Goal: Information Seeking & Learning: Learn about a topic

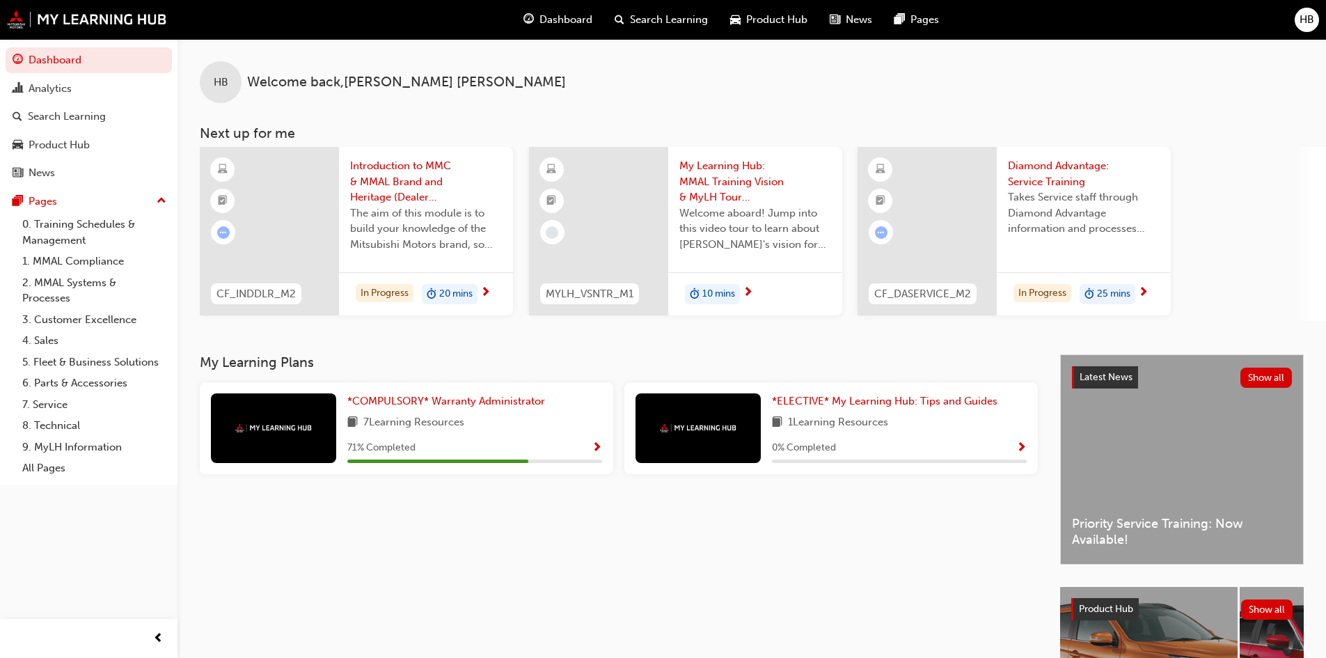
click at [591, 445] on div "71 % Completed" at bounding box center [474, 447] width 255 height 17
click at [595, 448] on span "Show Progress" at bounding box center [597, 448] width 10 height 13
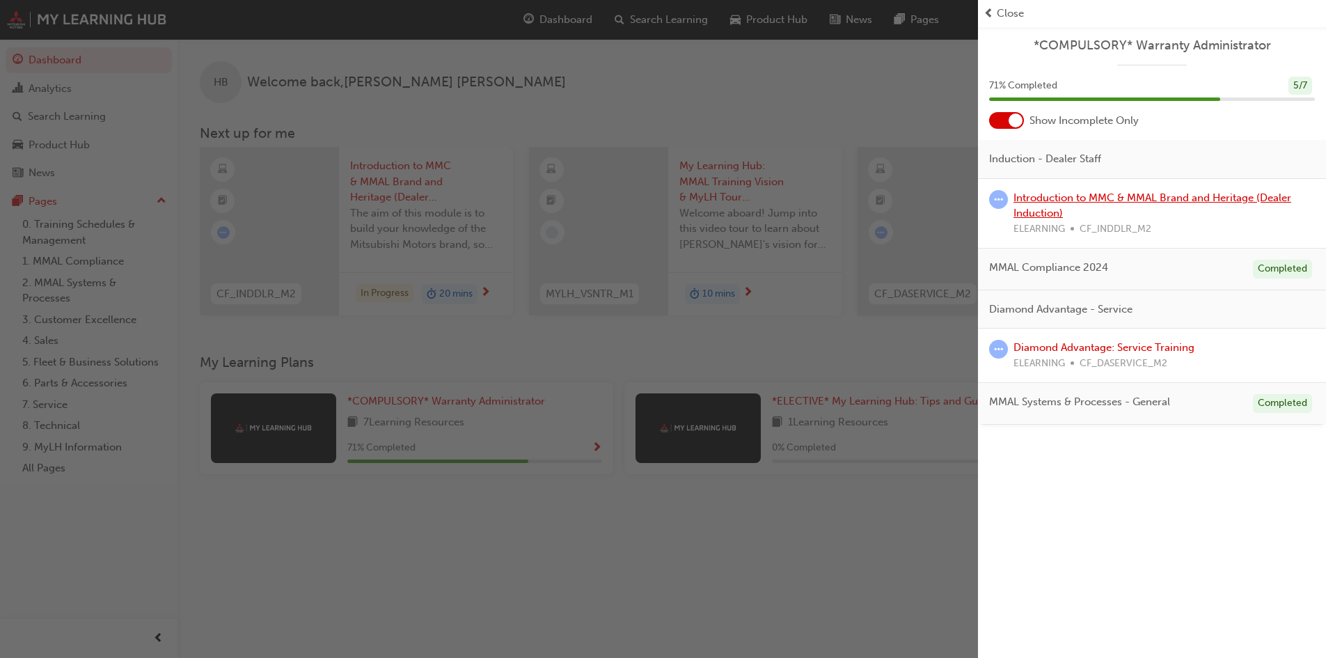
click at [1062, 194] on link "Introduction to MMC & MMAL Brand and Heritage (Dealer Induction)" at bounding box center [1153, 205] width 278 height 29
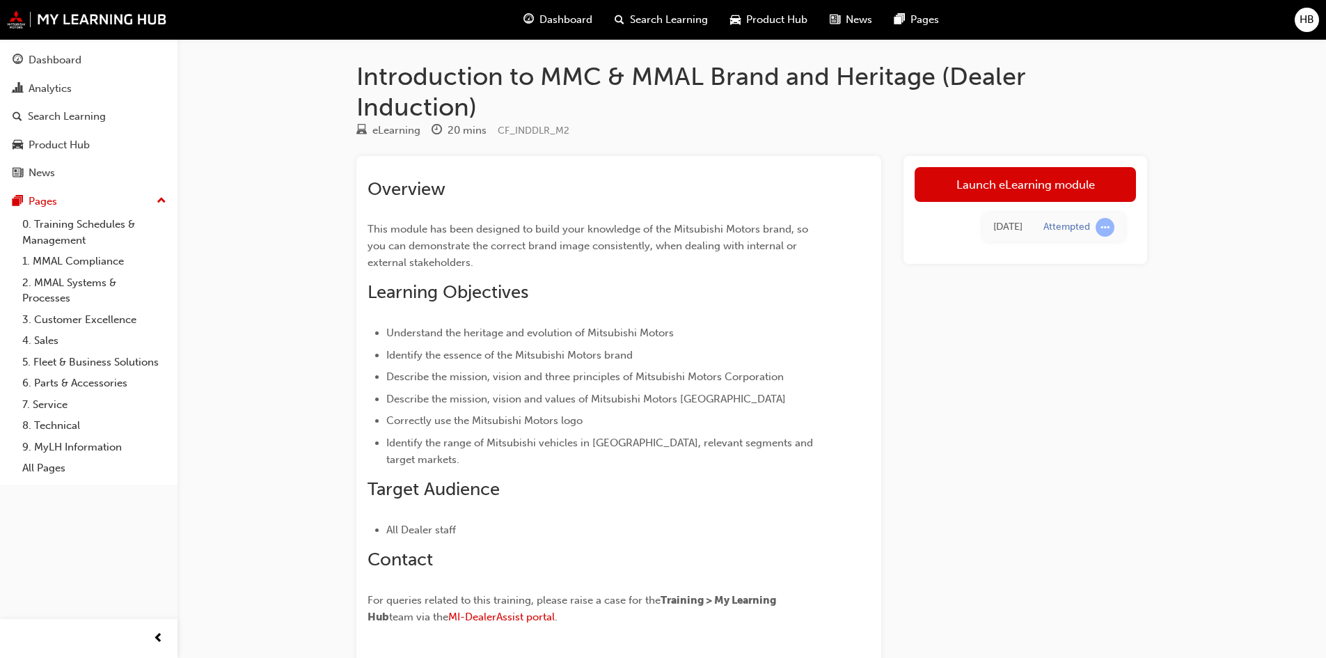
scroll to position [70, 0]
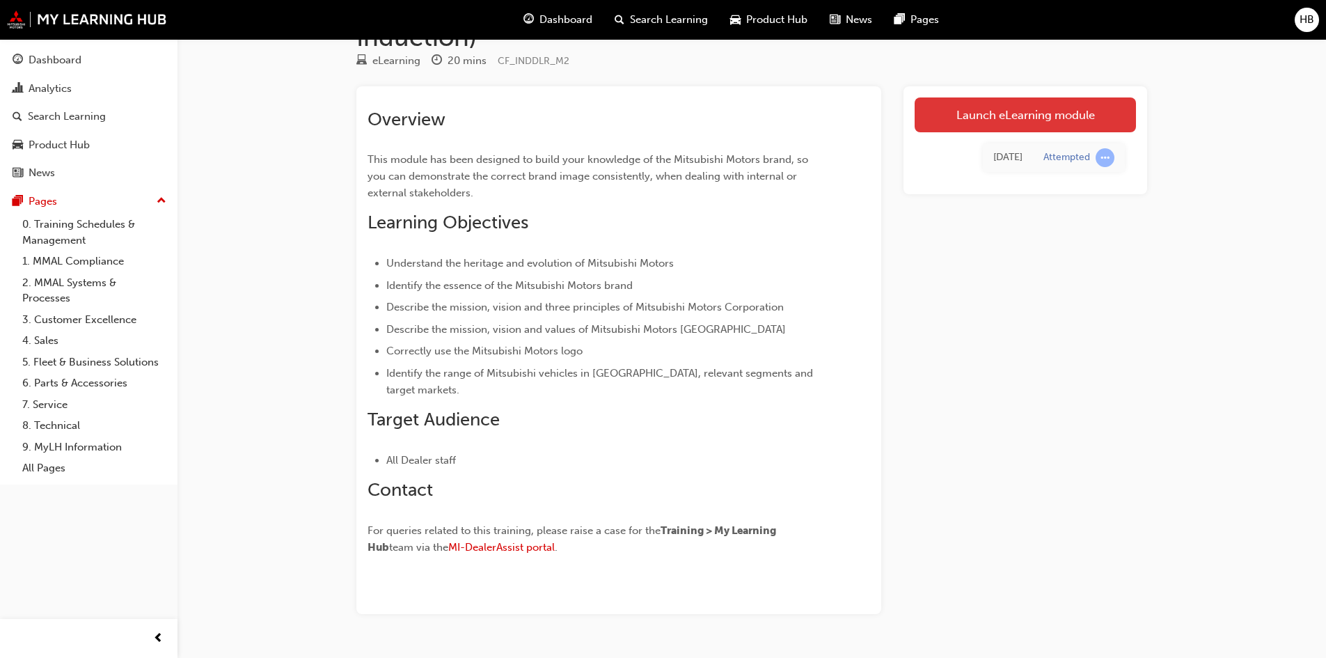
click at [1051, 106] on link "Launch eLearning module" at bounding box center [1025, 114] width 221 height 35
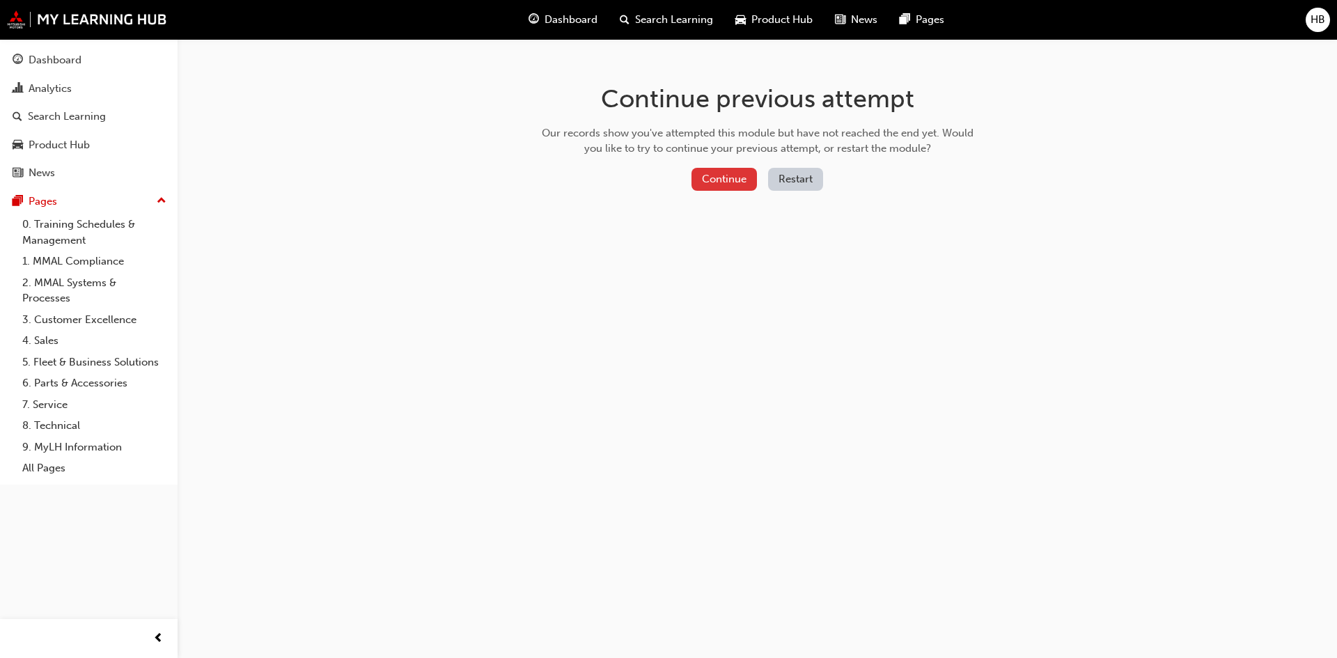
click at [716, 173] on button "Continue" at bounding box center [723, 179] width 65 height 23
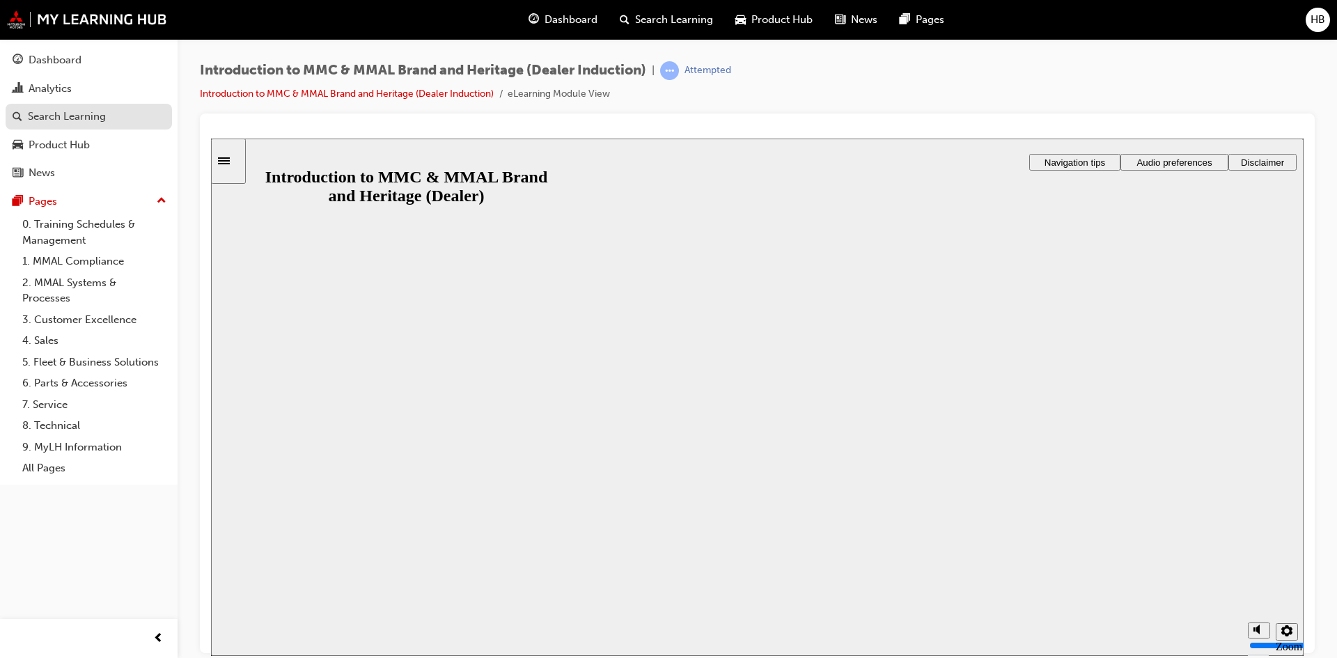
click at [77, 110] on div "Search Learning" at bounding box center [67, 117] width 78 height 16
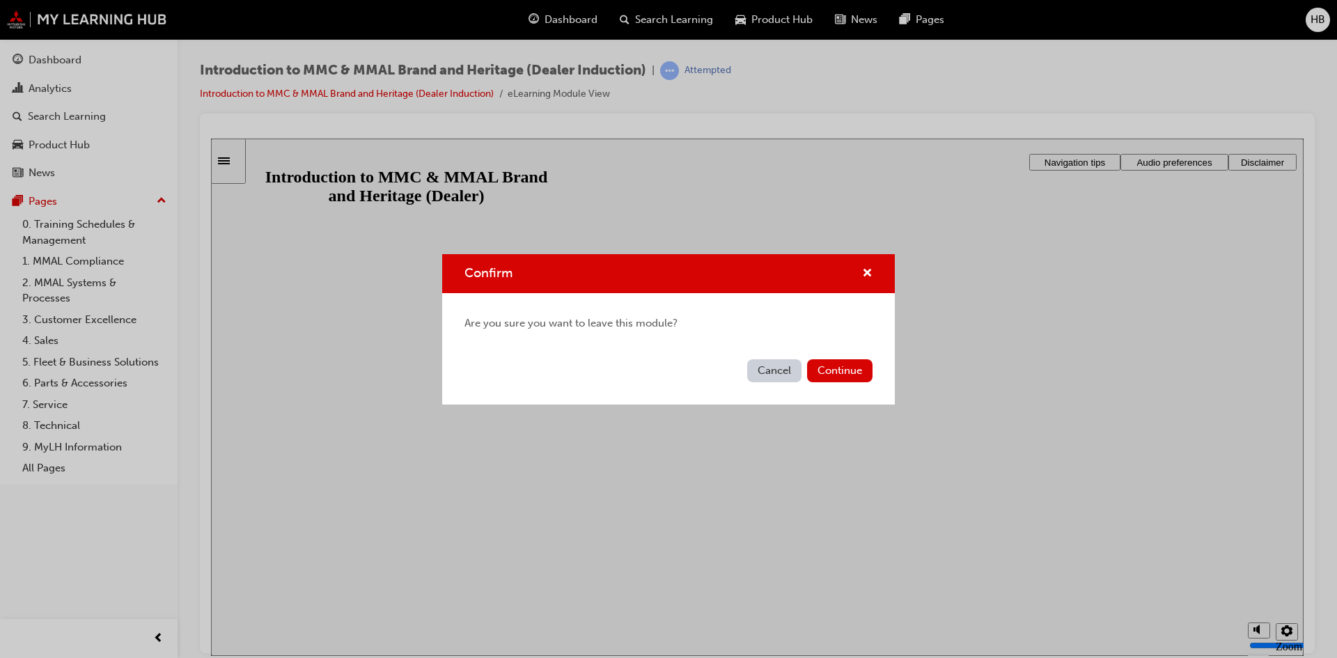
drag, startPoint x: 764, startPoint y: 368, endPoint x: 521, endPoint y: 226, distance: 282.0
click at [764, 368] on button "Cancel" at bounding box center [774, 370] width 54 height 23
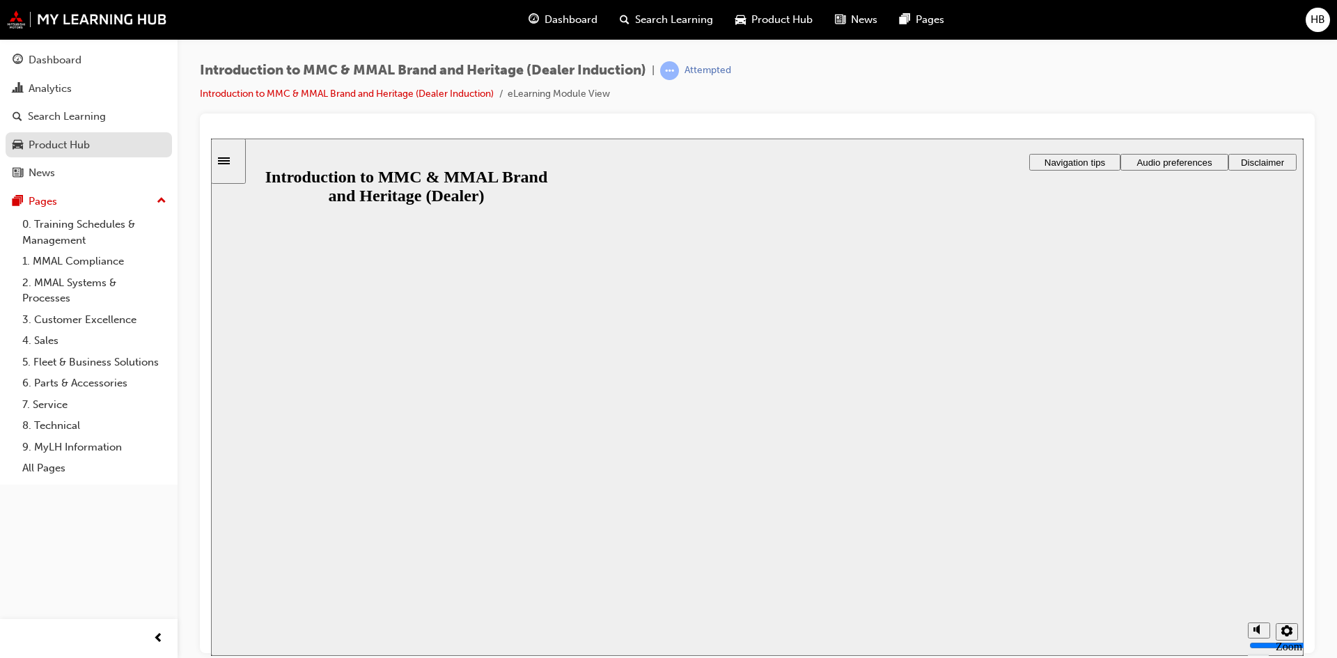
click at [107, 148] on div "Product Hub" at bounding box center [89, 144] width 152 height 17
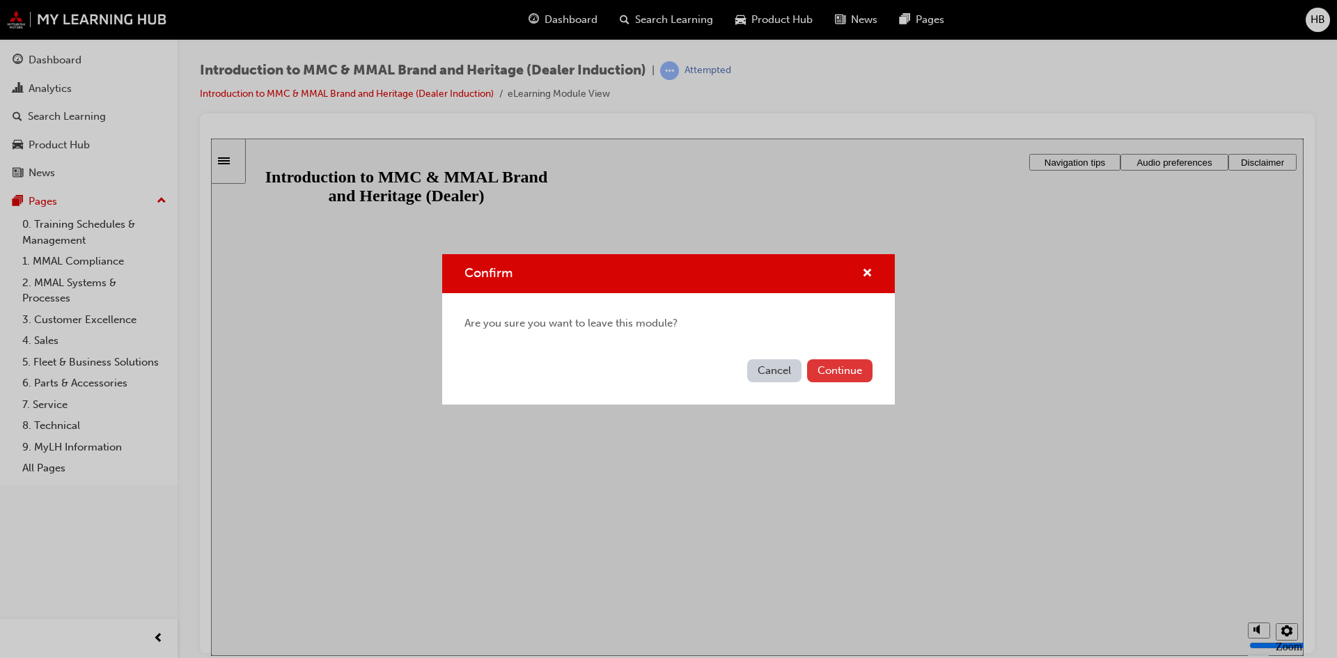
click at [829, 368] on button "Continue" at bounding box center [839, 370] width 65 height 23
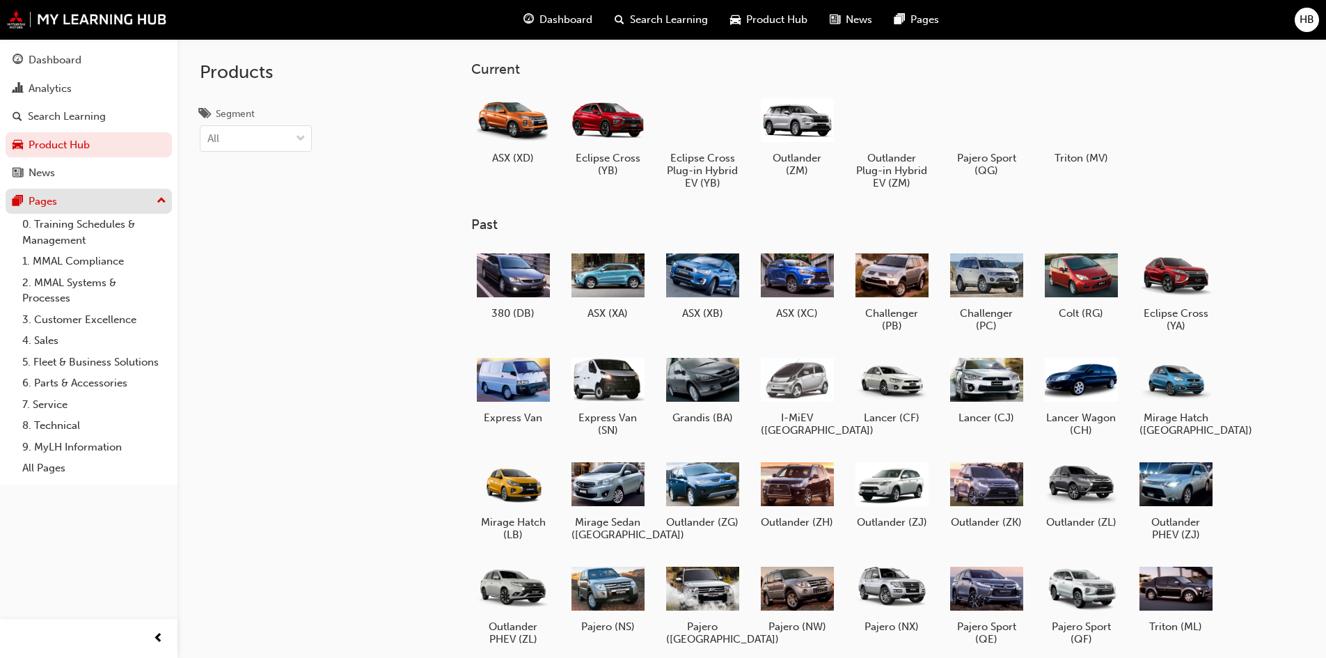
click at [85, 200] on div "Pages" at bounding box center [89, 201] width 152 height 17
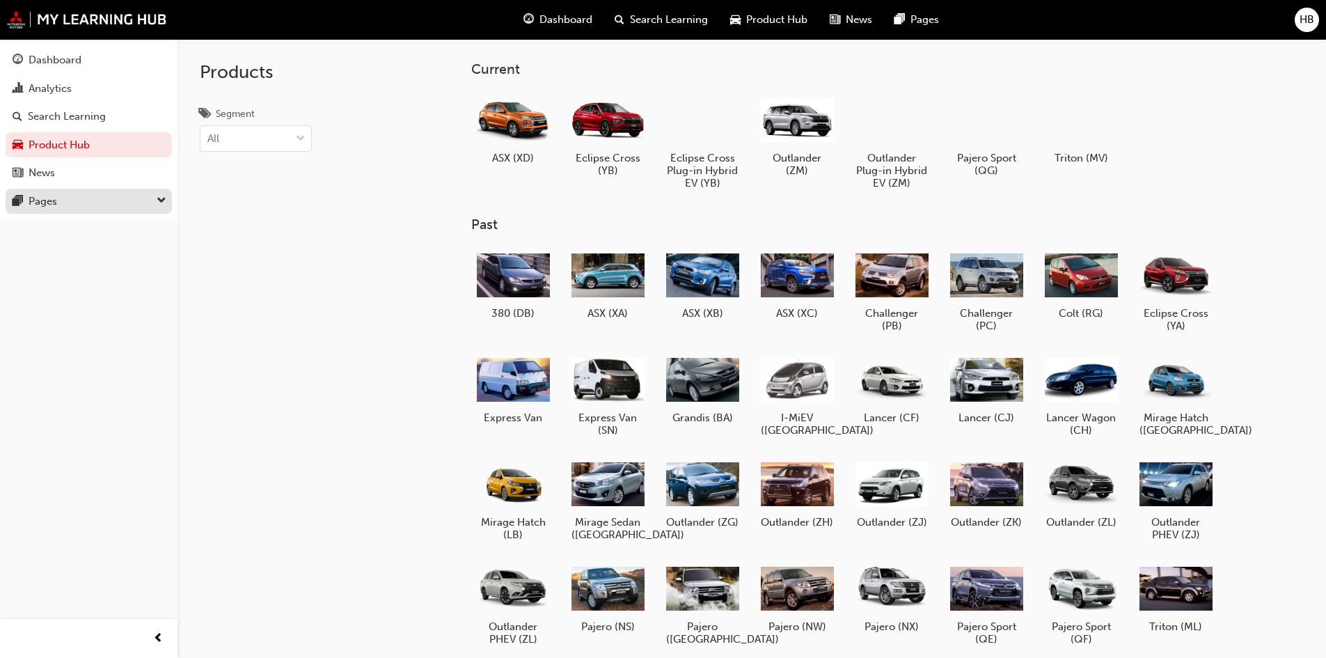
click at [86, 201] on div "Pages" at bounding box center [89, 201] width 152 height 17
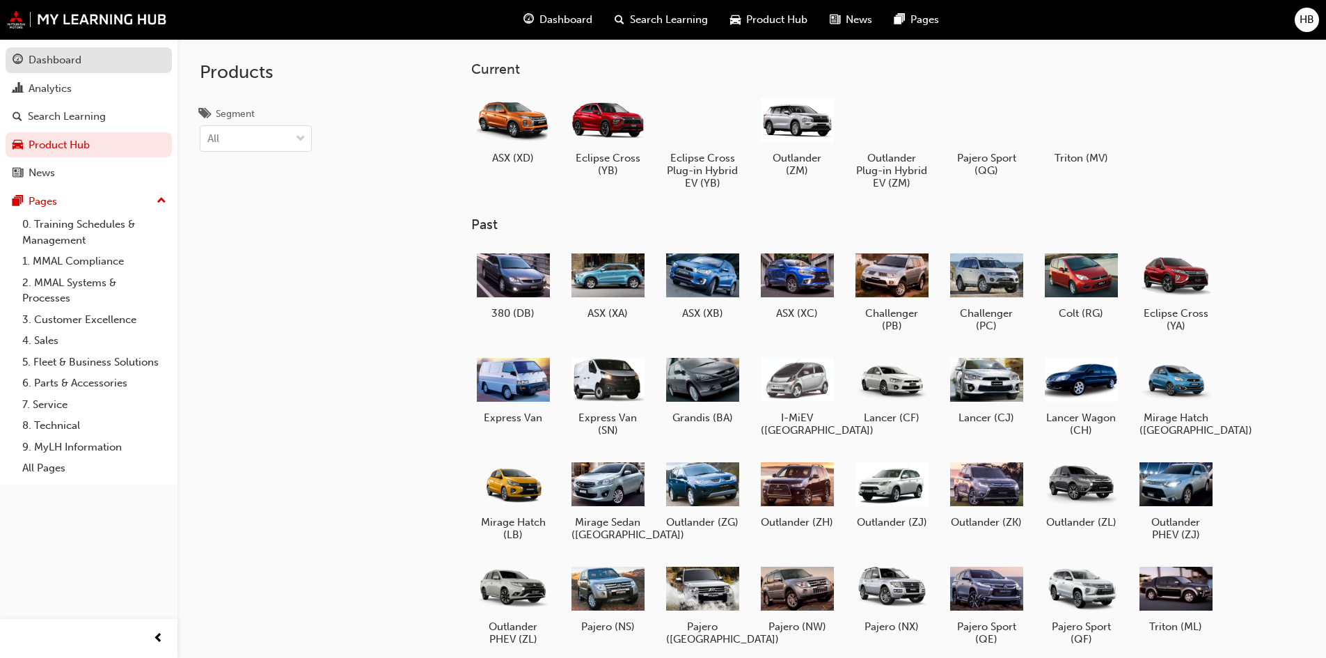
click at [106, 57] on div "Dashboard" at bounding box center [89, 60] width 152 height 17
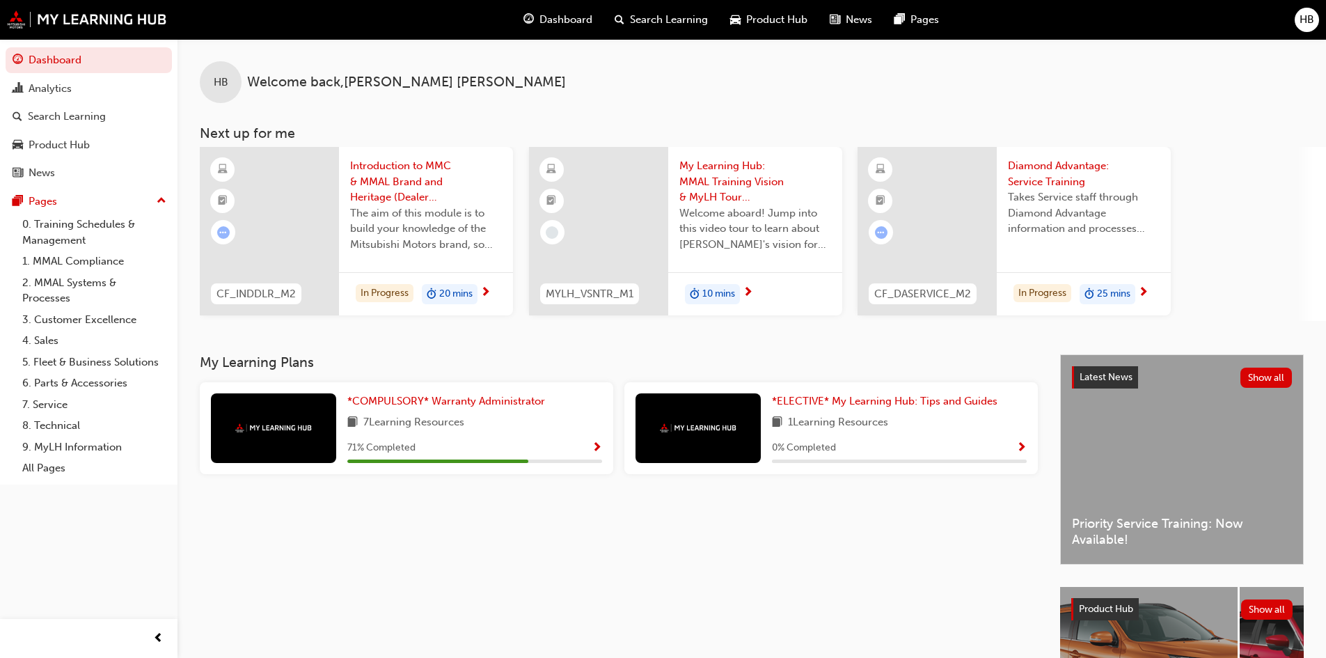
click at [1121, 297] on span "25 mins" at bounding box center [1113, 294] width 33 height 16
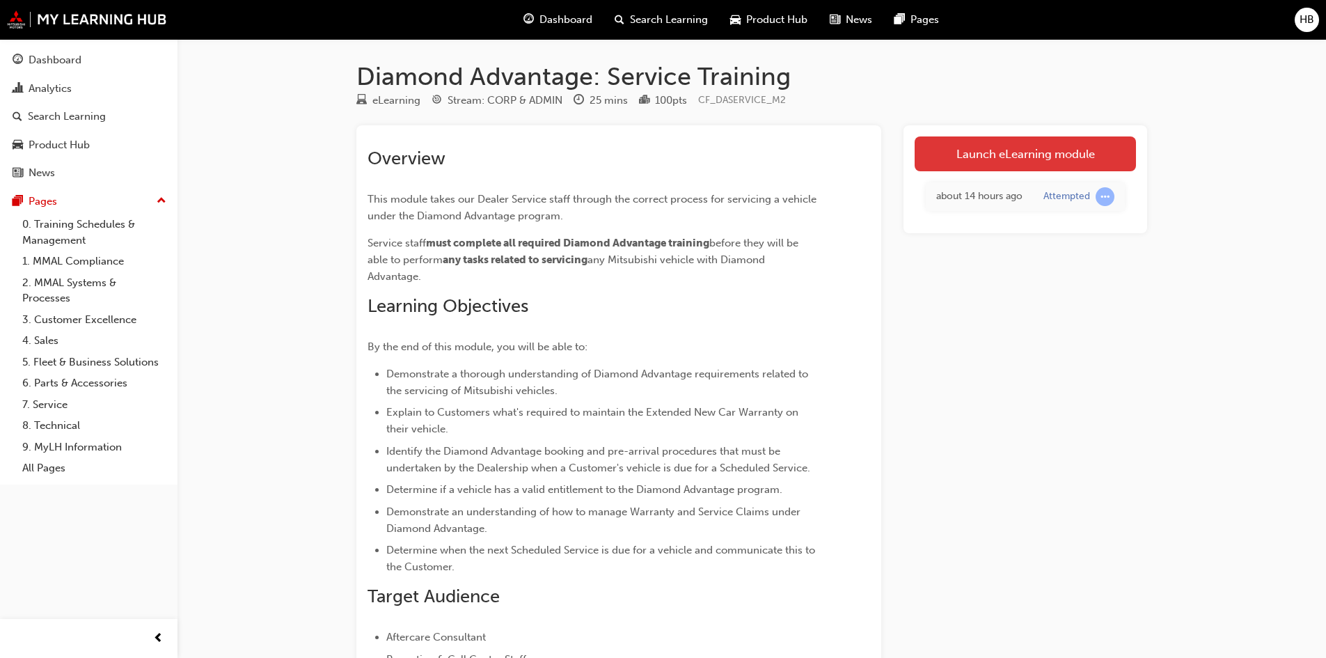
click at [1090, 146] on link "Launch eLearning module" at bounding box center [1025, 153] width 221 height 35
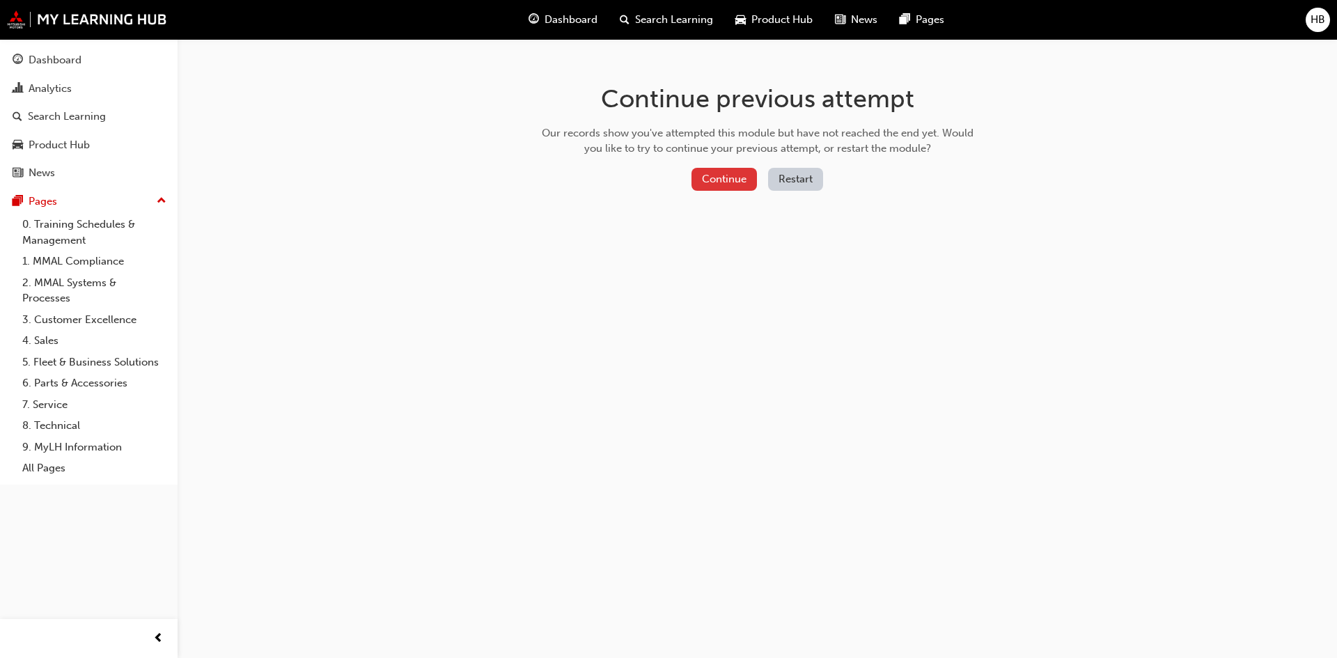
click at [729, 178] on button "Continue" at bounding box center [723, 179] width 65 height 23
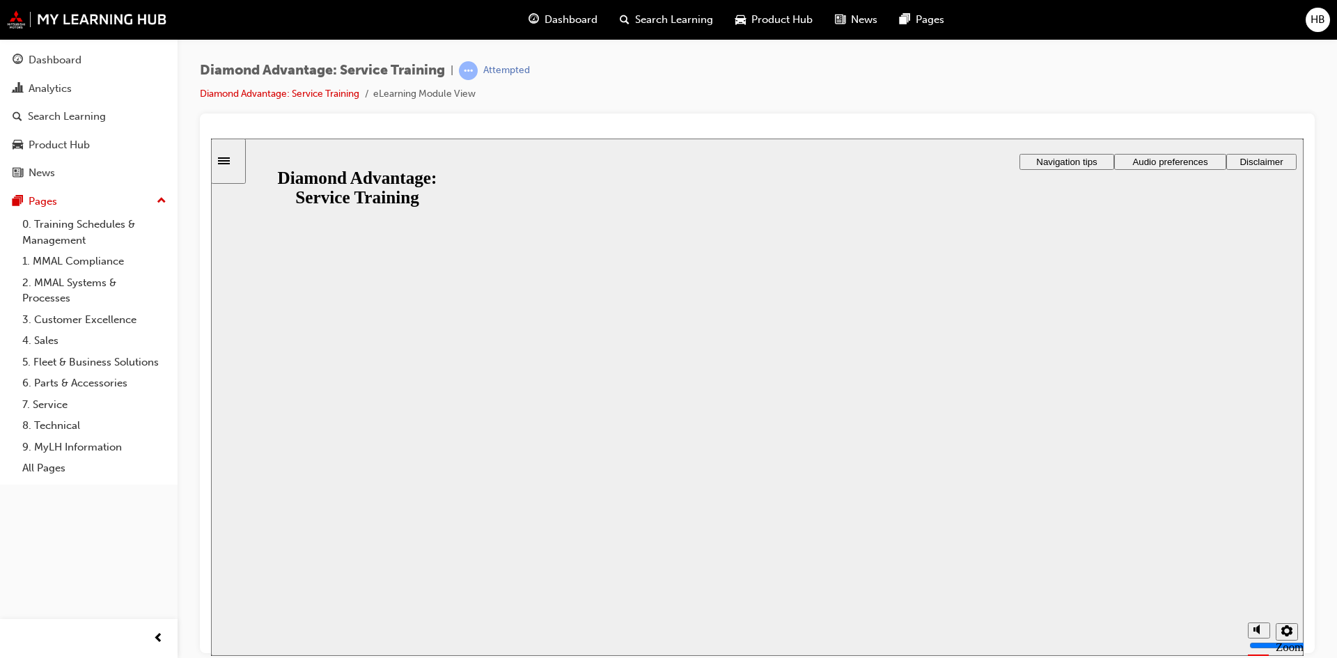
drag, startPoint x: 756, startPoint y: 423, endPoint x: 762, endPoint y: 419, distance: 7.2
click at [266, 649] on button "Resume" at bounding box center [238, 658] width 55 height 18
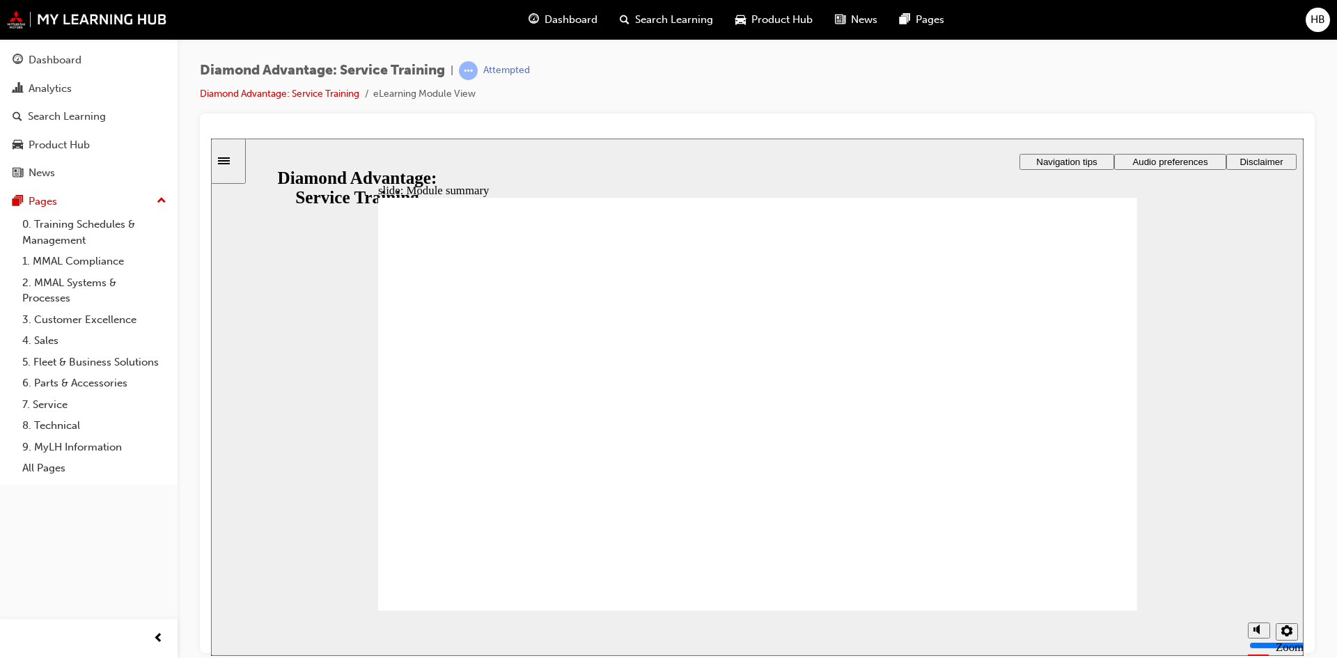
checkbox input "true"
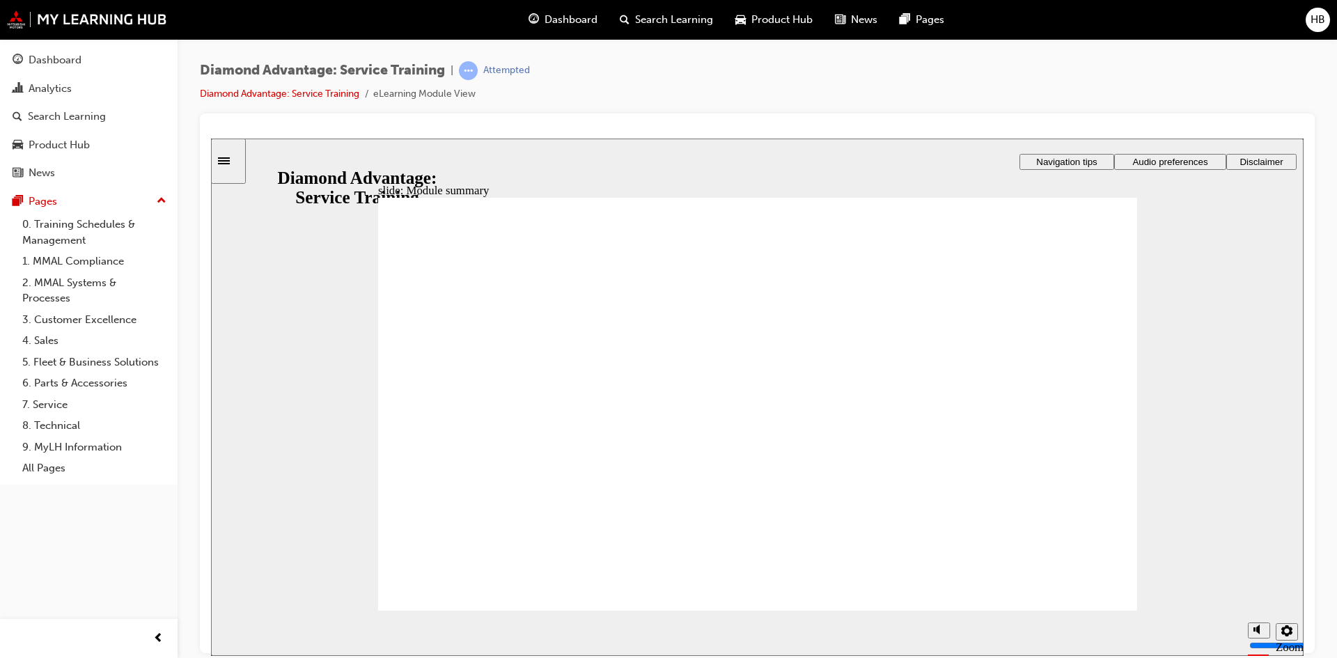
checkbox input "true"
drag, startPoint x: 807, startPoint y: 508, endPoint x: 991, endPoint y: 557, distance: 190.1
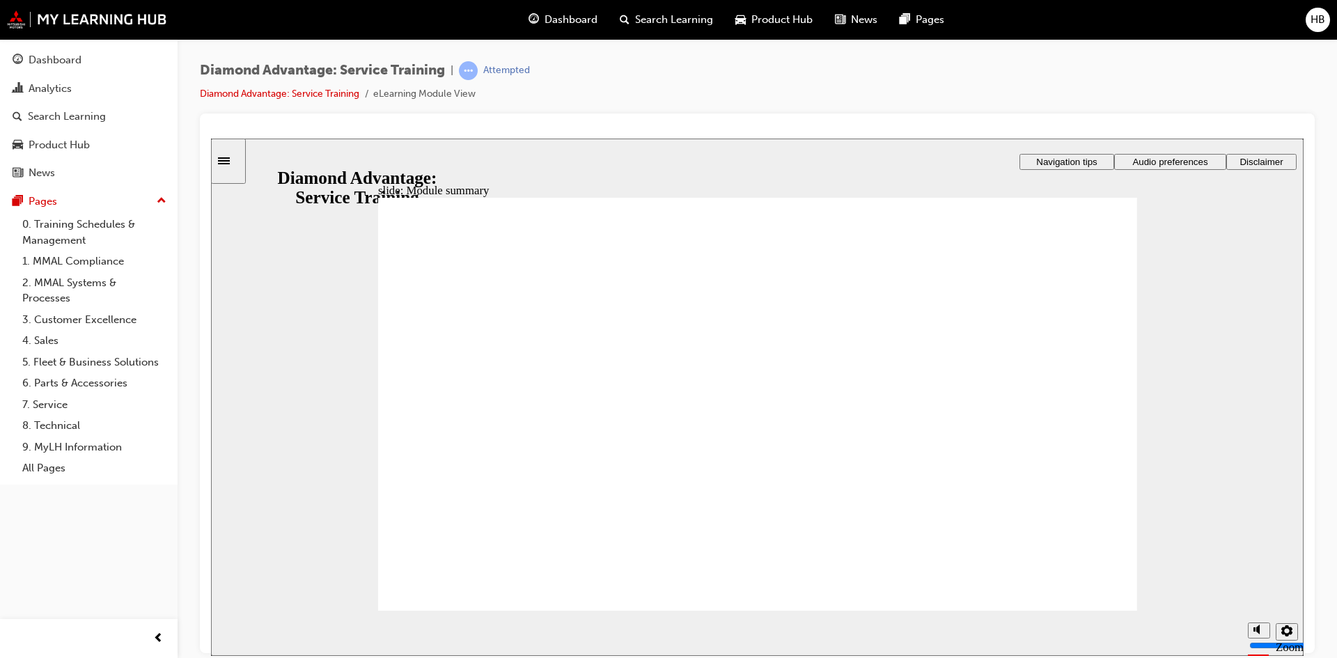
checkbox input "true"
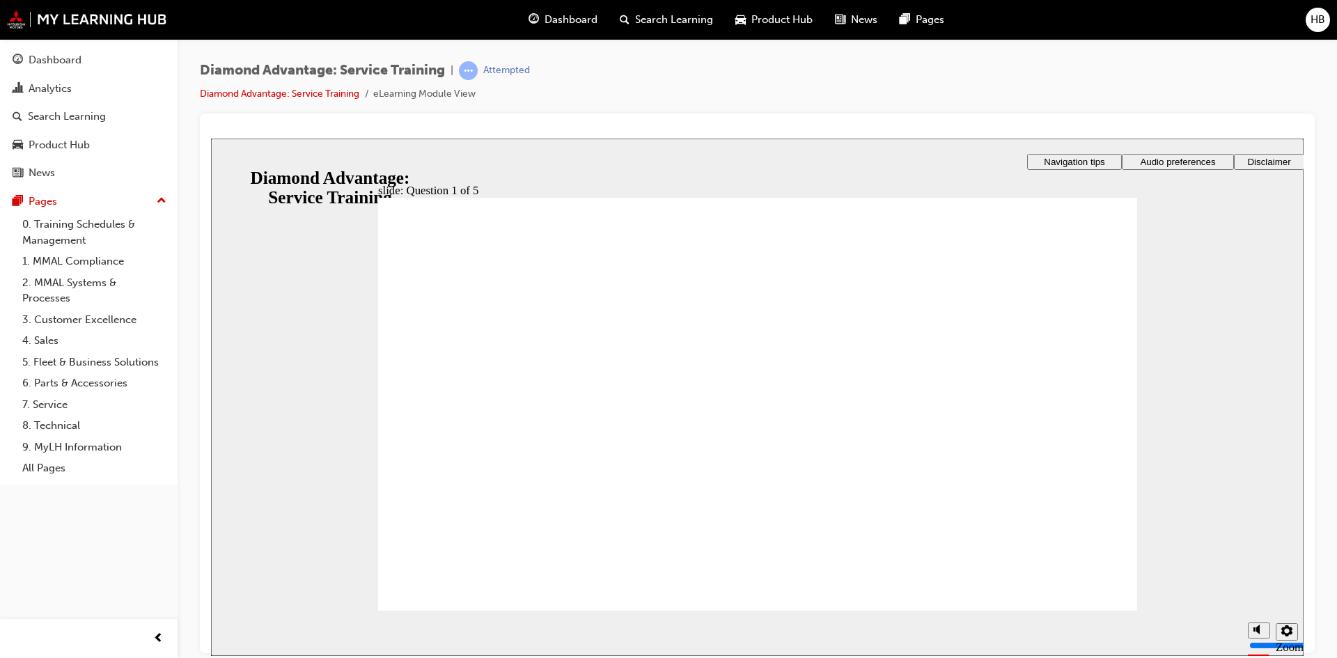
checkbox input "true"
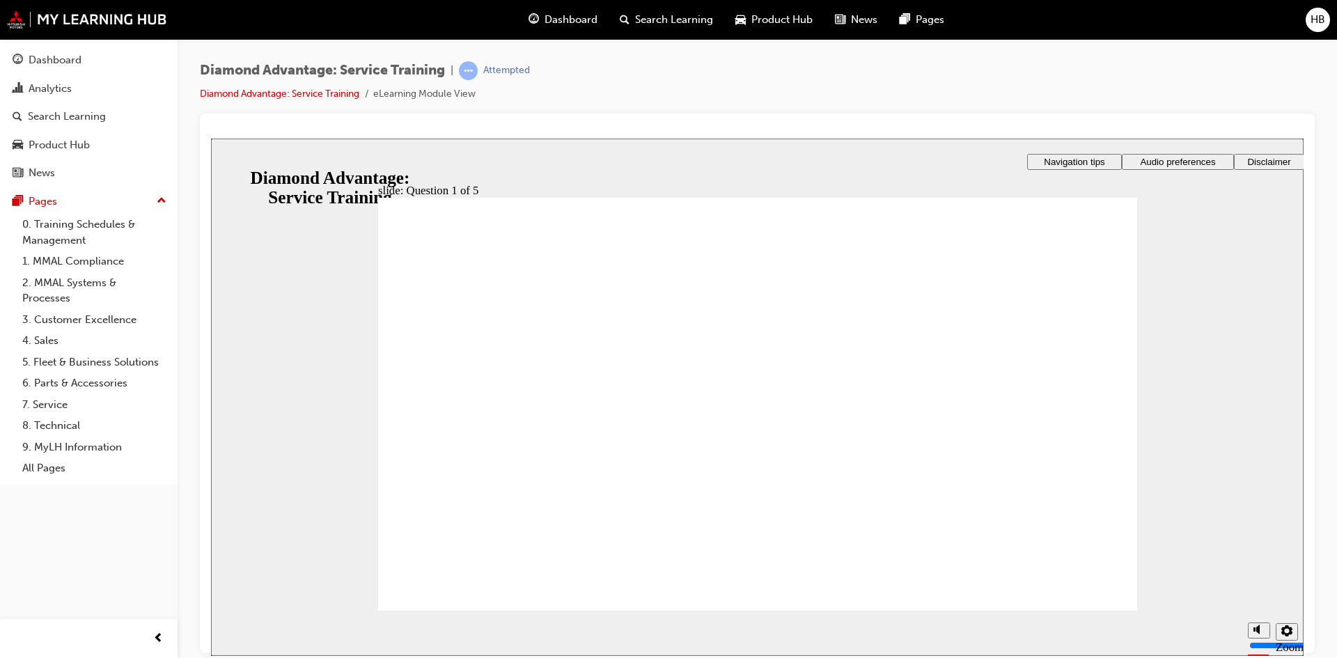
checkbox input "true"
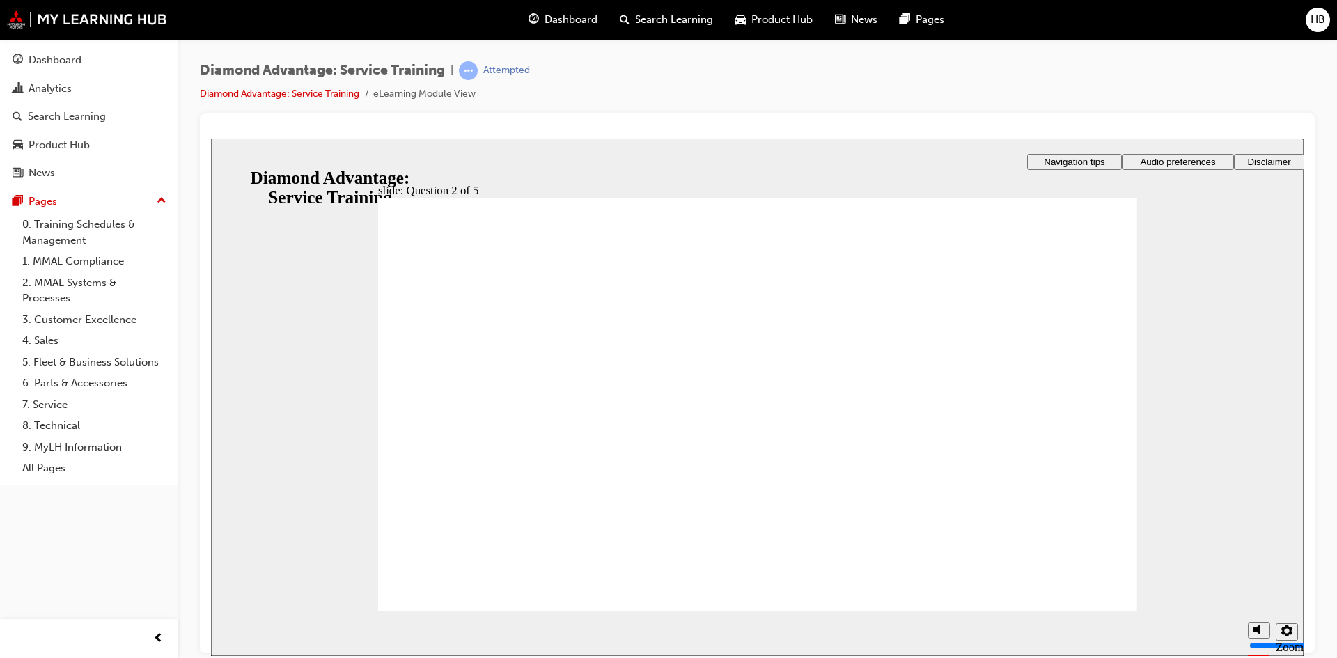
checkbox input "true"
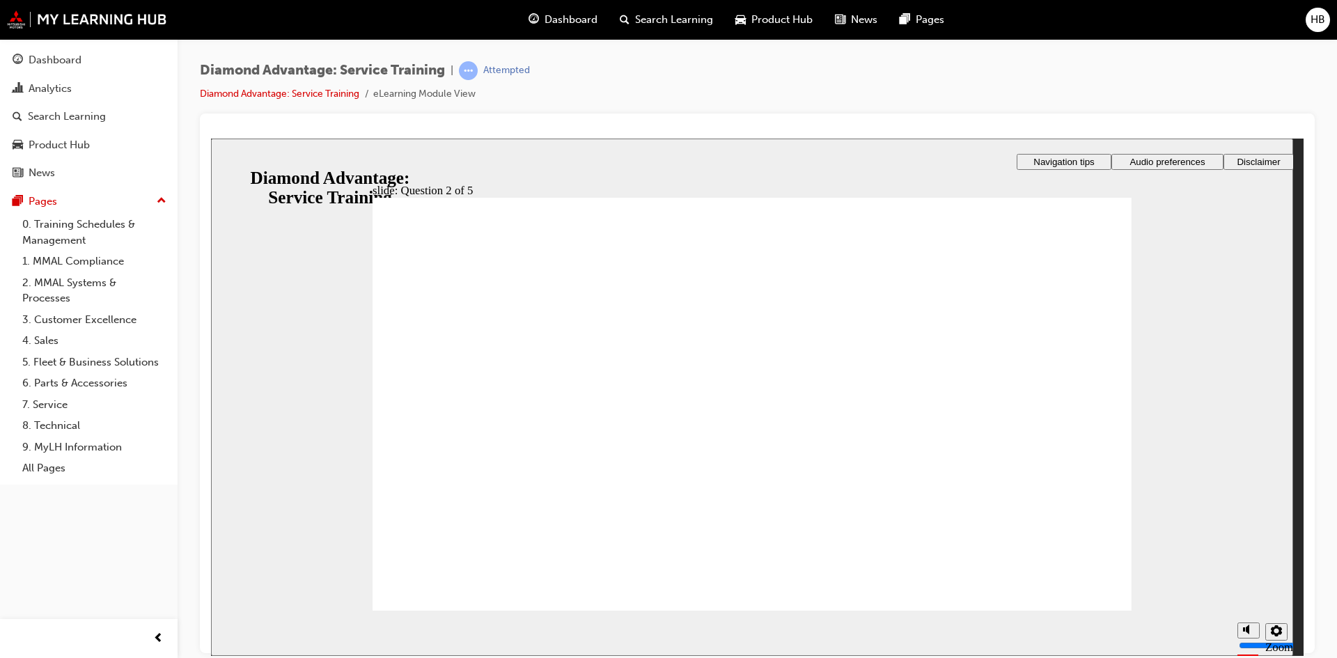
drag, startPoint x: 773, startPoint y: 498, endPoint x: 780, endPoint y: 501, distance: 7.2
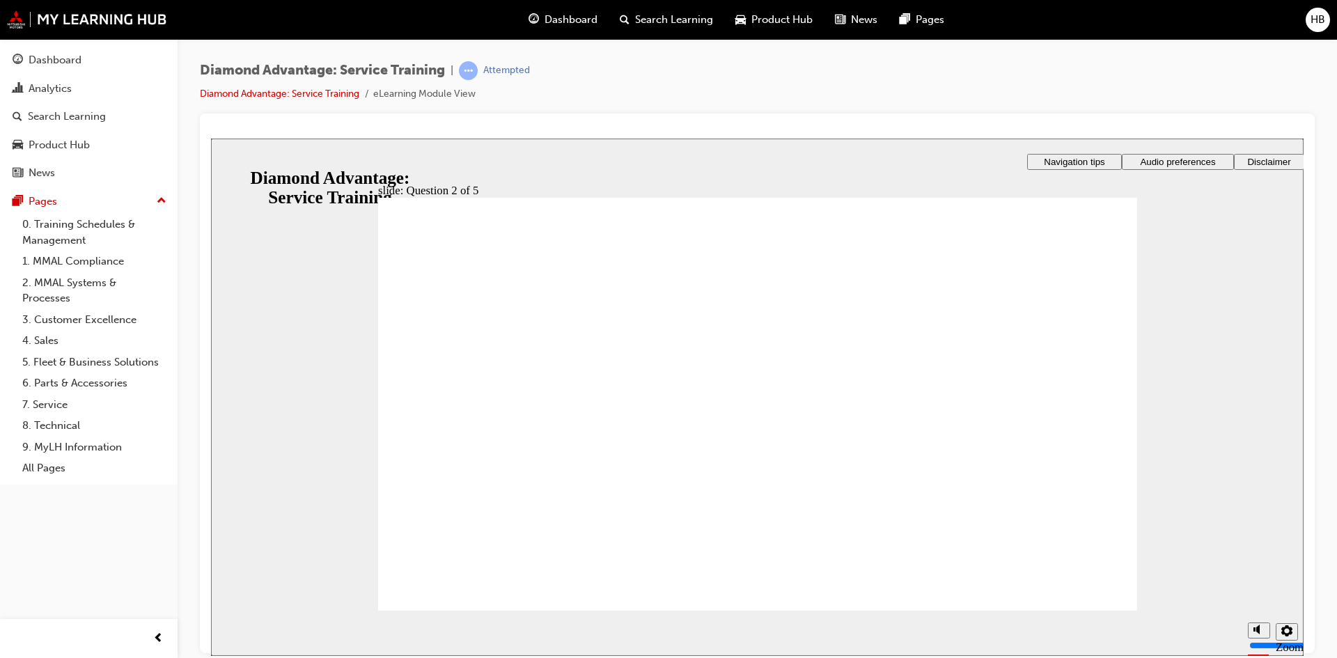
checkbox input "true"
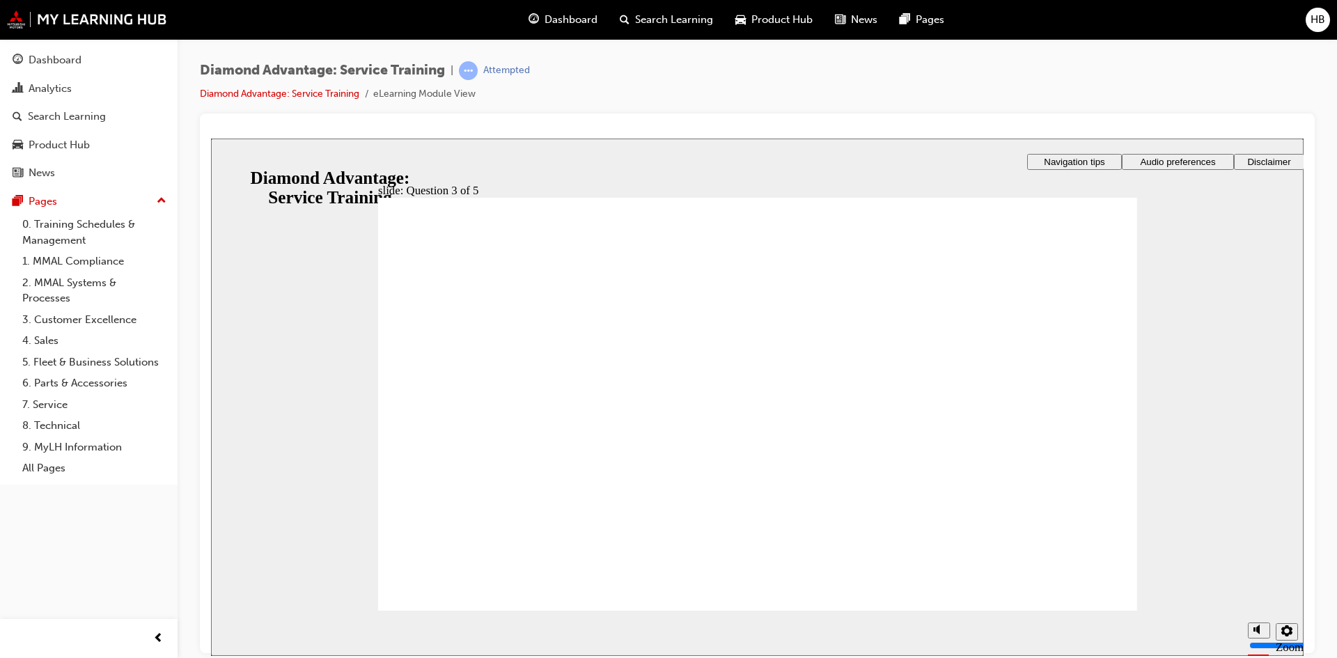
radio input "true"
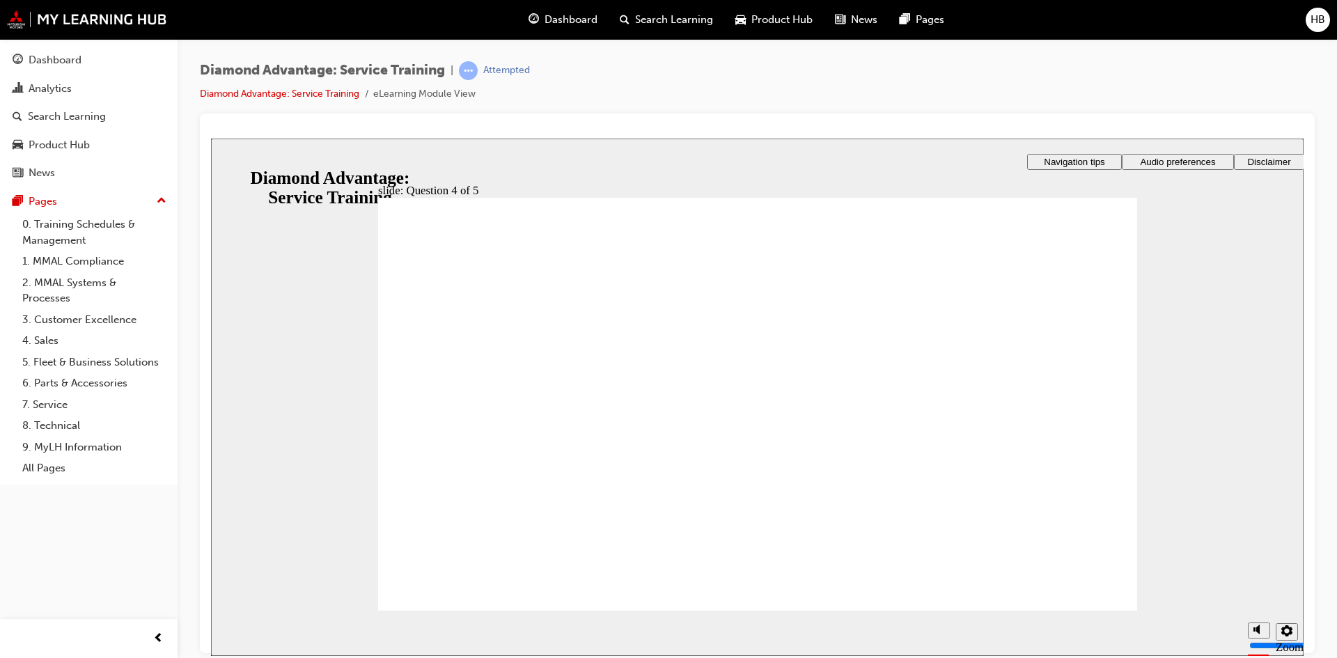
radio input "true"
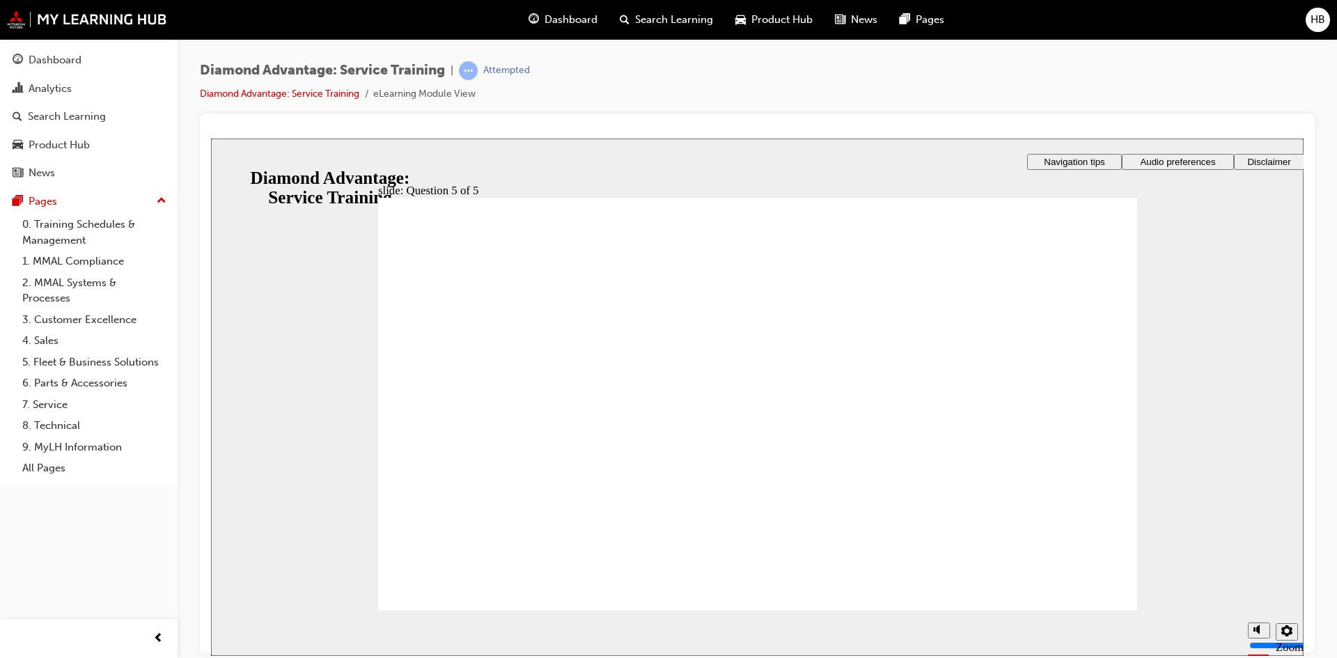
drag, startPoint x: 411, startPoint y: 525, endPoint x: 414, endPoint y: 517, distance: 8.8
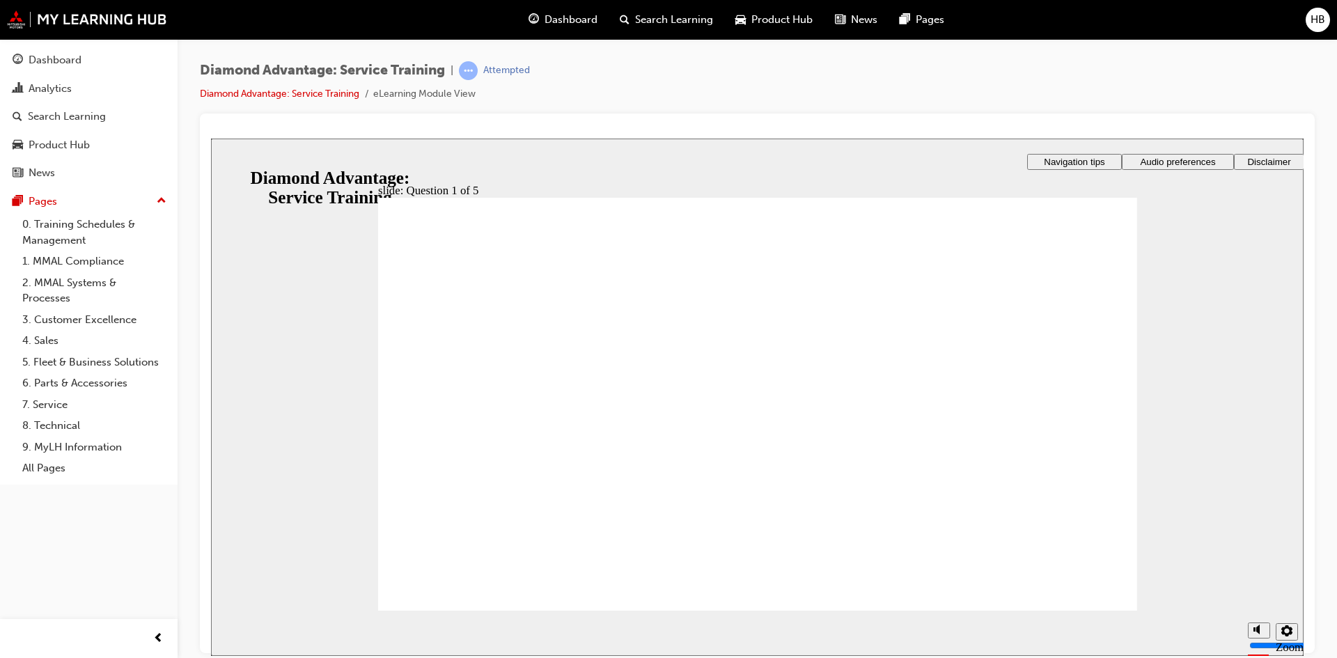
checkbox input "true"
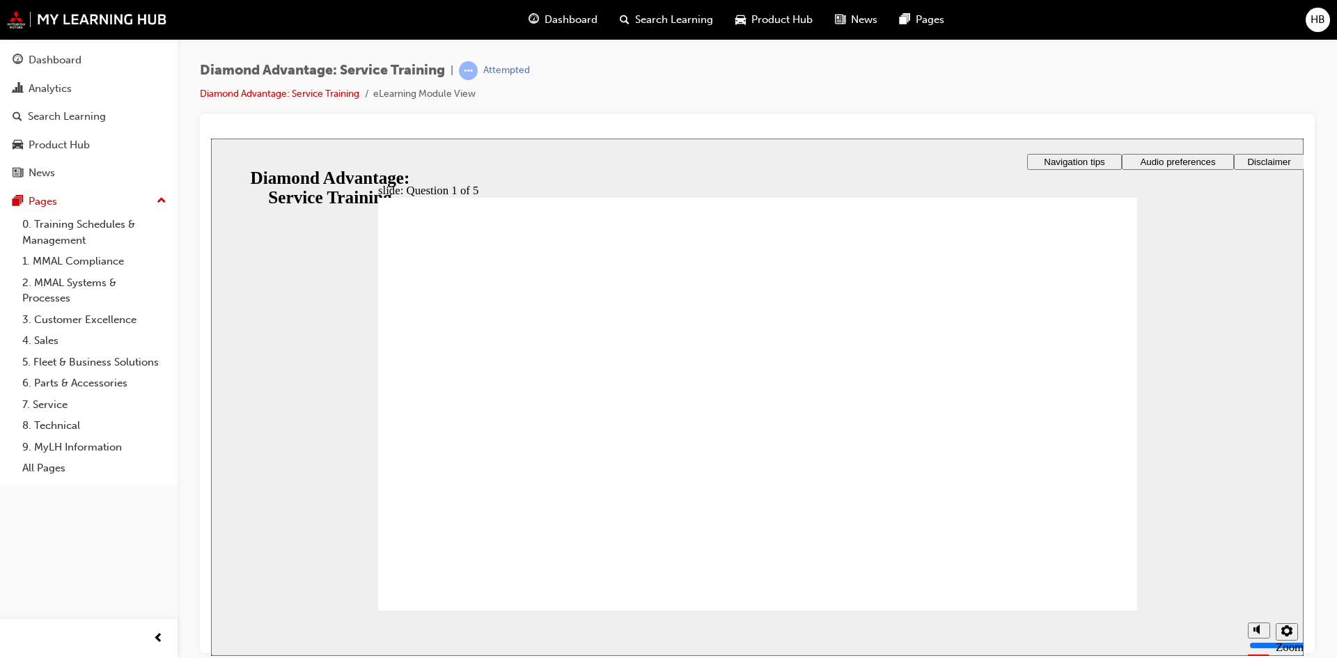
checkbox input "true"
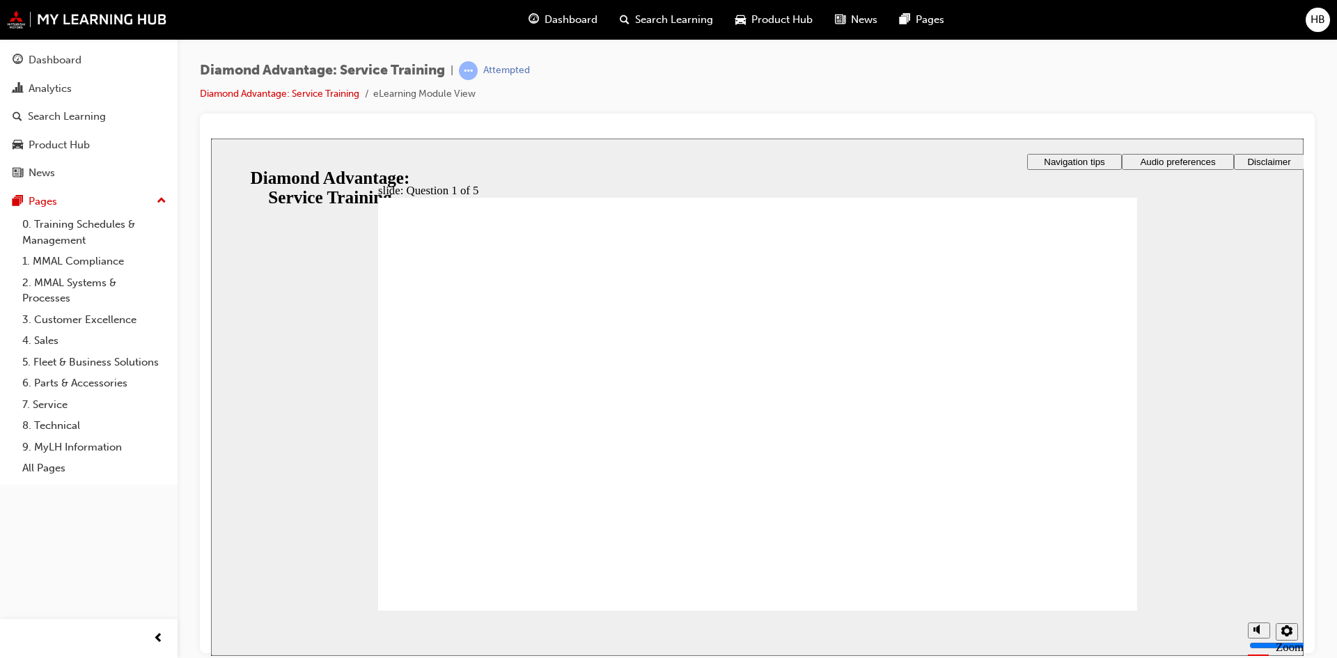
drag, startPoint x: 479, startPoint y: 443, endPoint x: 484, endPoint y: 437, distance: 7.4
checkbox input "true"
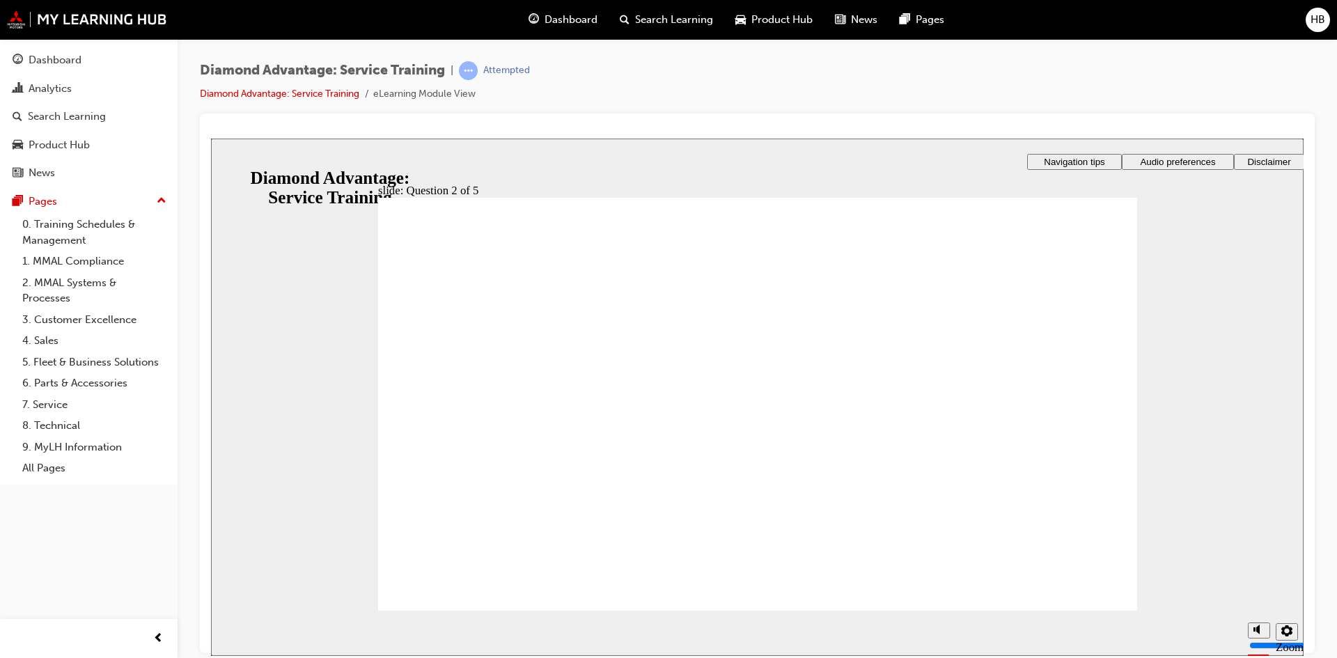
checkbox input "true"
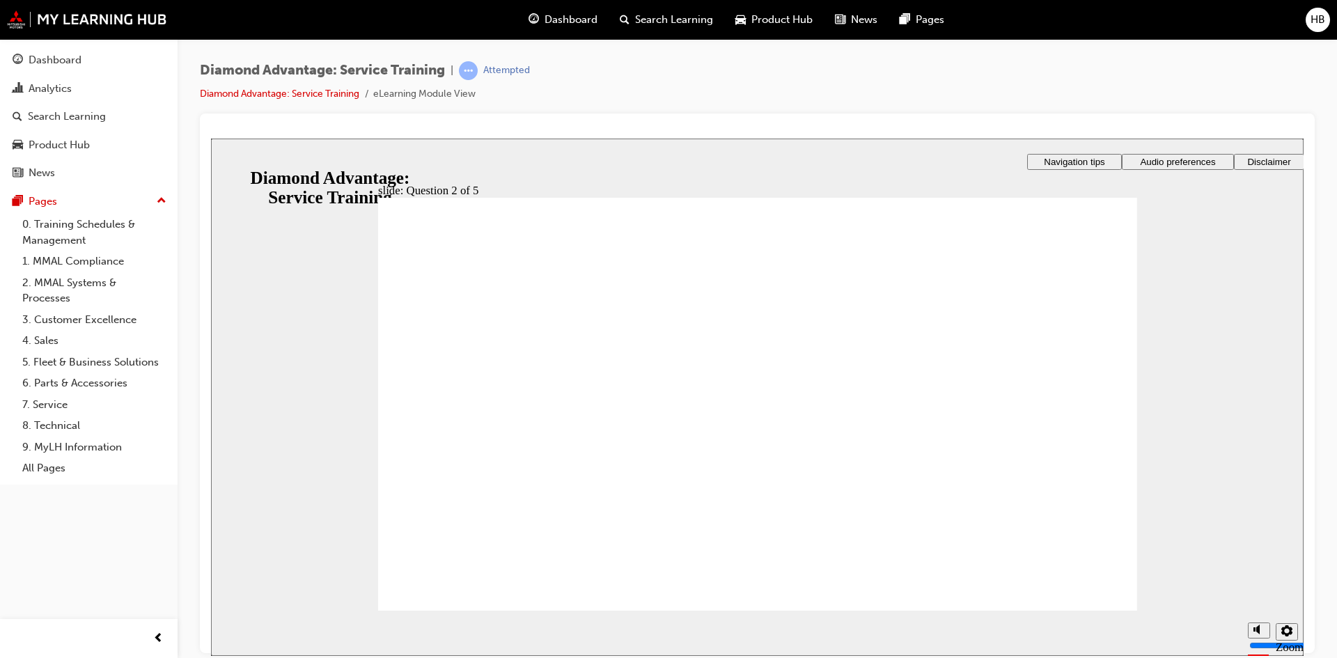
drag, startPoint x: 767, startPoint y: 498, endPoint x: 797, endPoint y: 498, distance: 29.9
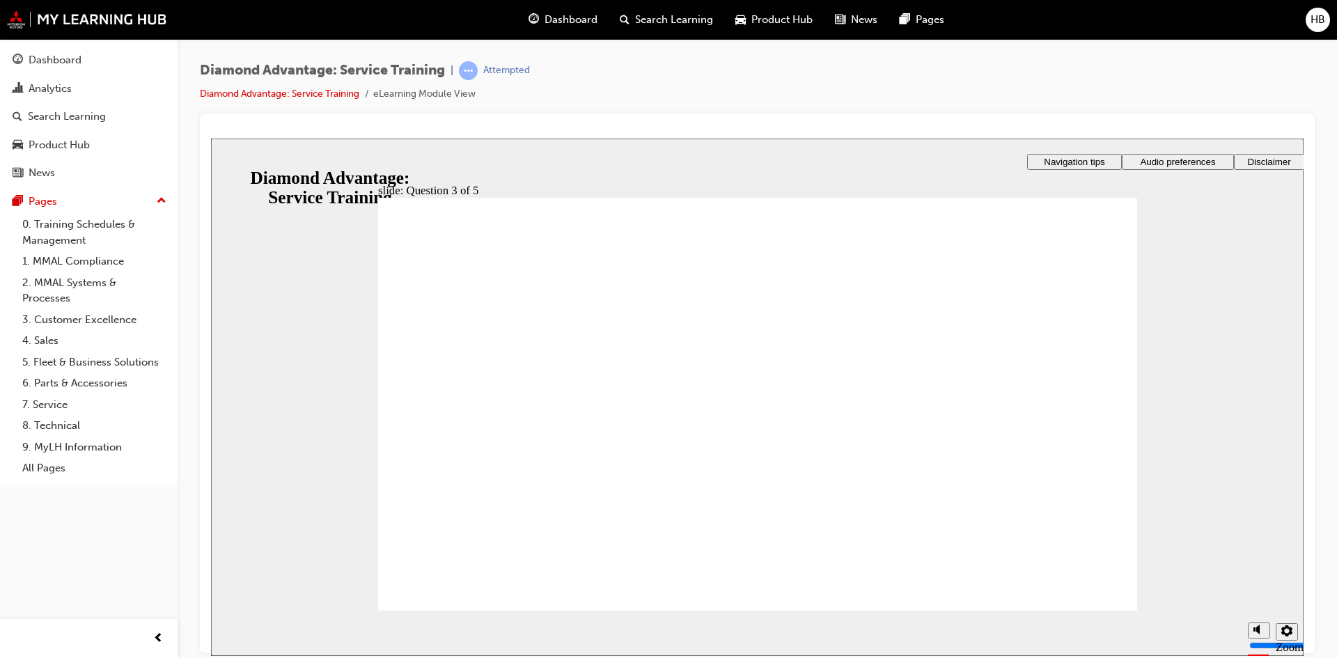
checkbox input "true"
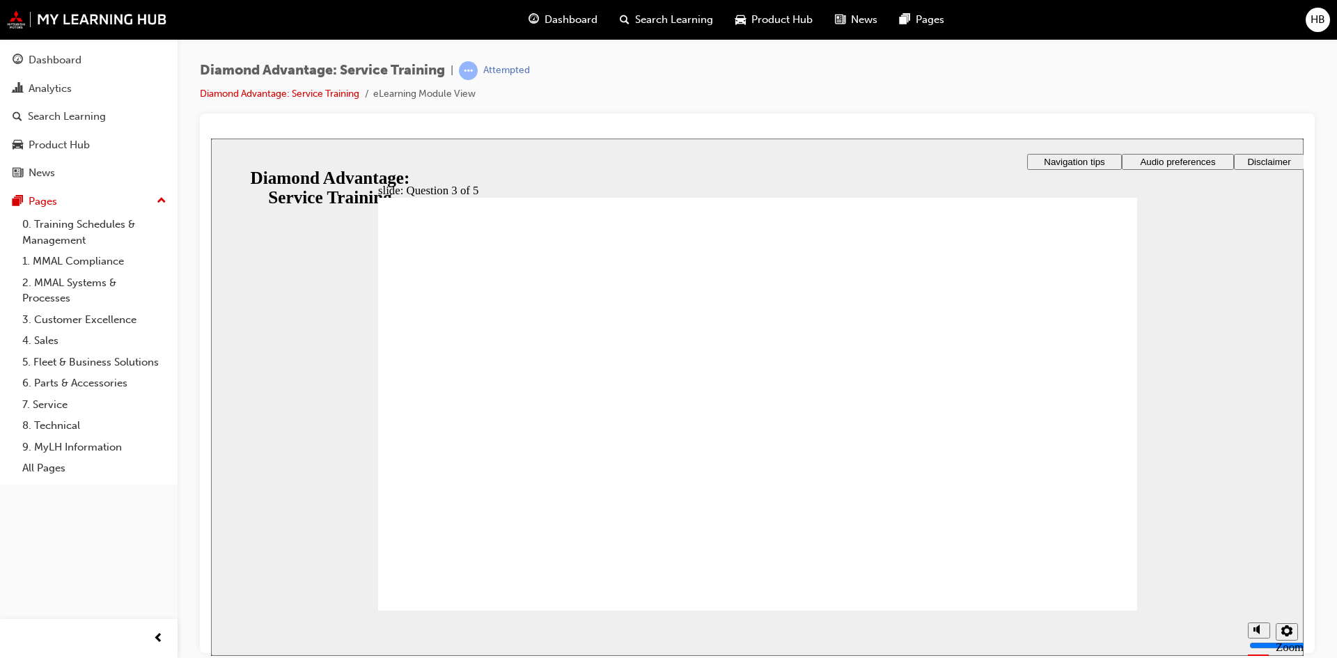
radio input "true"
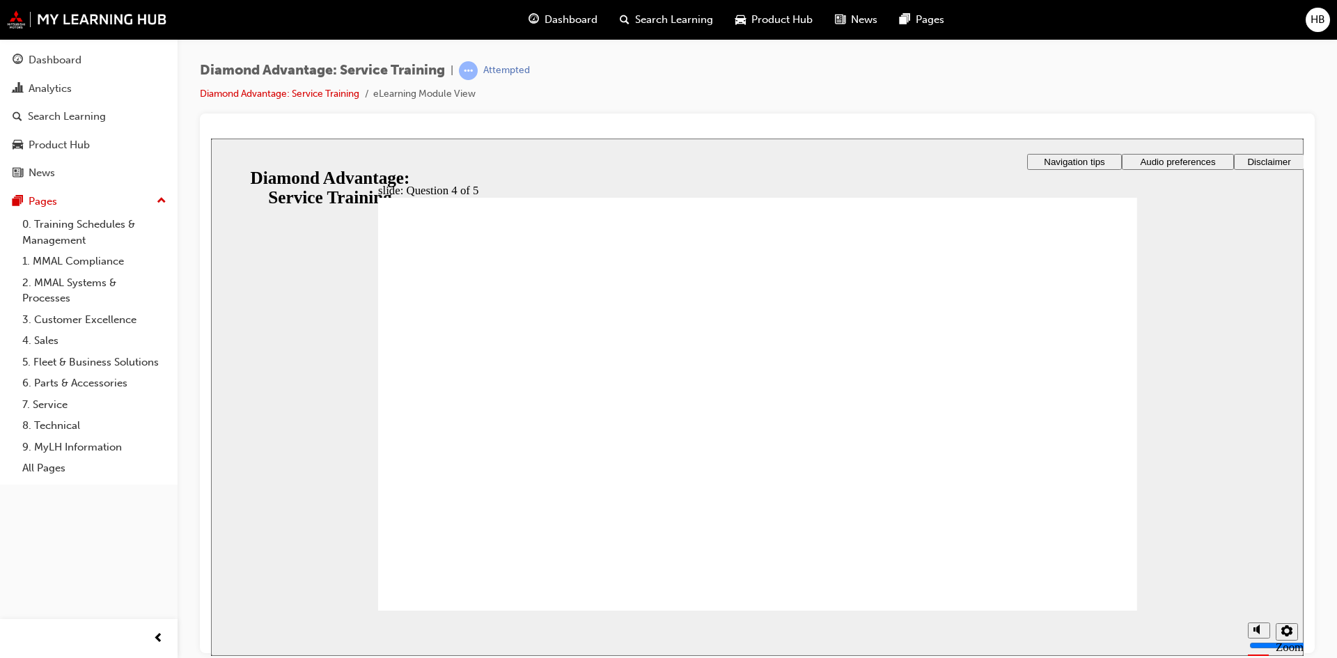
radio input "true"
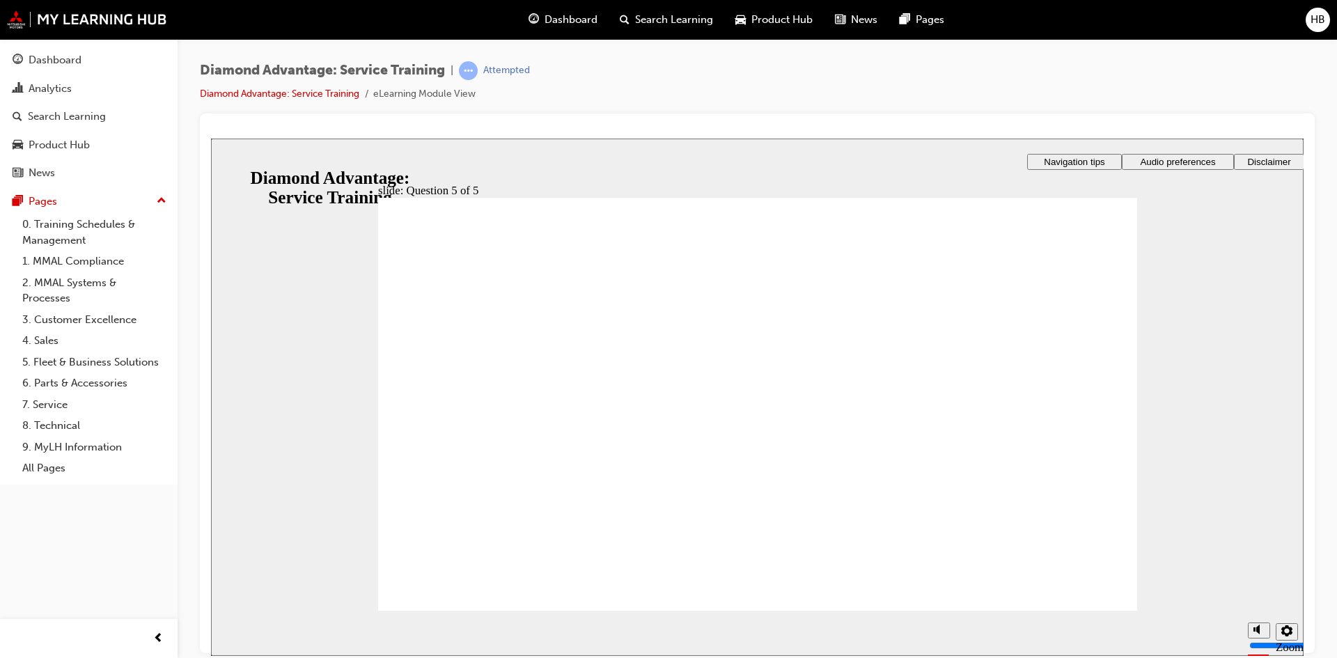
drag, startPoint x: 506, startPoint y: 421, endPoint x: 573, endPoint y: 434, distance: 68.1
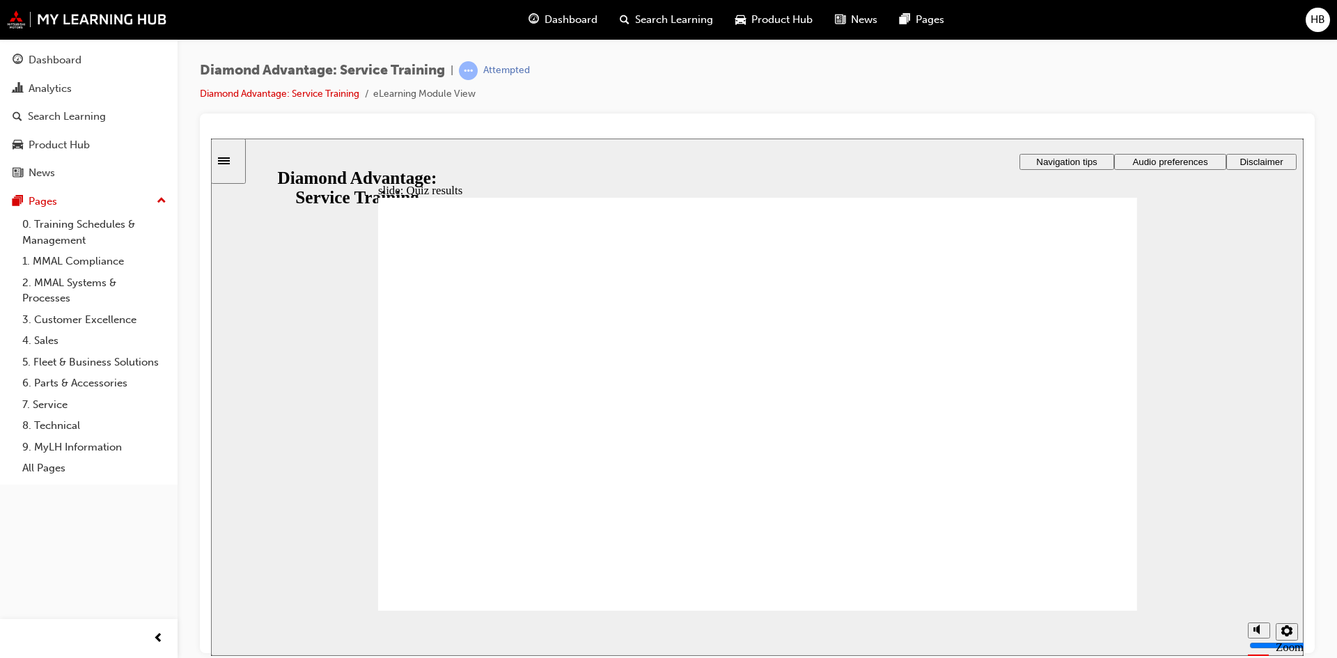
checkbox input "true"
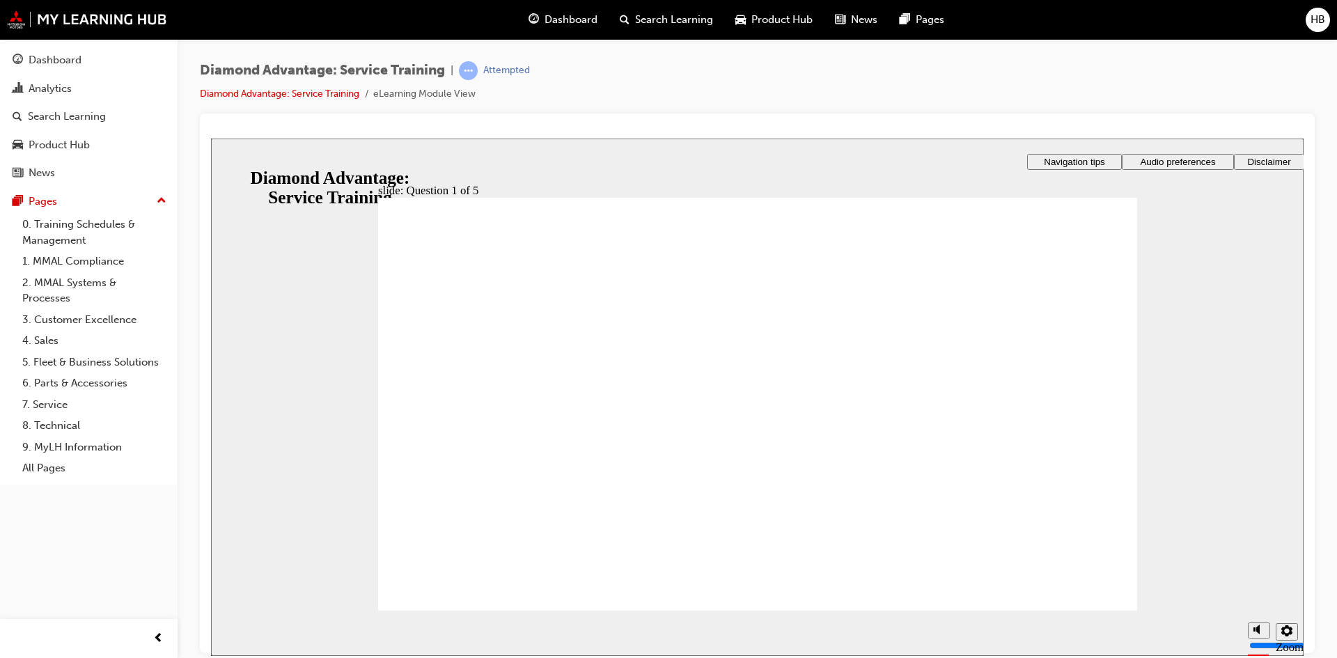
checkbox input "true"
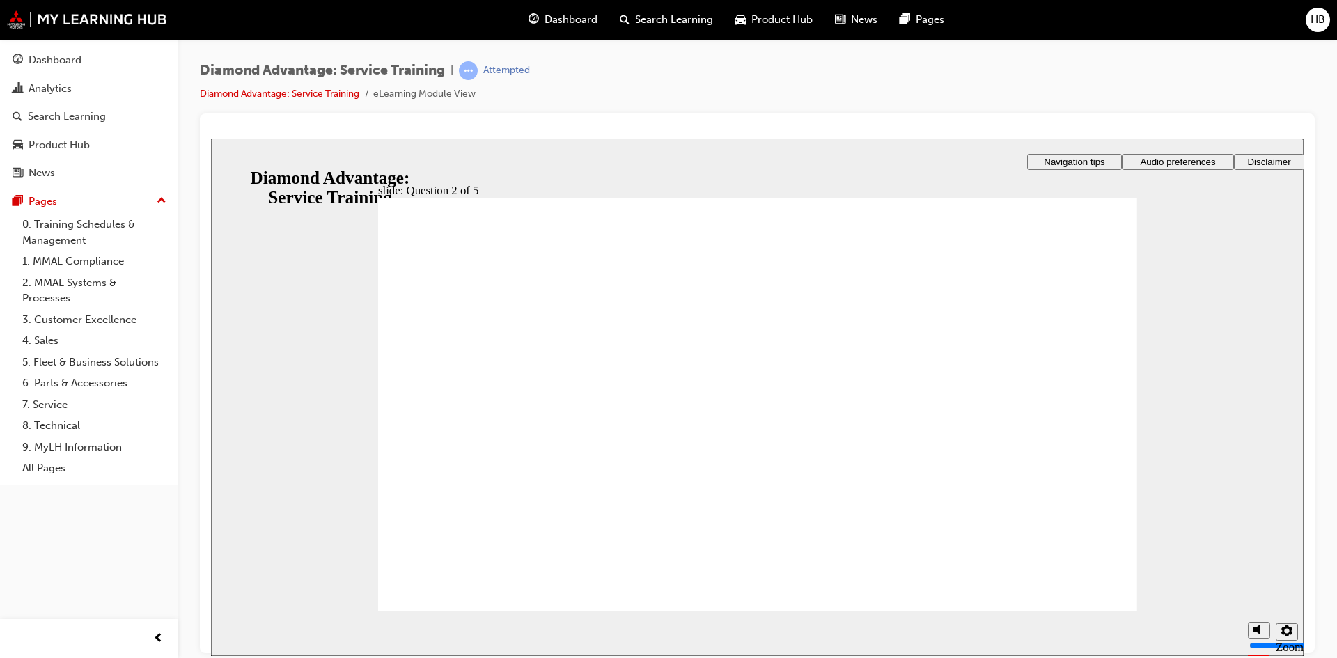
checkbox input "true"
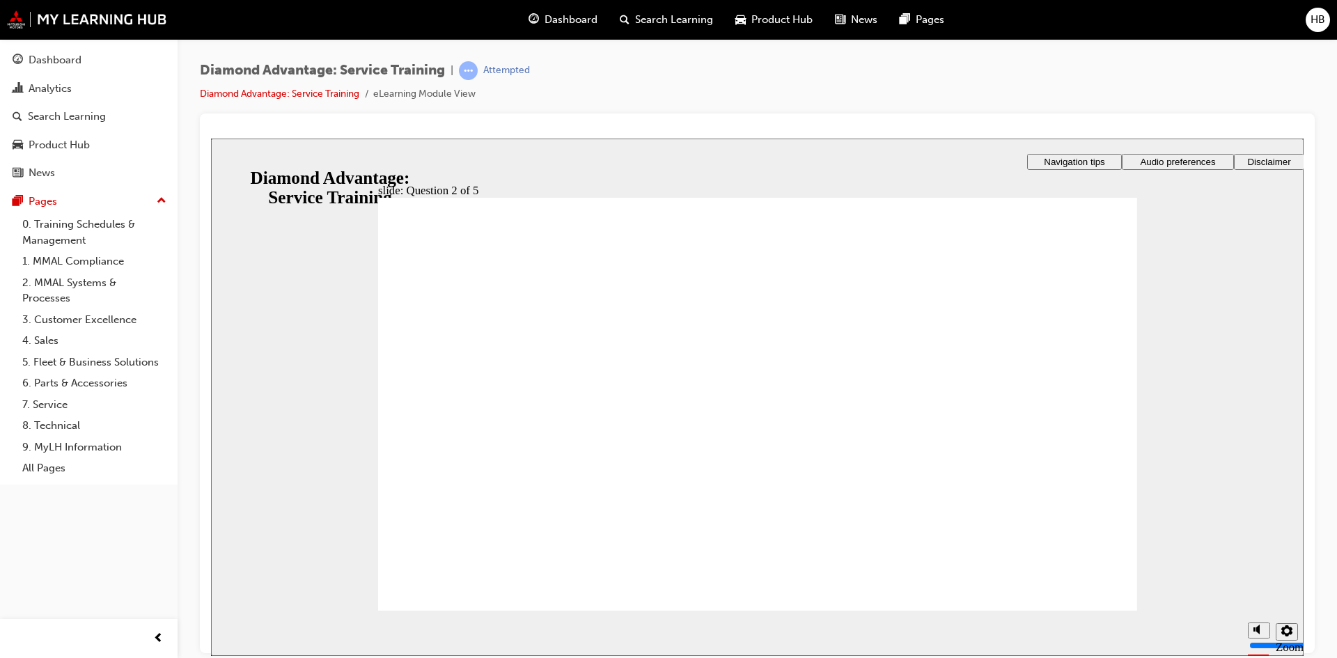
checkbox input "true"
drag, startPoint x: 485, startPoint y: 427, endPoint x: 505, endPoint y: 414, distance: 24.1
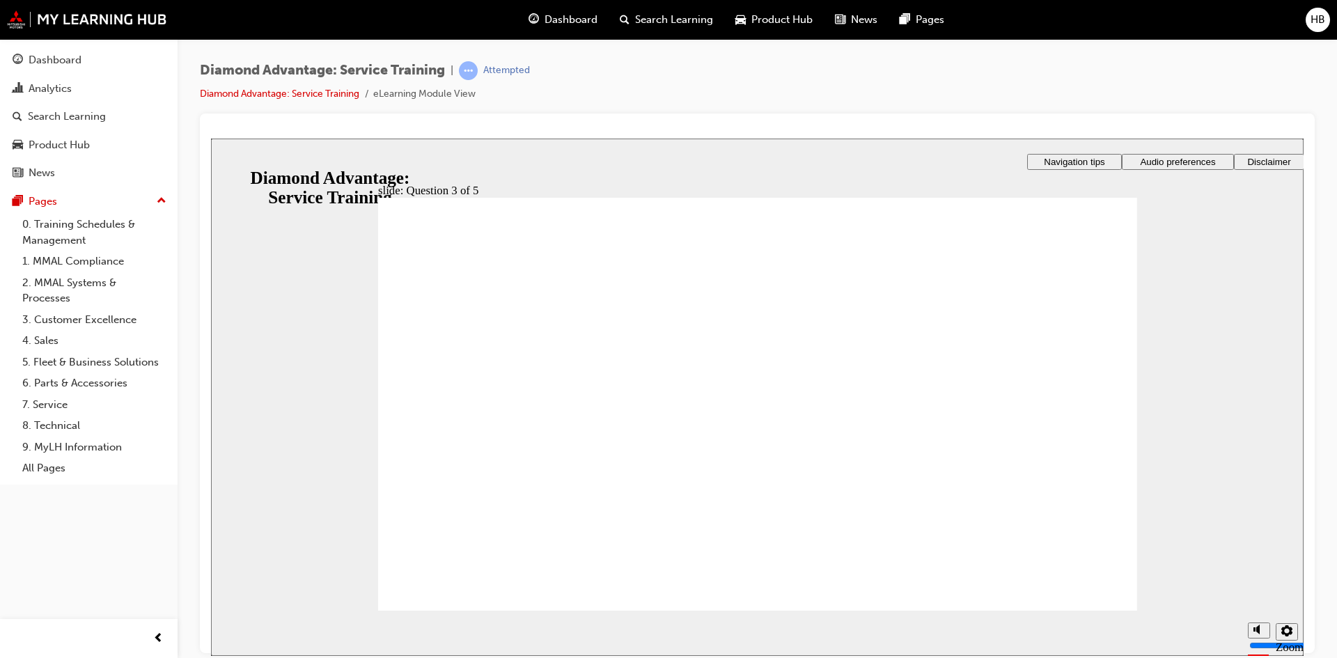
checkbox input "true"
drag, startPoint x: 517, startPoint y: 393, endPoint x: 520, endPoint y: 372, distance: 21.1
checkbox input "true"
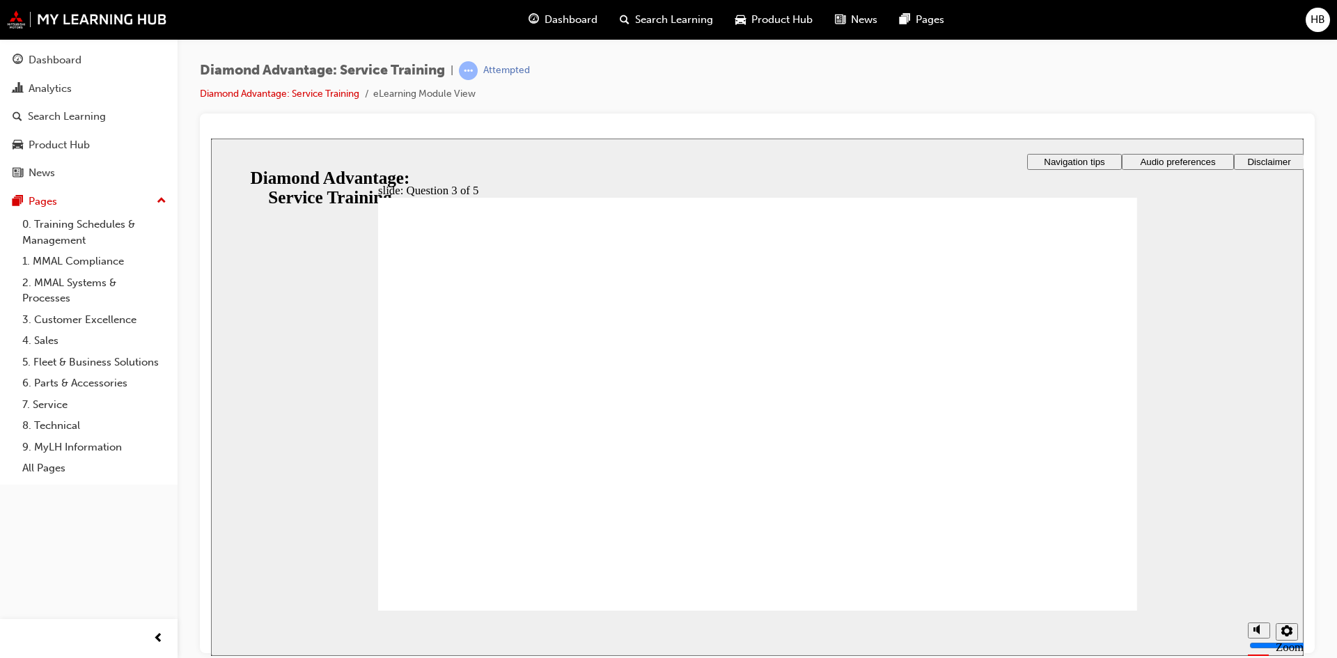
checkbox input "true"
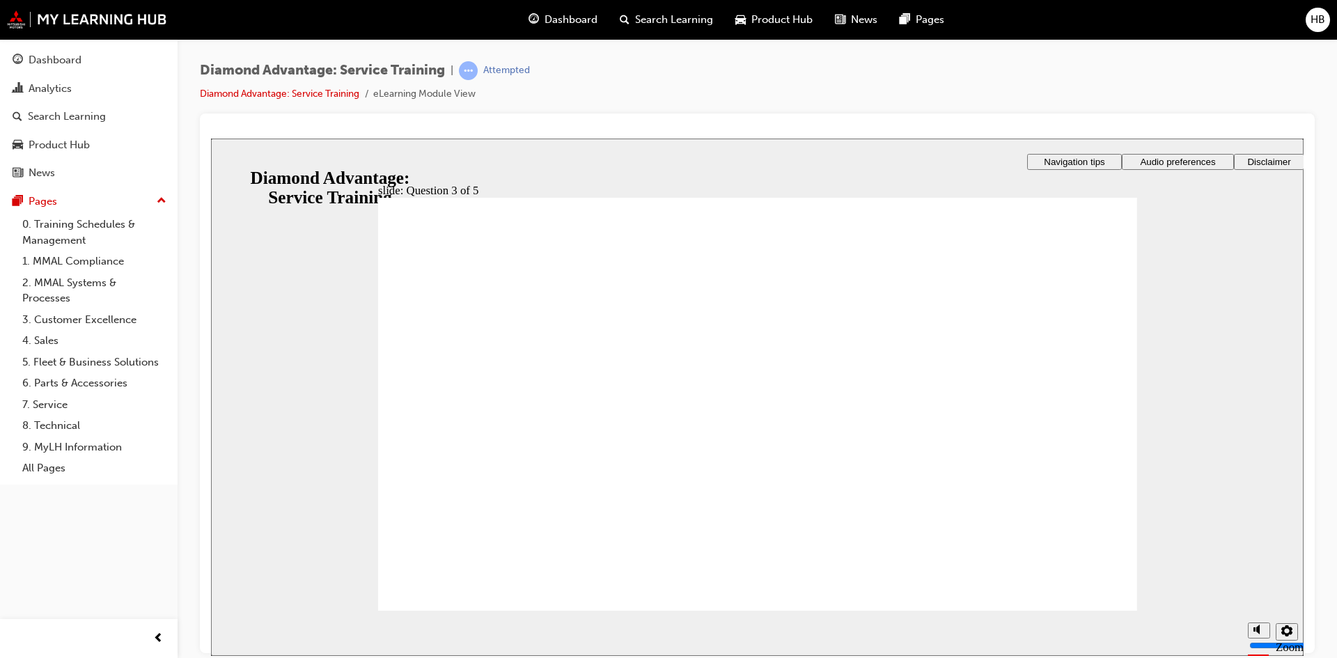
radio input "true"
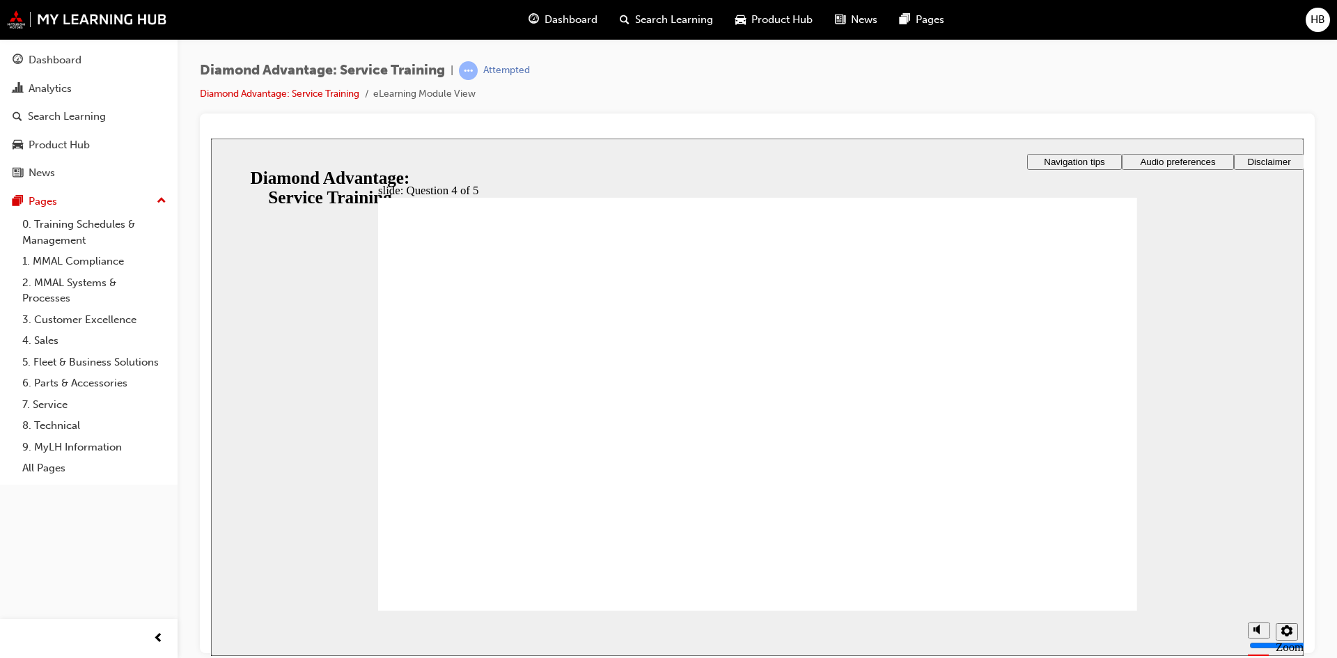
radio input "true"
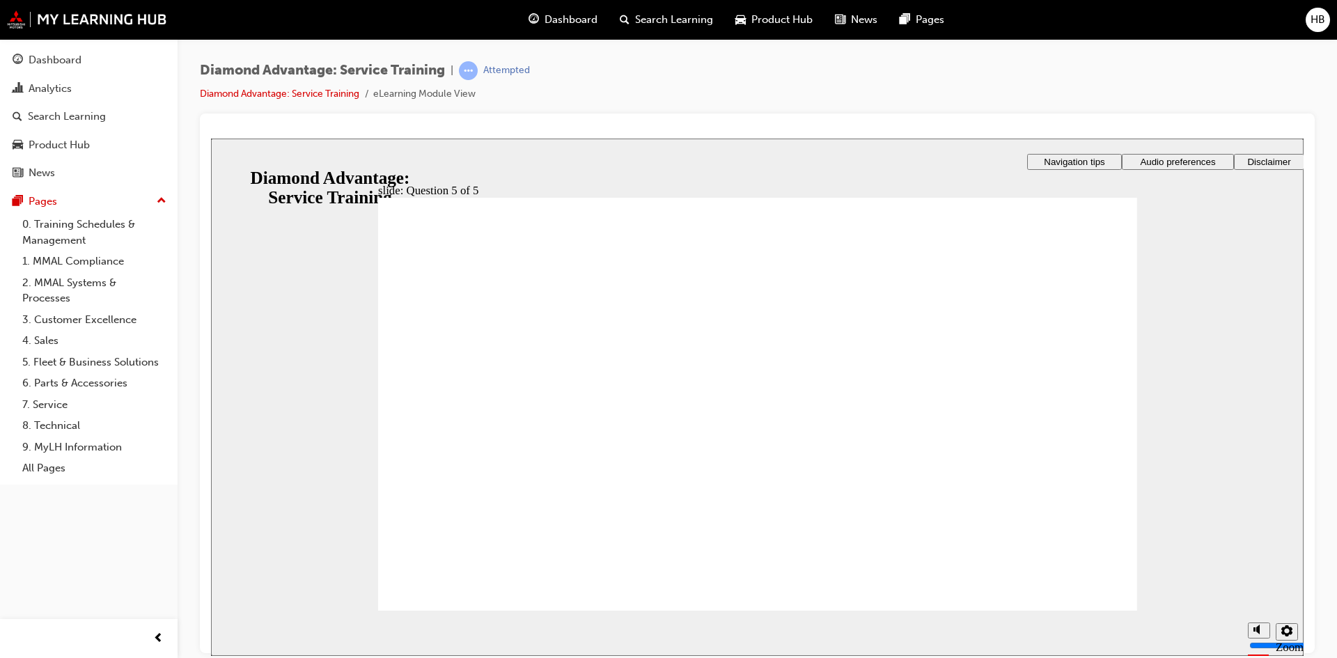
checkbox input "true"
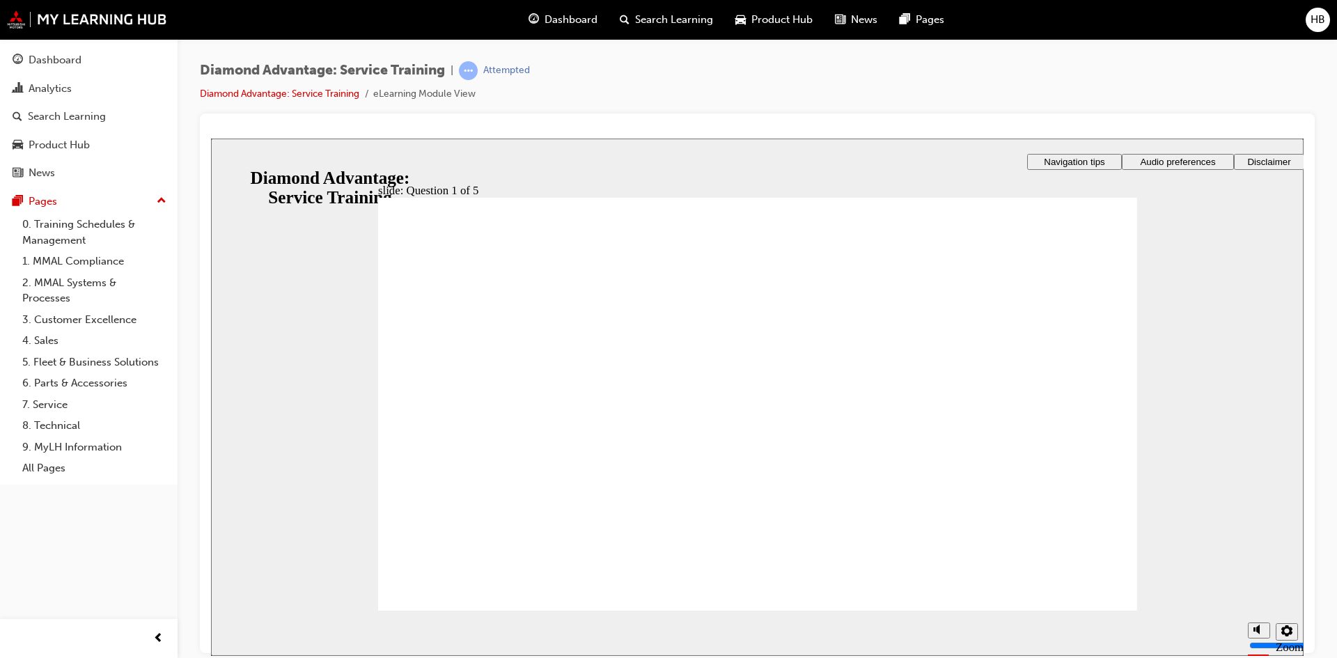
checkbox input "true"
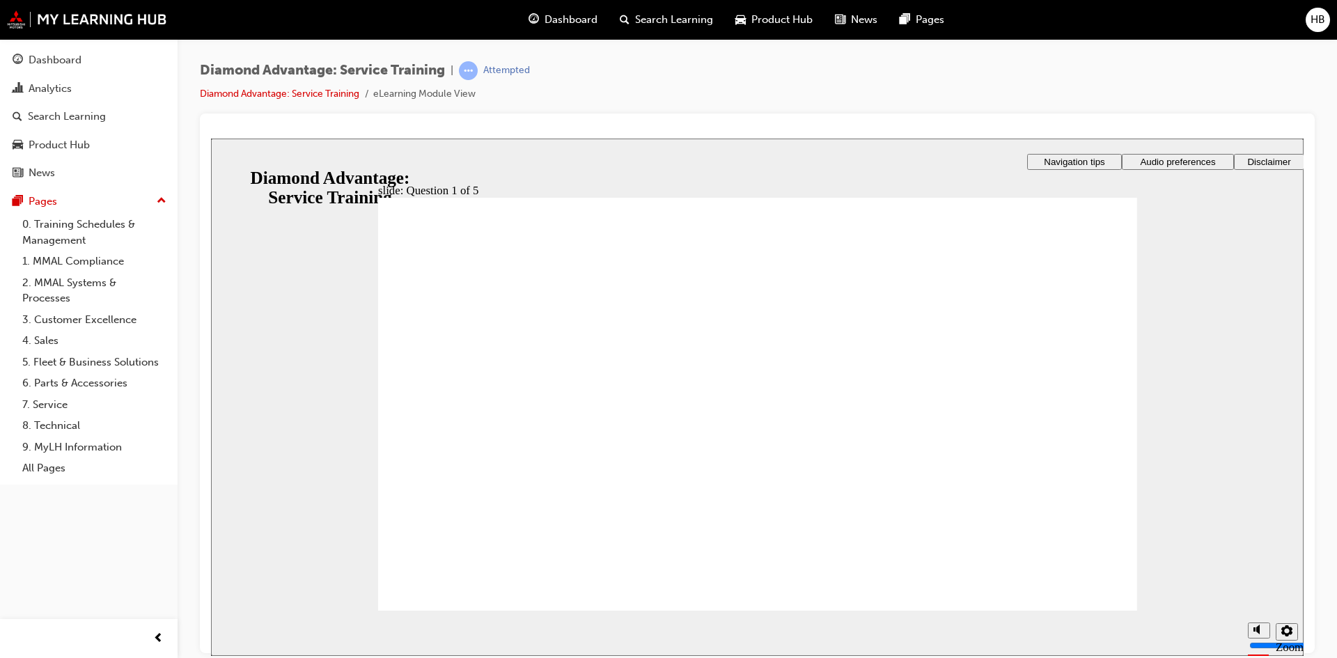
checkbox input "true"
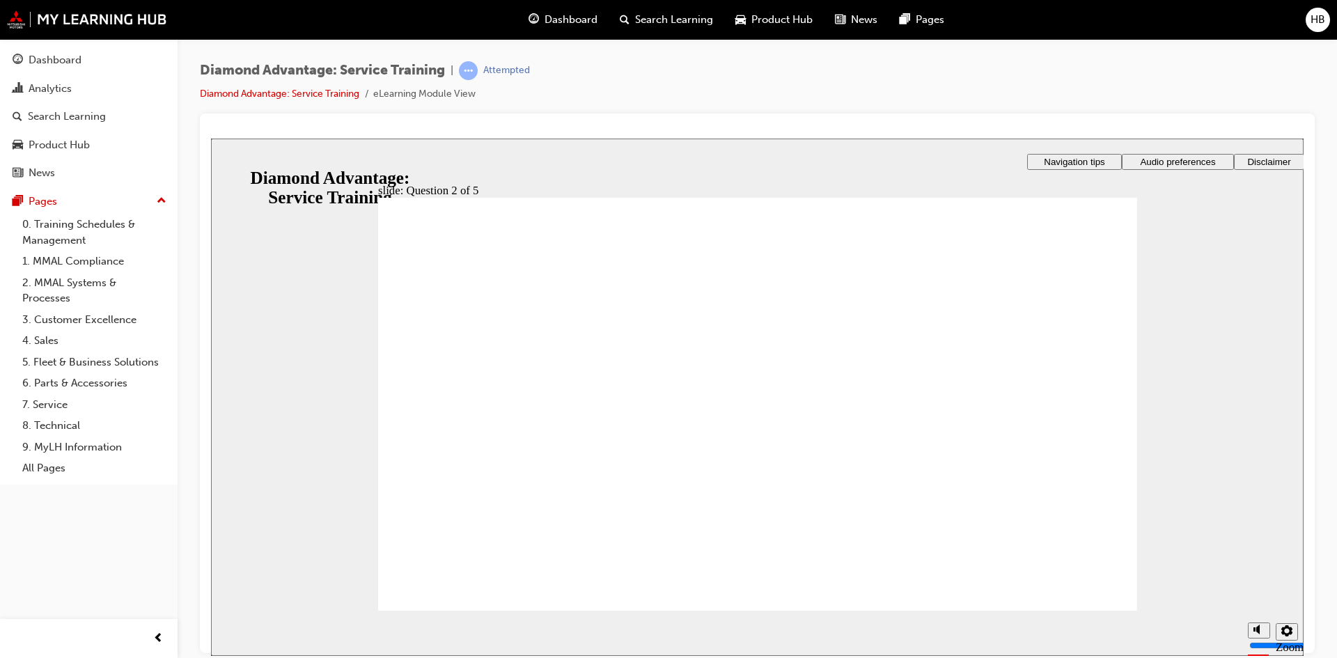
checkbox input "true"
drag, startPoint x: 745, startPoint y: 504, endPoint x: 787, endPoint y: 486, distance: 46.2
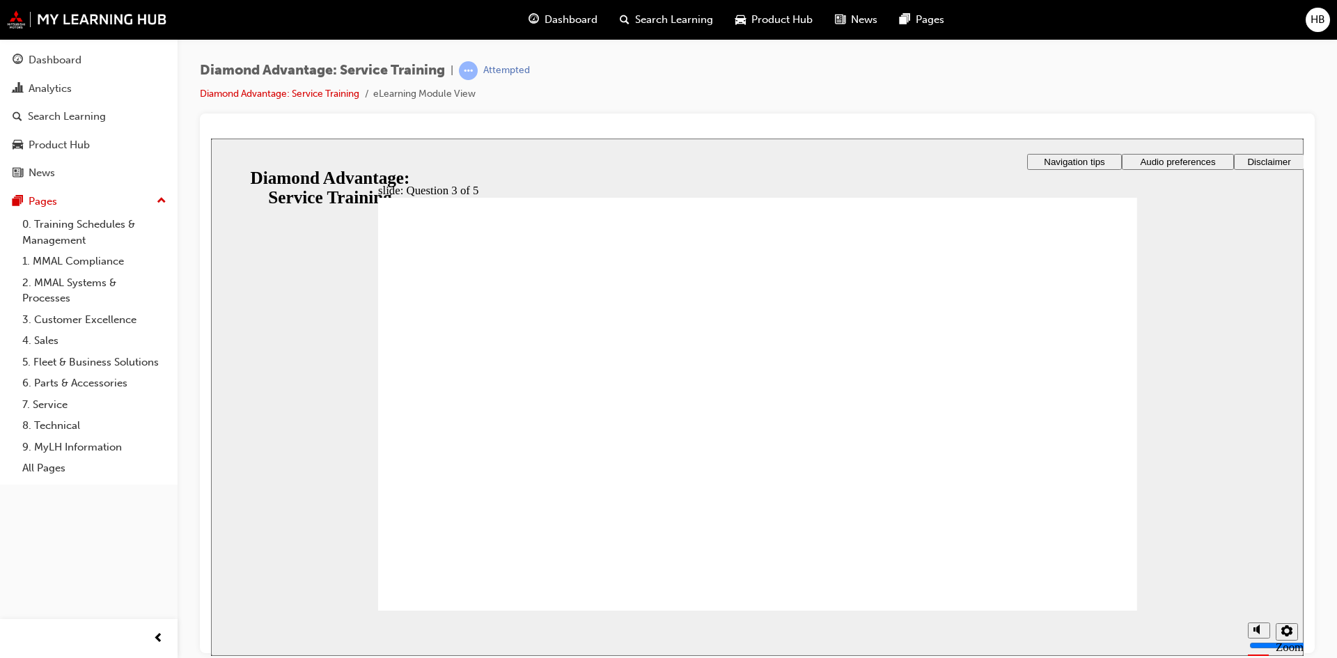
drag, startPoint x: 633, startPoint y: 424, endPoint x: 643, endPoint y: 418, distance: 11.8
checkbox input "true"
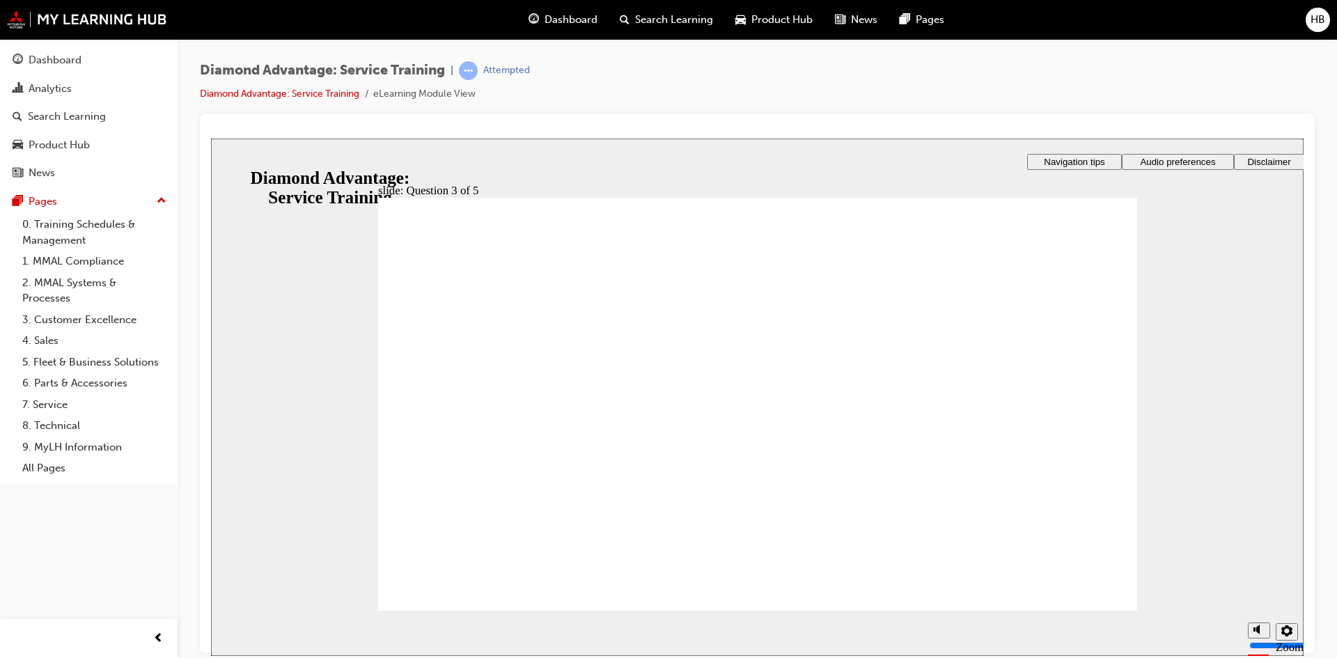
checkbox input "true"
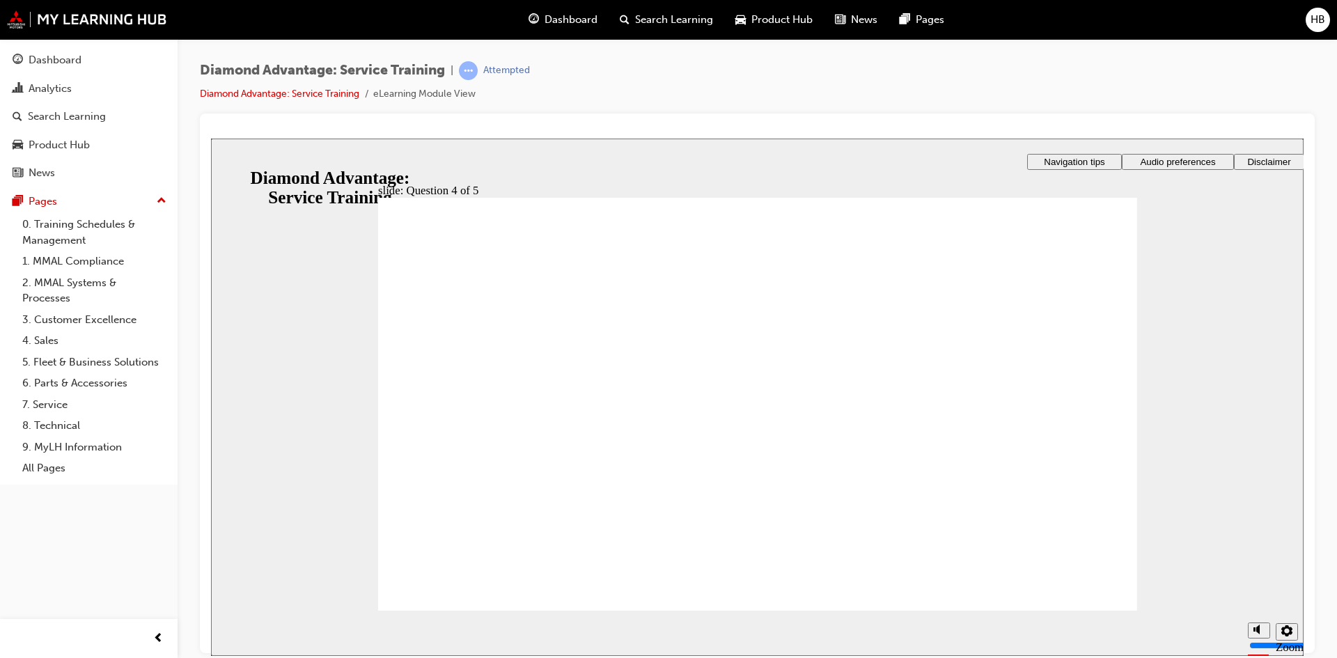
radio input "true"
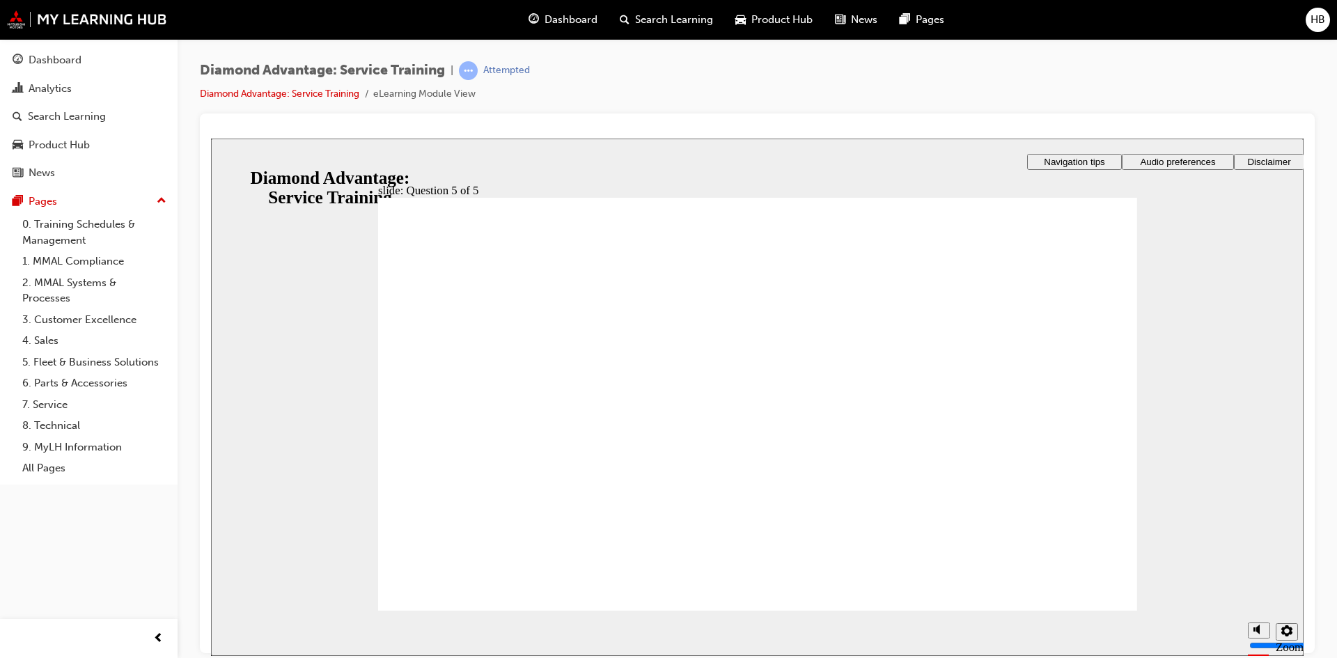
radio input "true"
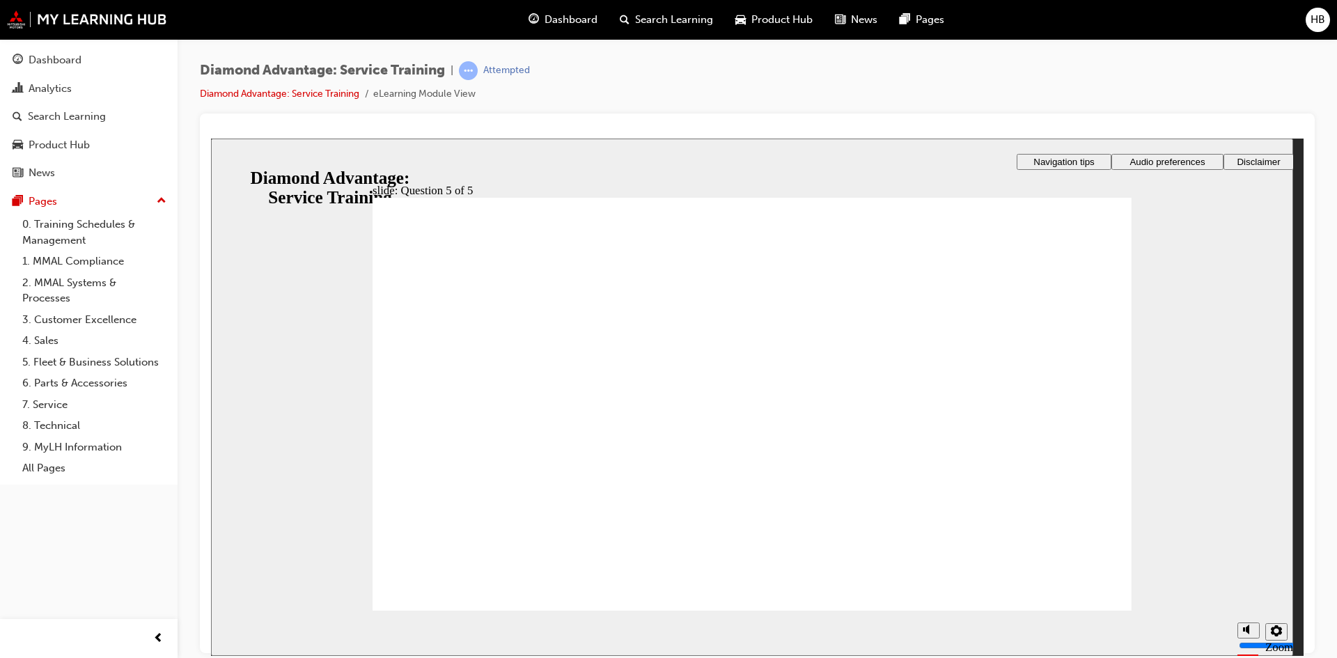
drag, startPoint x: 755, startPoint y: 489, endPoint x: 755, endPoint y: 504, distance: 15.3
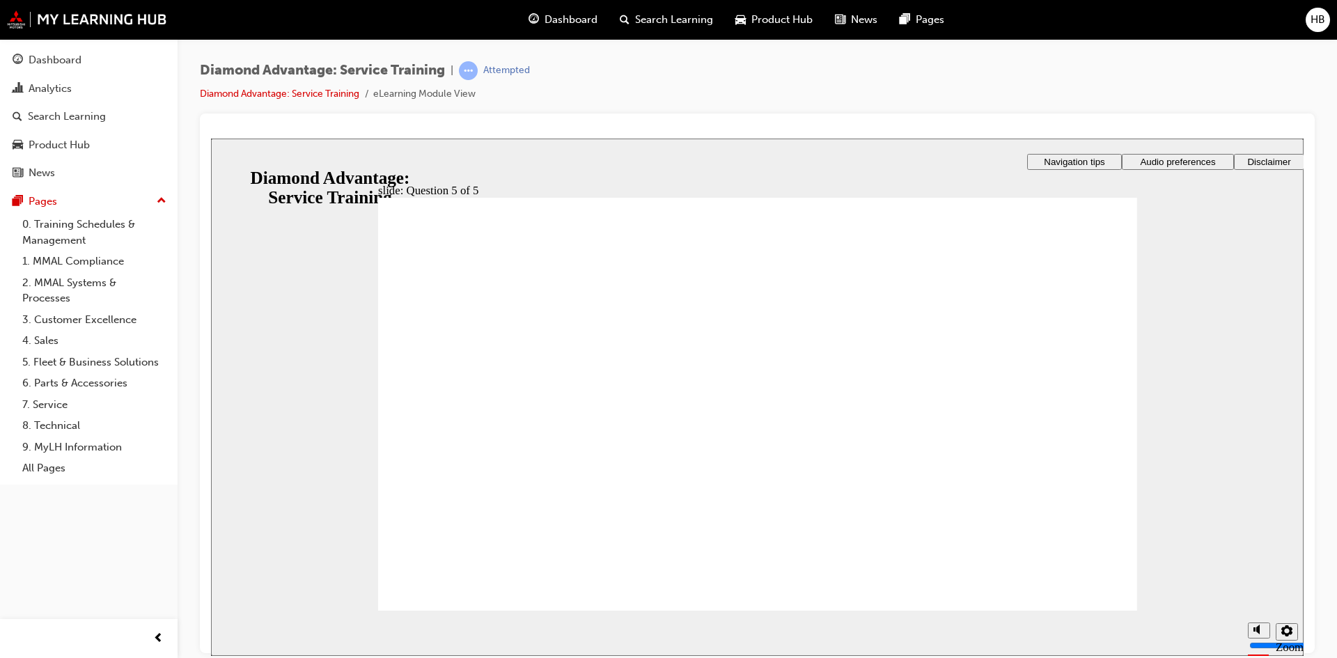
checkbox input "true"
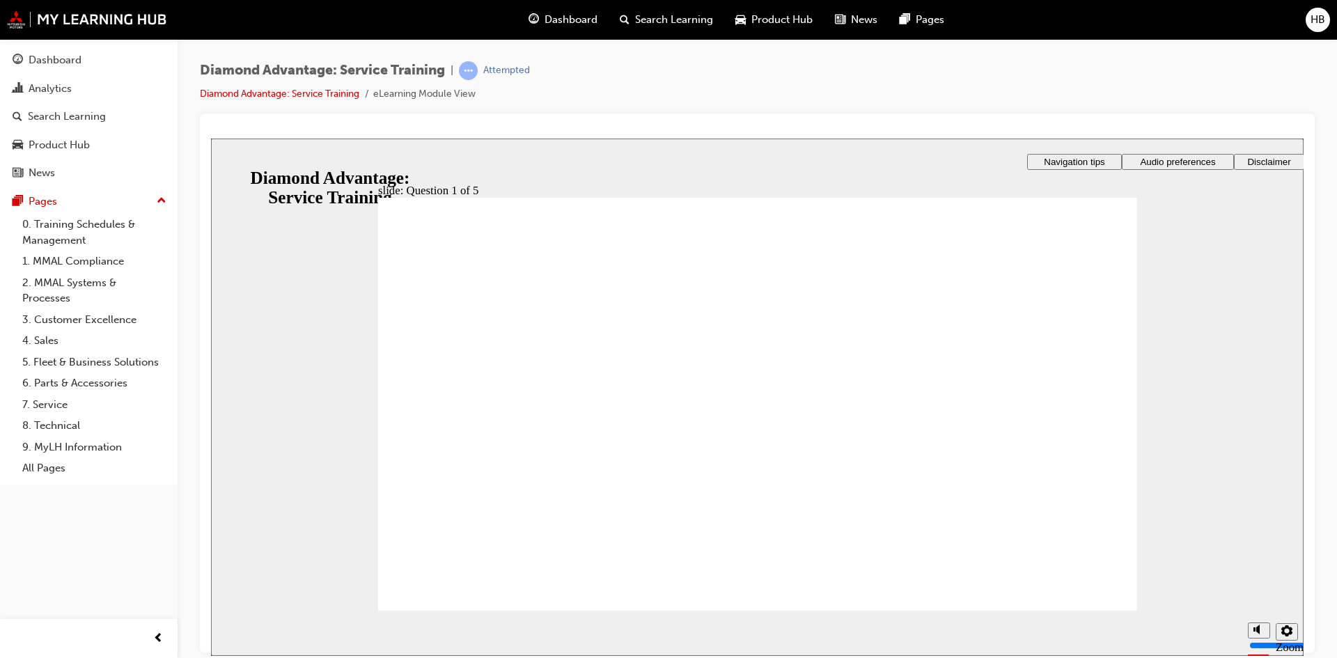
checkbox input "true"
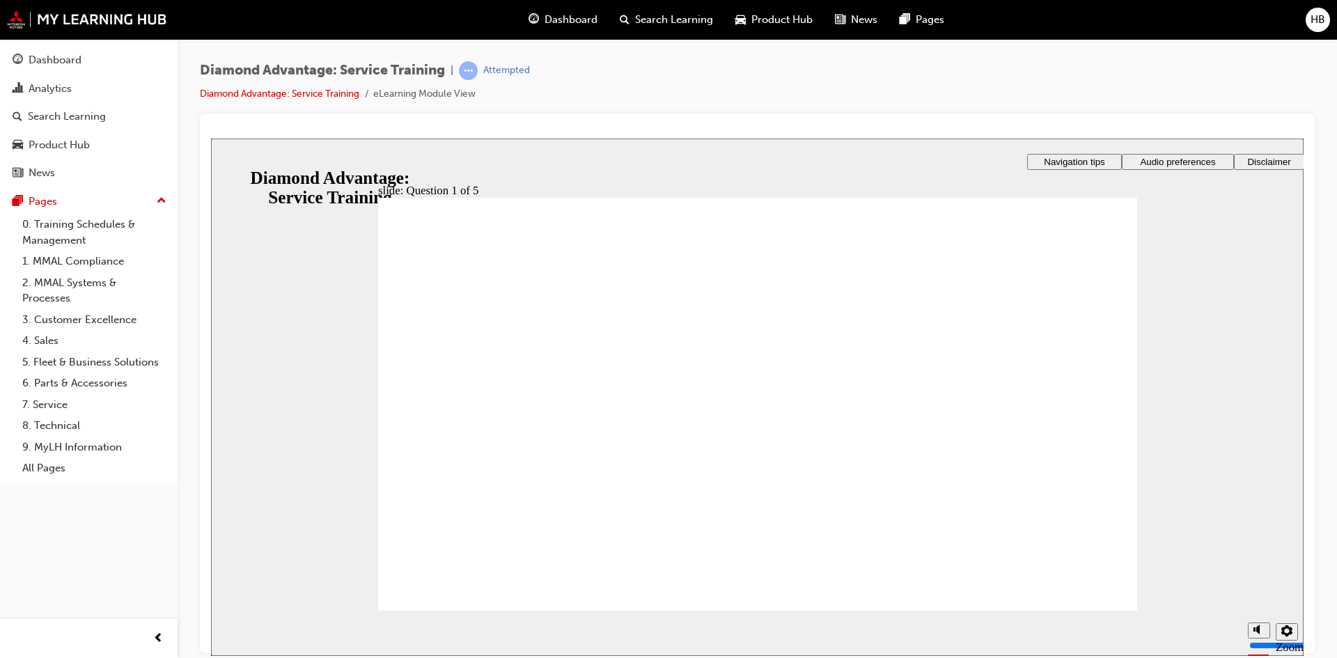
checkbox input "true"
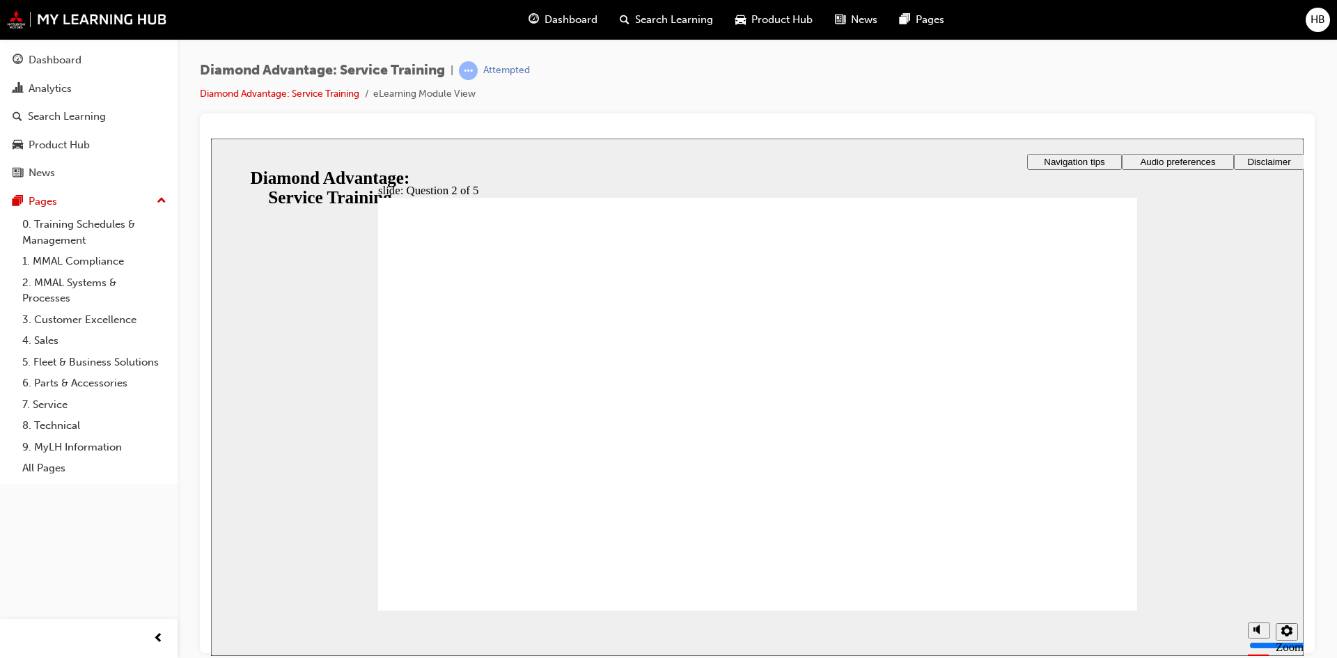
checkbox input "true"
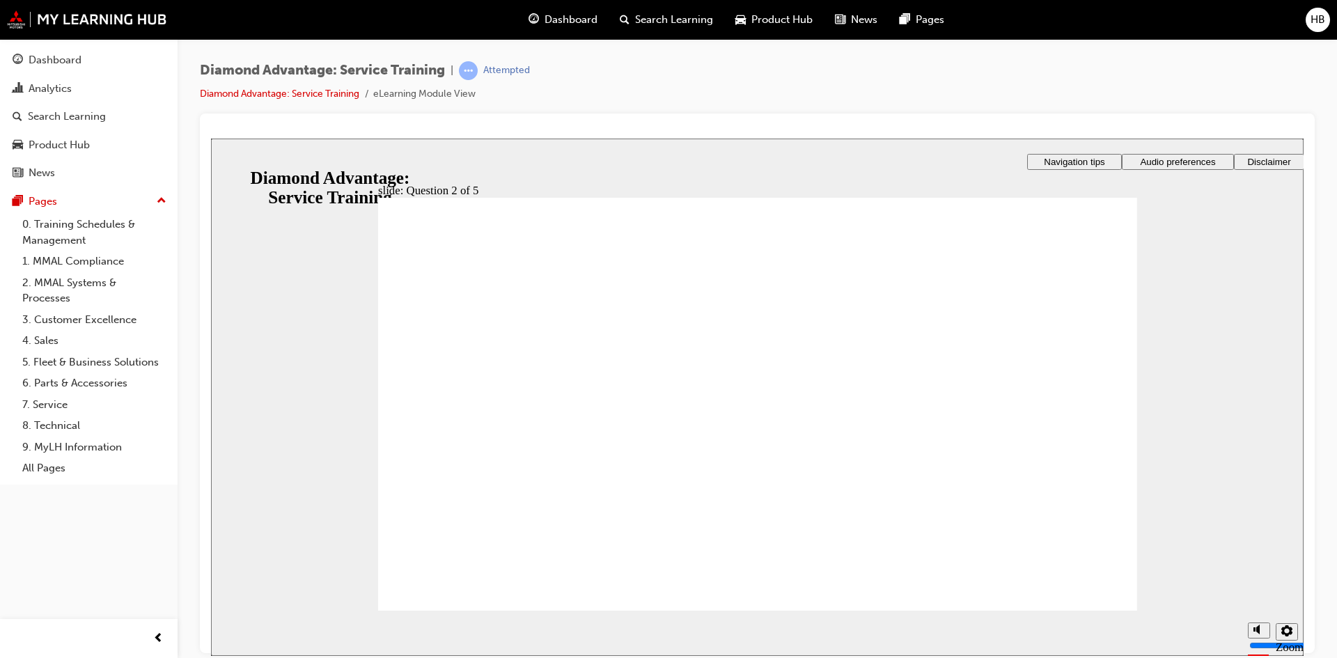
drag, startPoint x: 767, startPoint y: 498, endPoint x: 778, endPoint y: 496, distance: 12.2
checkbox input "true"
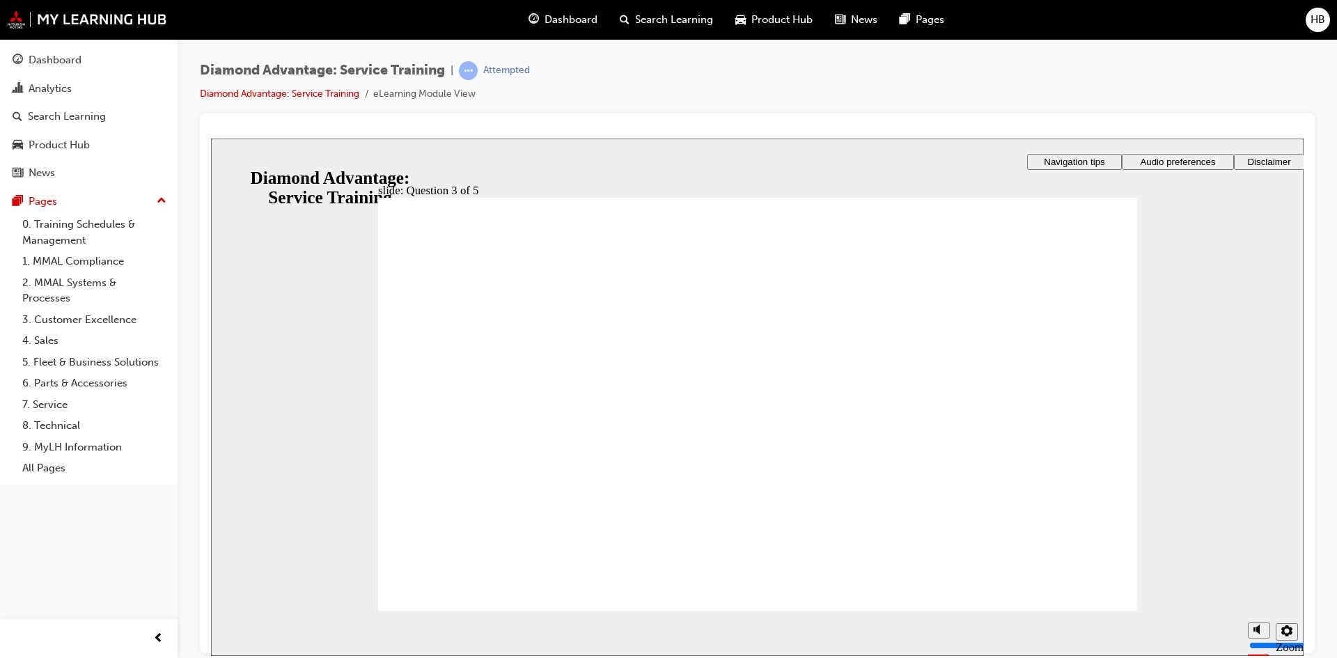
checkbox input "true"
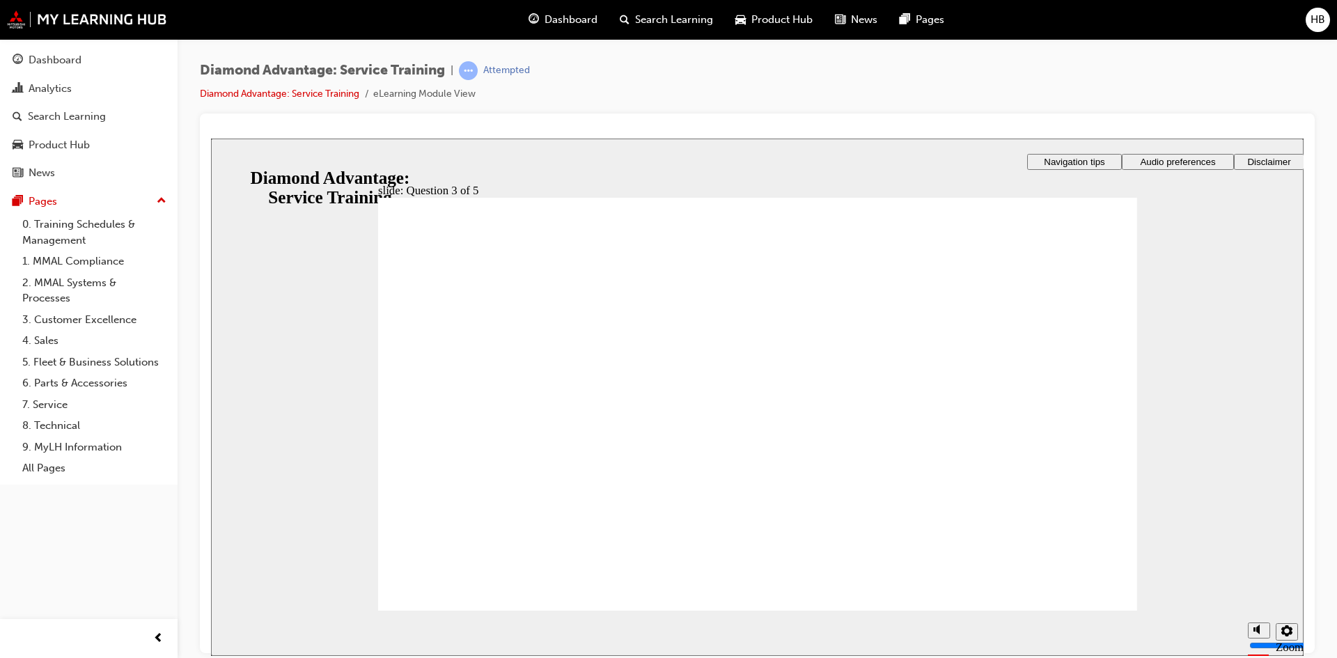
radio input "true"
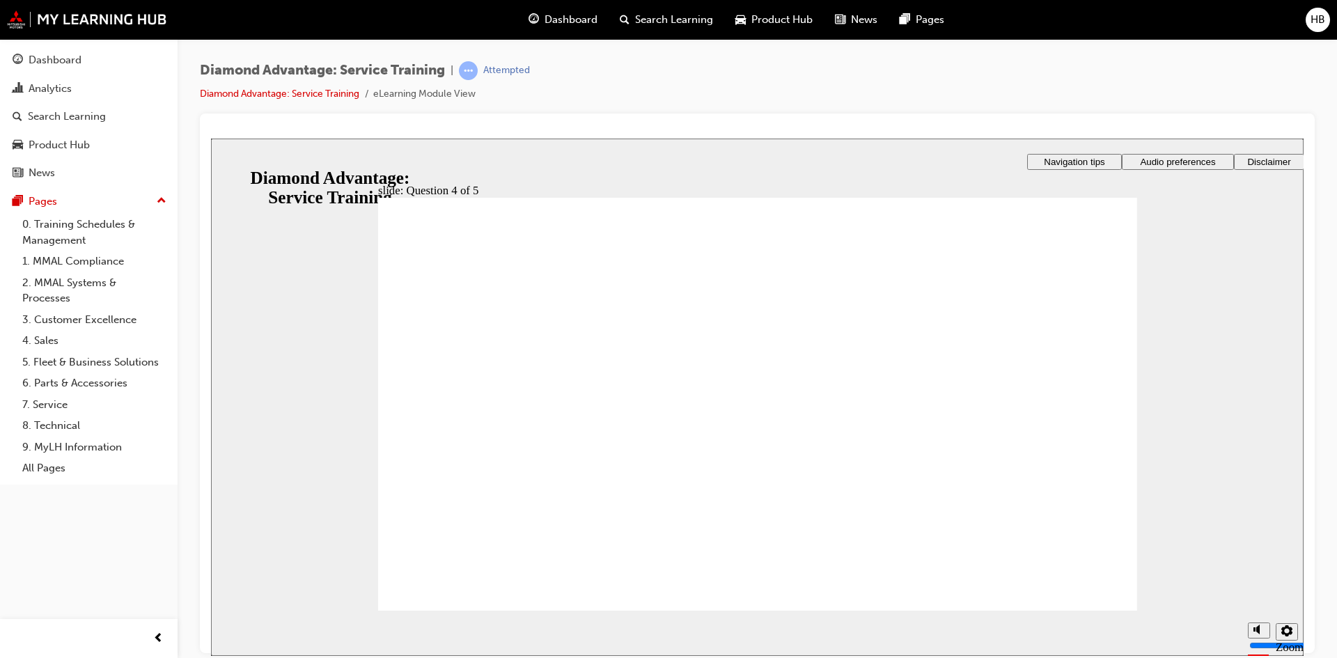
drag, startPoint x: 608, startPoint y: 386, endPoint x: 494, endPoint y: 482, distance: 149.2
radio input "true"
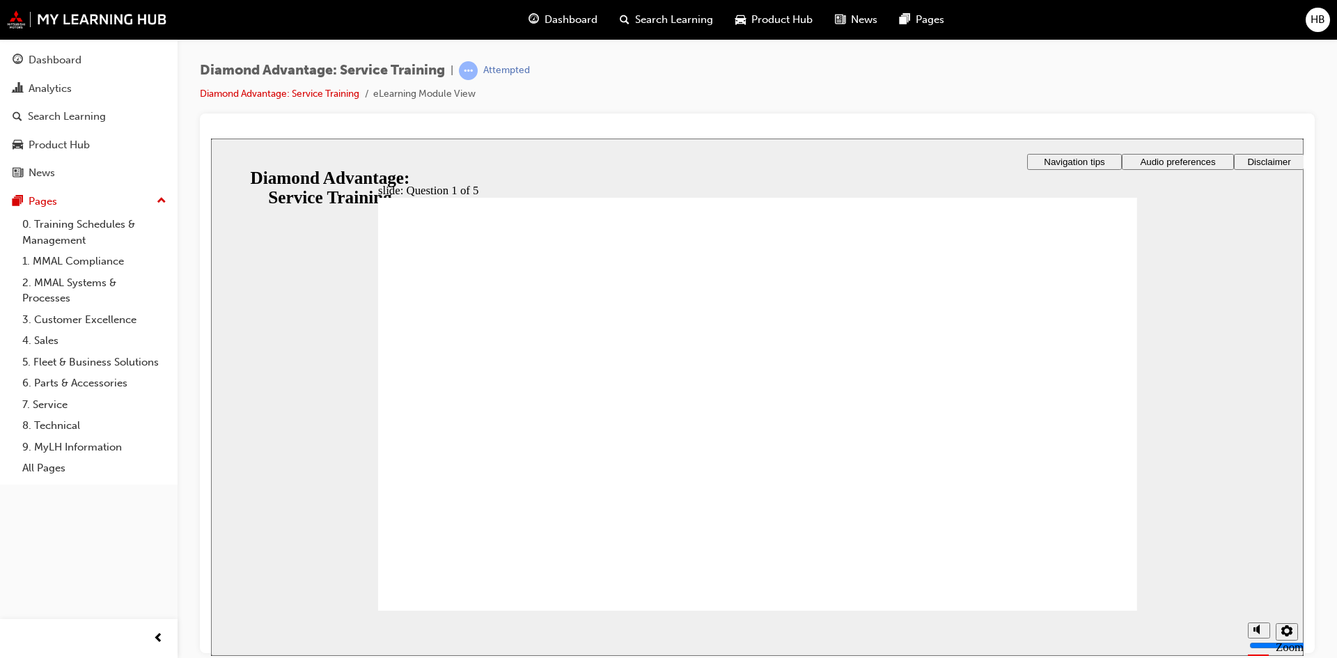
checkbox input "false"
checkbox input "true"
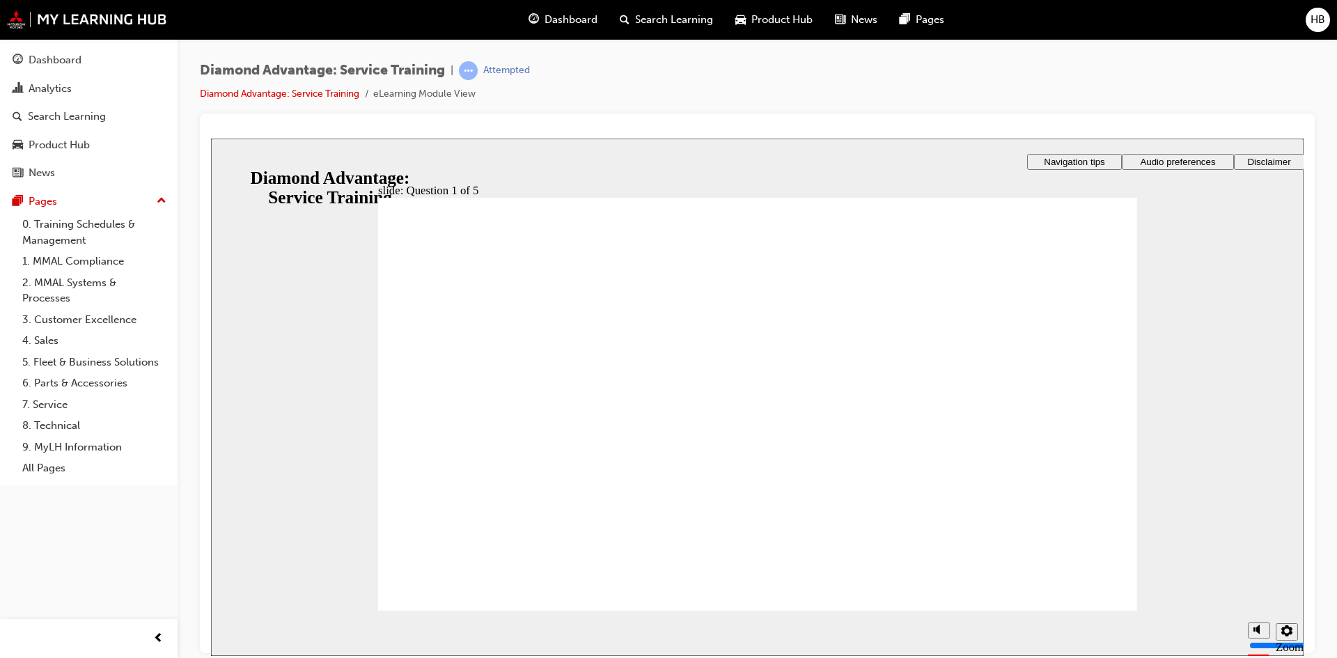
checkbox input "true"
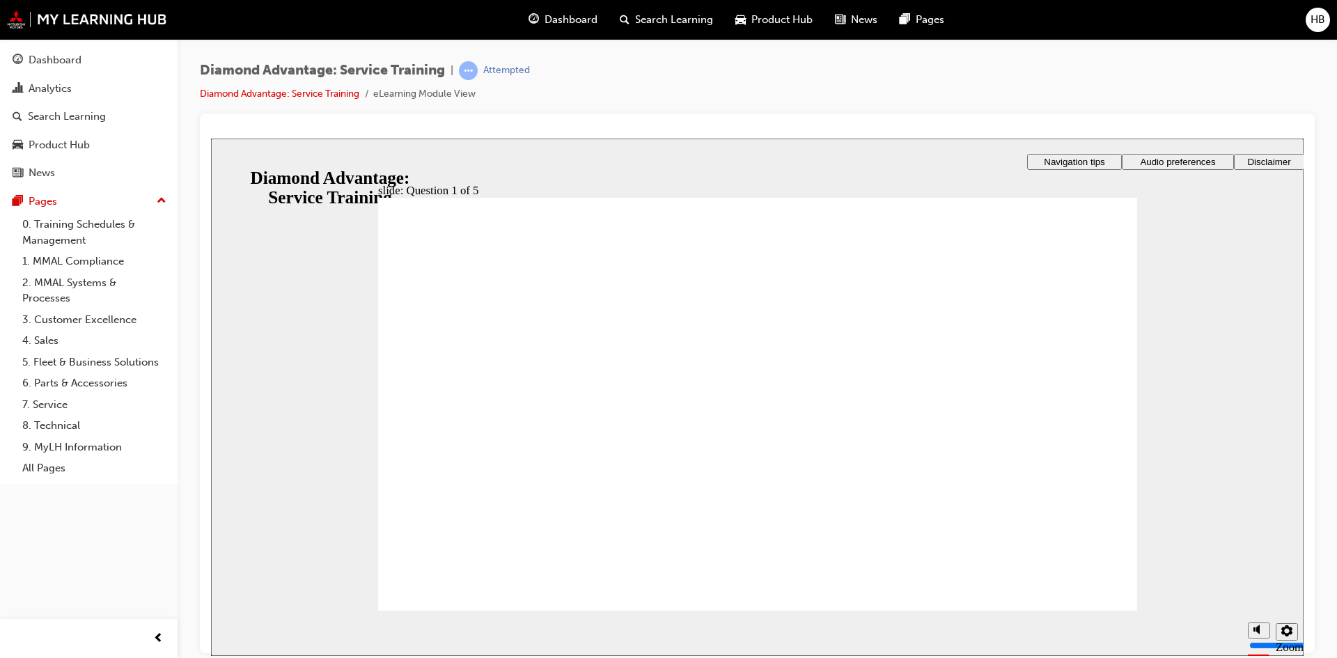
checkbox input "true"
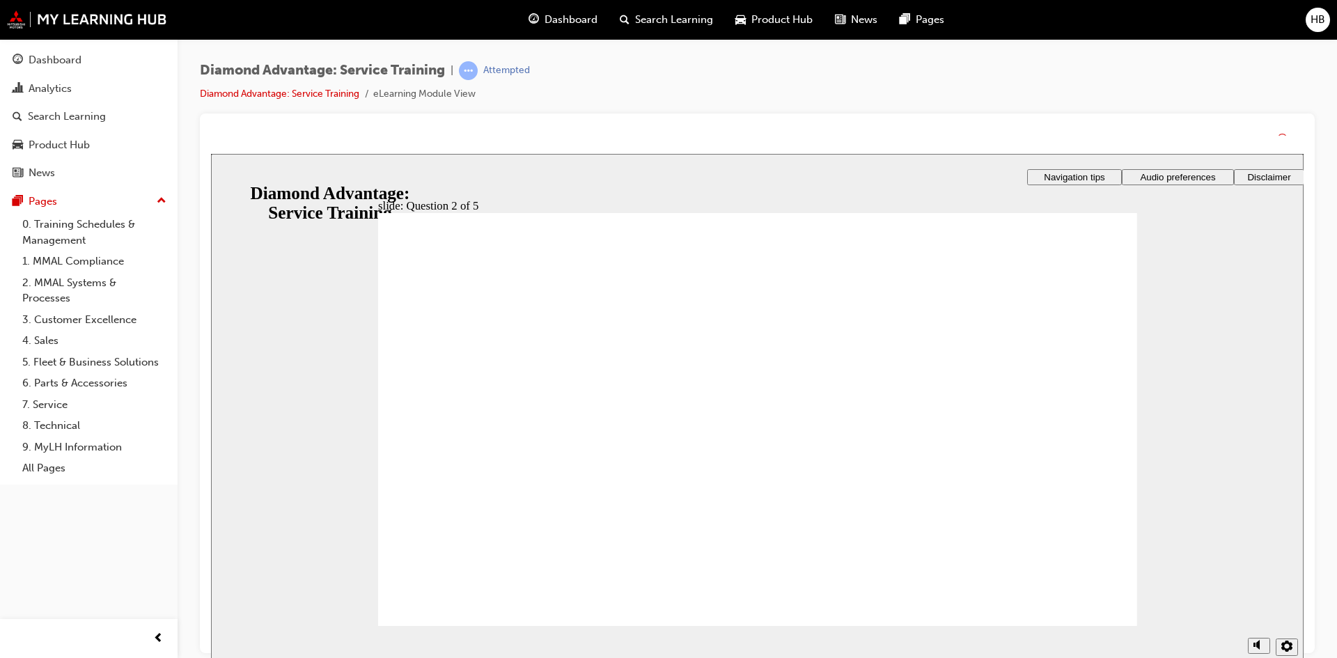
drag, startPoint x: 733, startPoint y: 529, endPoint x: 760, endPoint y: 533, distance: 26.8
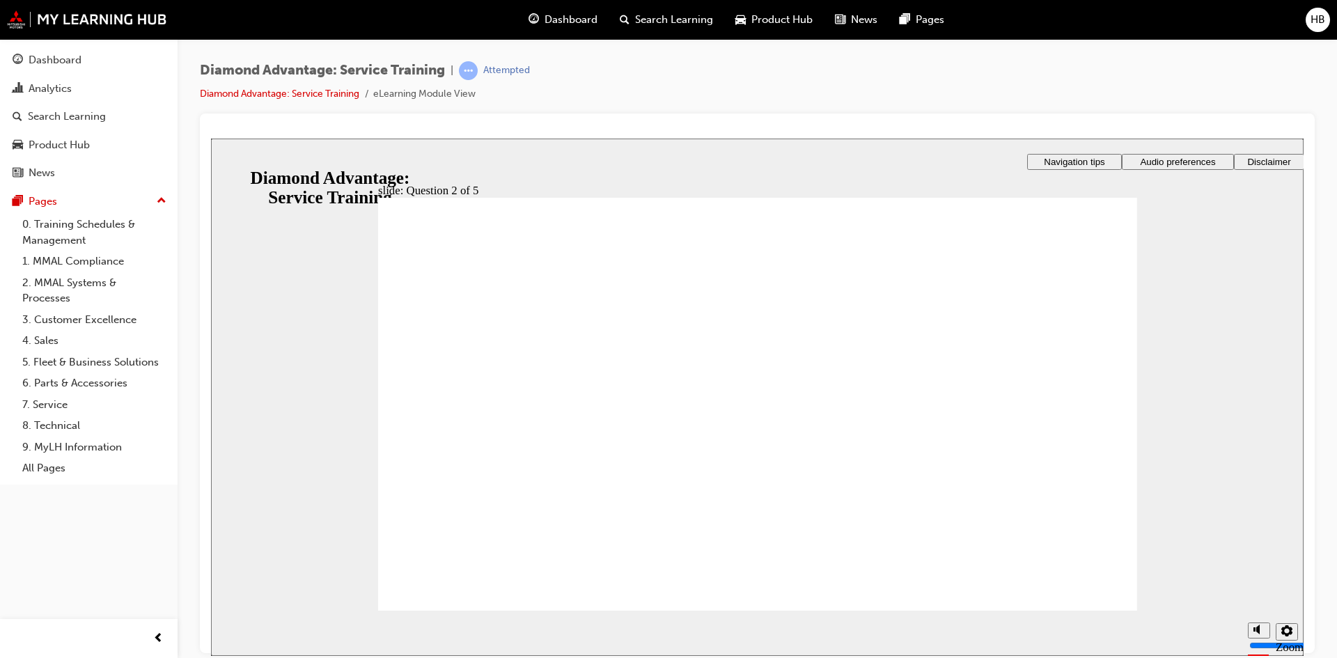
checkbox input "true"
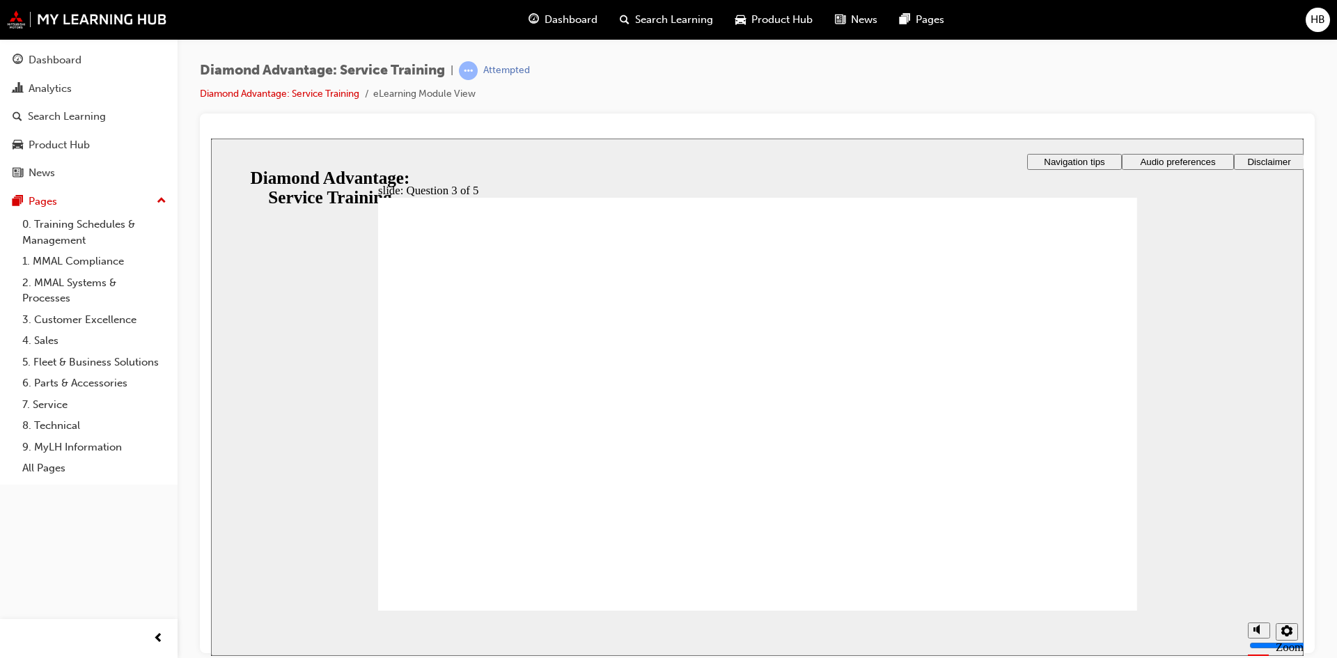
checkbox input "true"
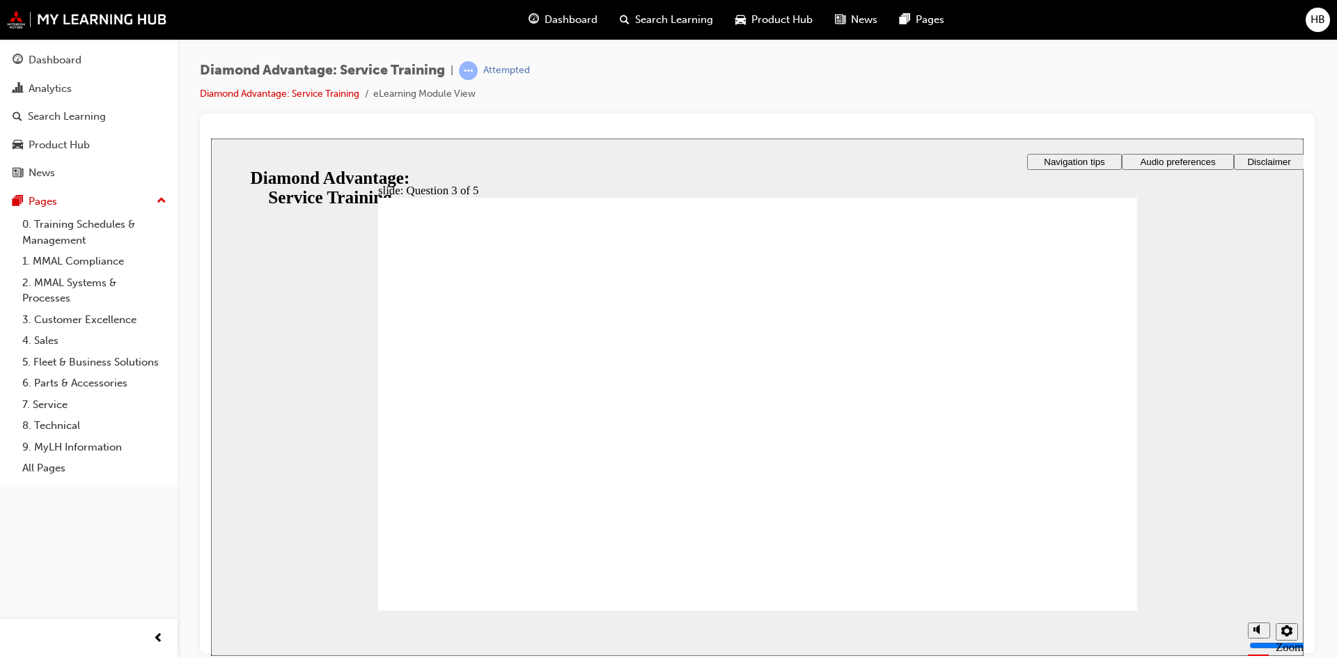
radio input "true"
drag, startPoint x: 788, startPoint y: 511, endPoint x: 808, endPoint y: 512, distance: 20.2
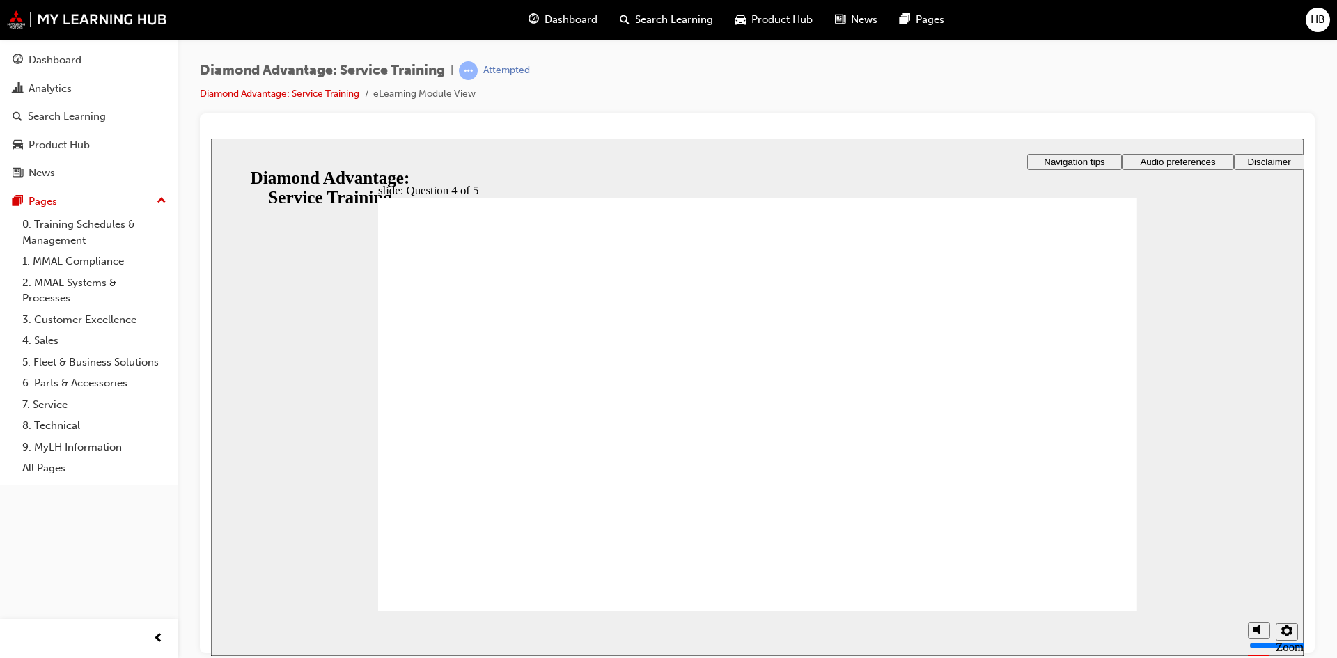
radio input "true"
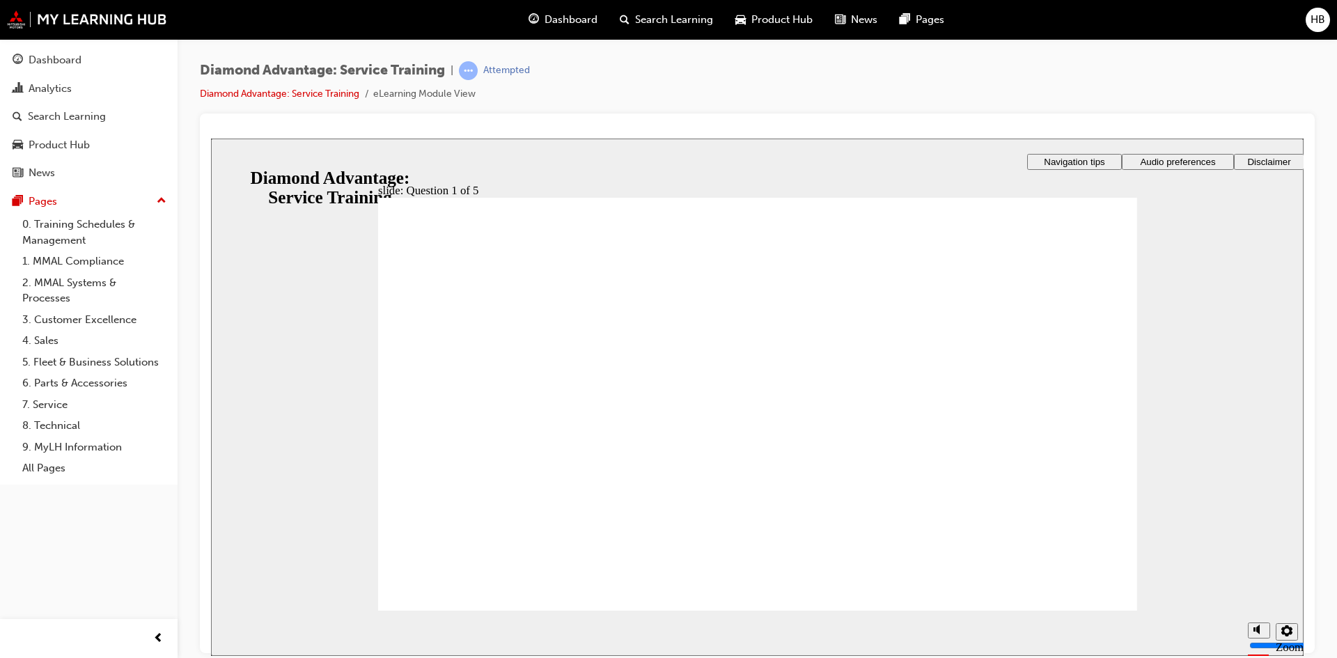
checkbox input "true"
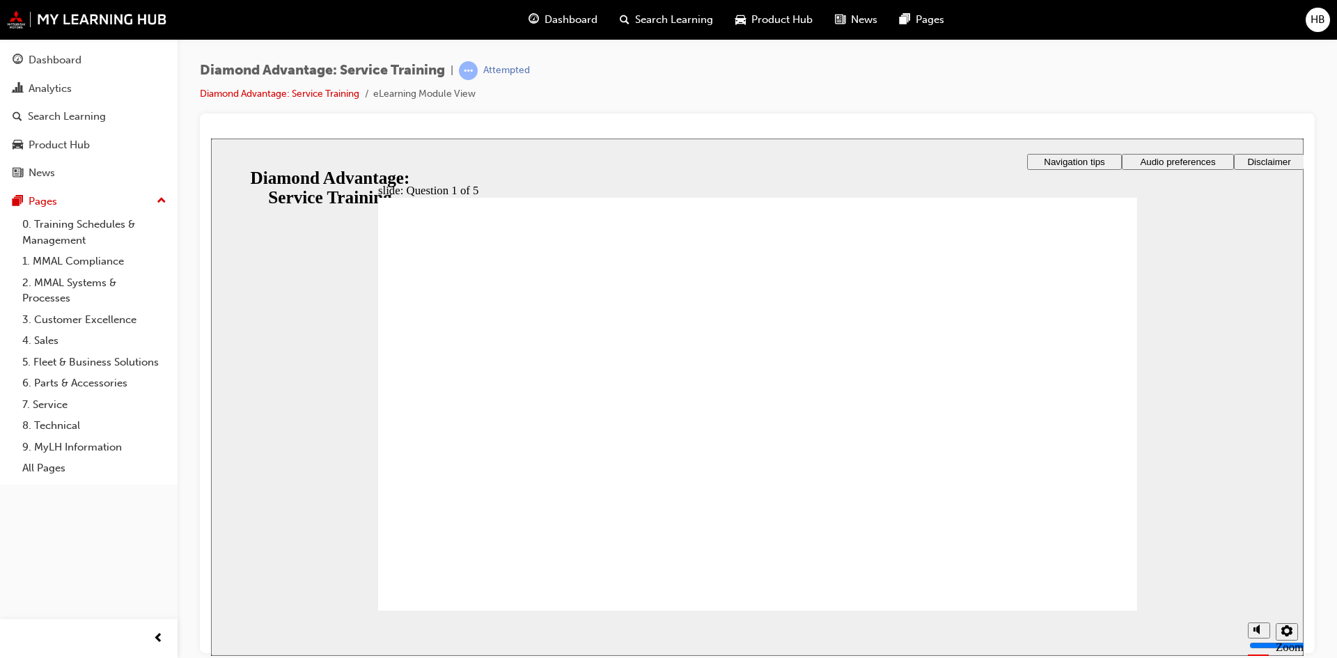
checkbox input "true"
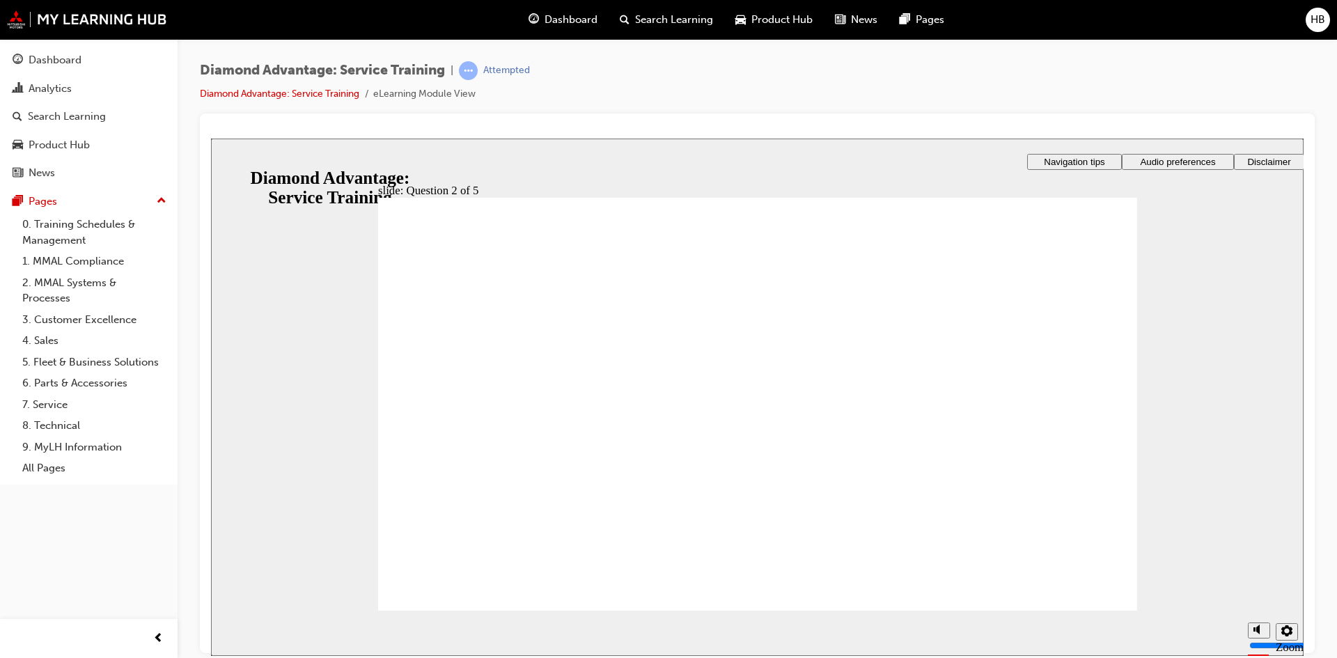
checkbox input "true"
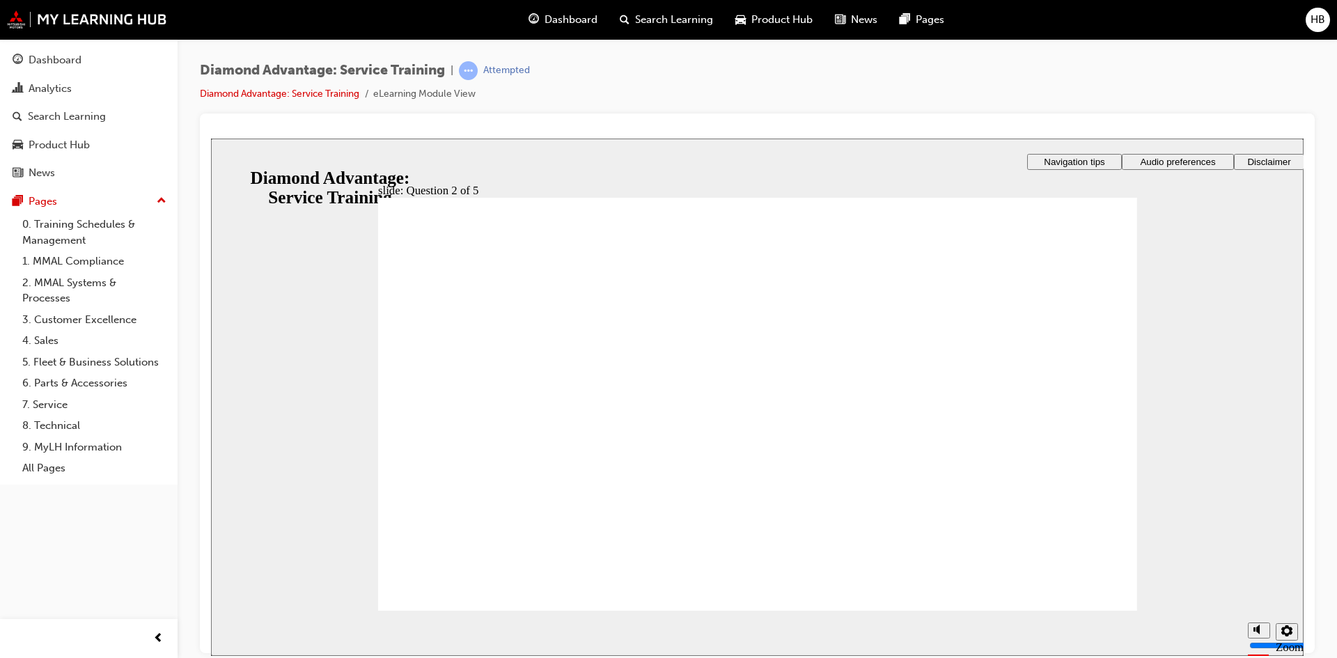
checkbox input "true"
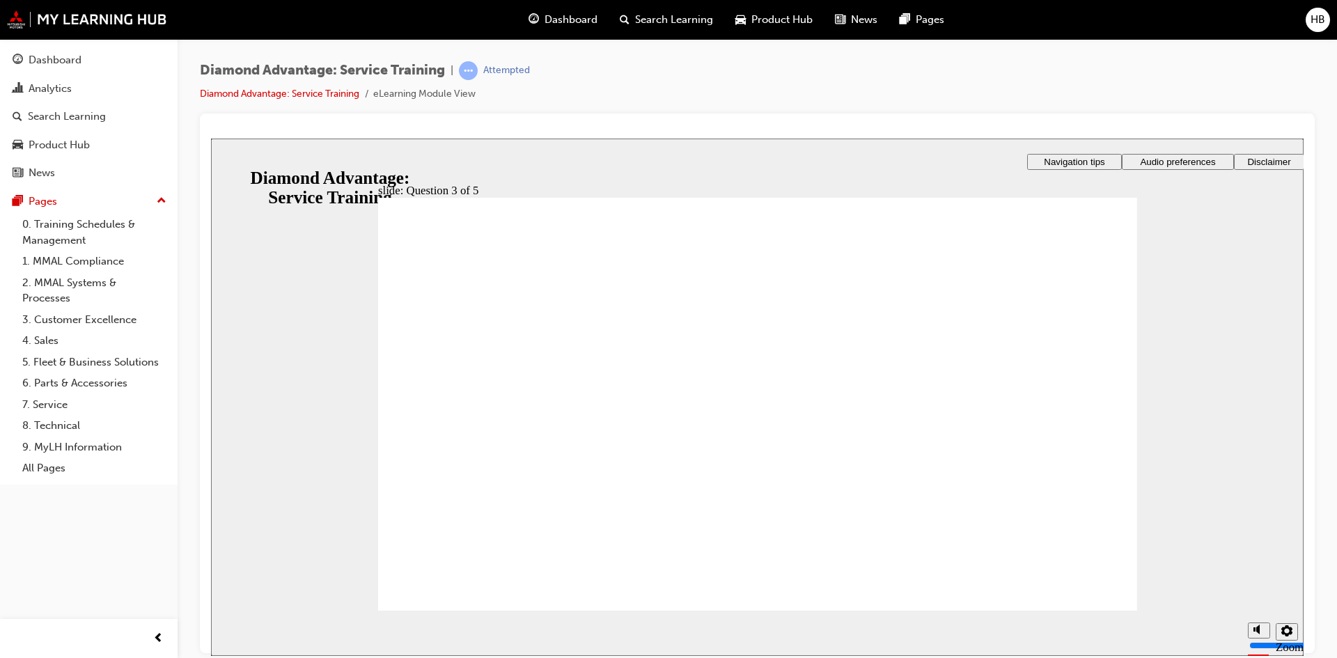
checkbox input "true"
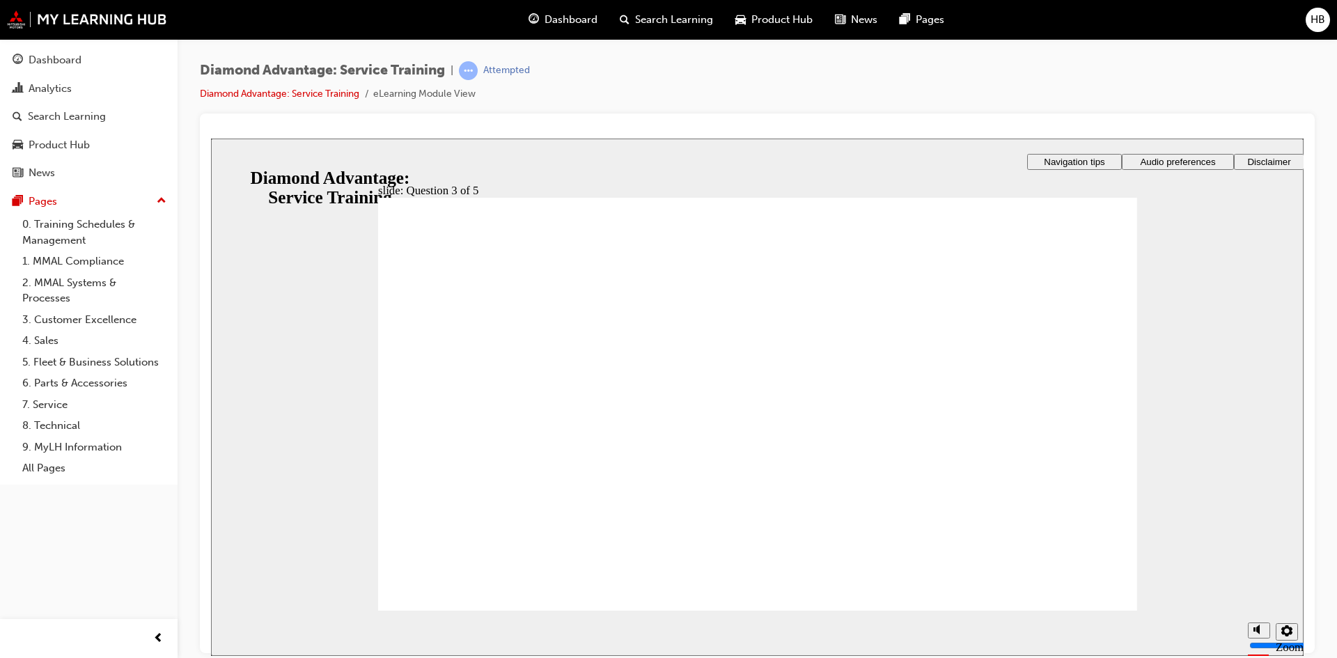
drag, startPoint x: 663, startPoint y: 481, endPoint x: 652, endPoint y: 492, distance: 14.8
radio input "true"
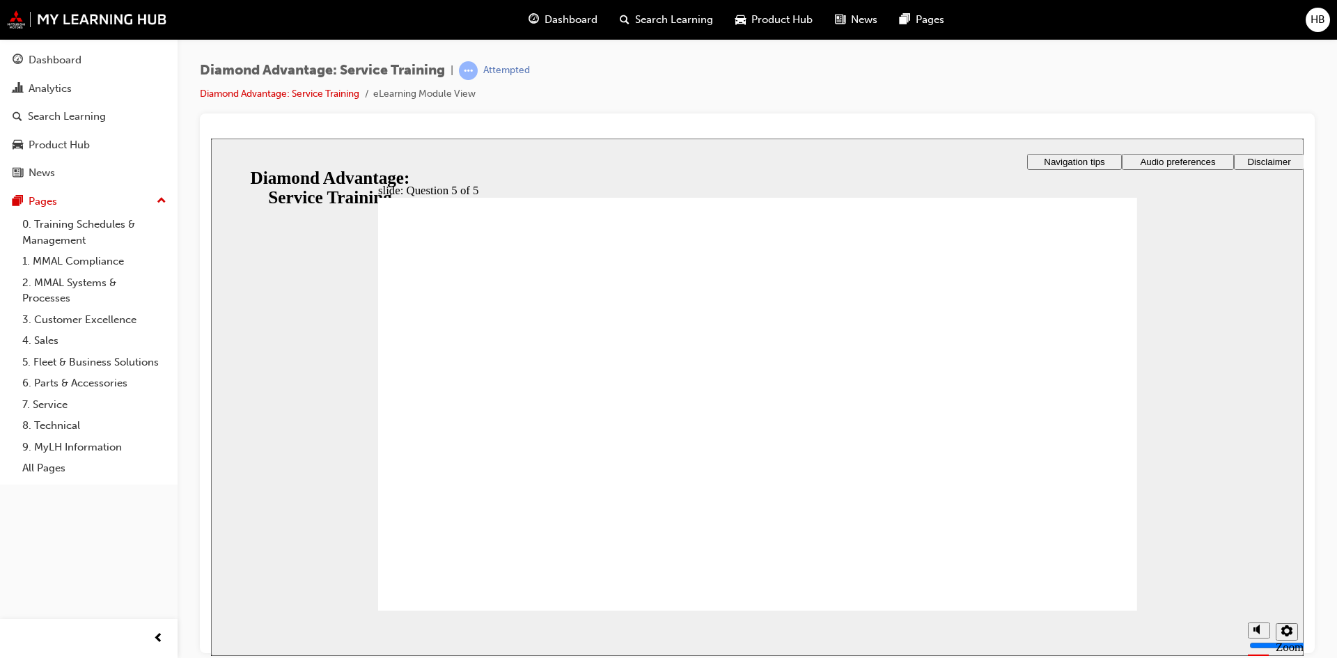
radio input "true"
drag, startPoint x: 718, startPoint y: 510, endPoint x: 722, endPoint y: 495, distance: 15.9
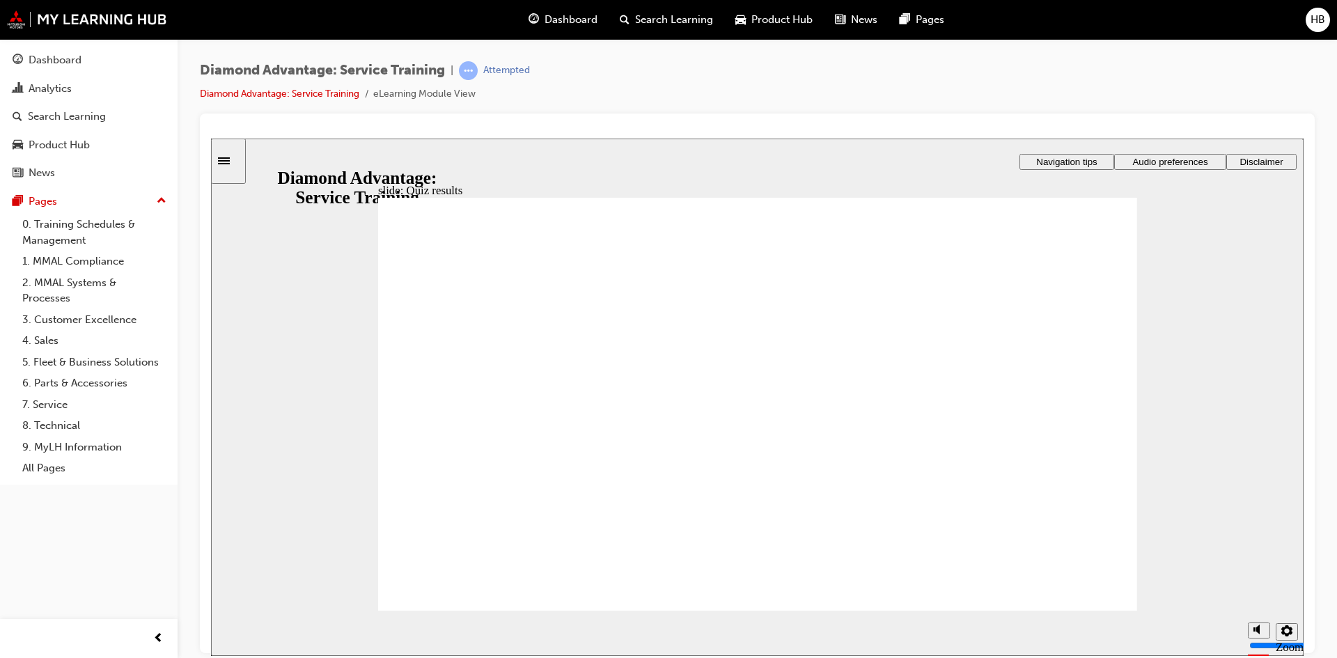
checkbox input "true"
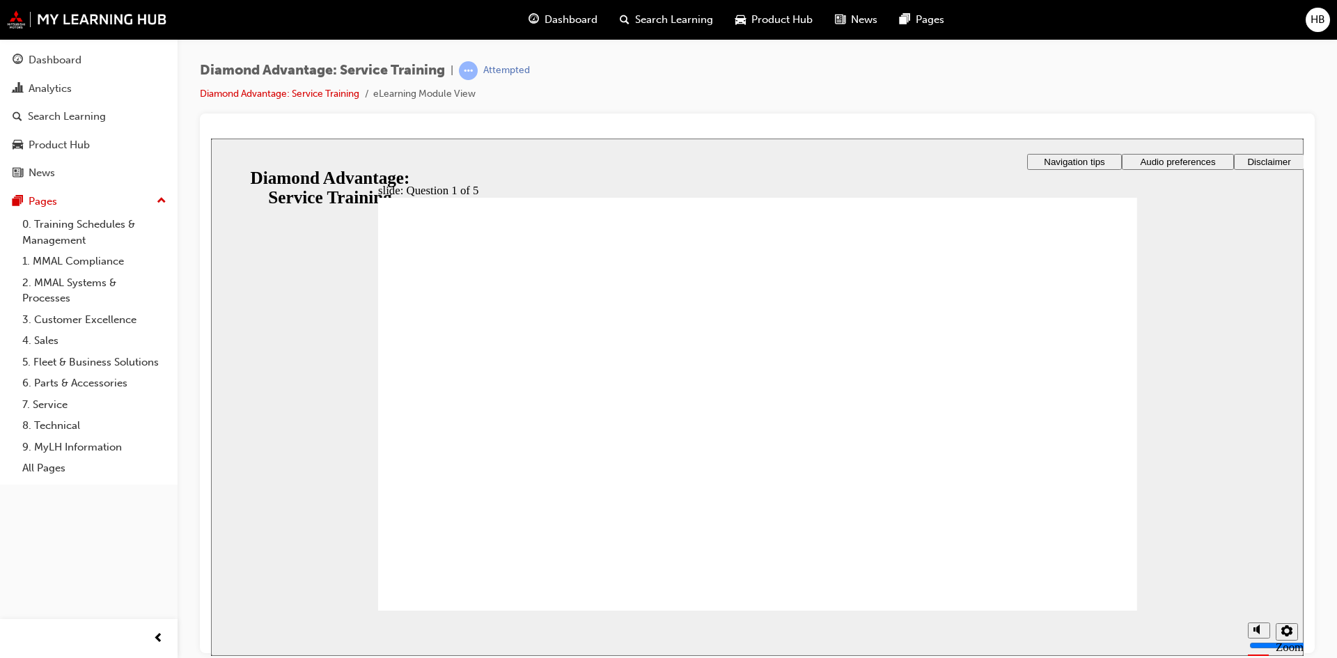
checkbox input "true"
click at [433, 96] on li "eLearning Module View" at bounding box center [424, 94] width 102 height 16
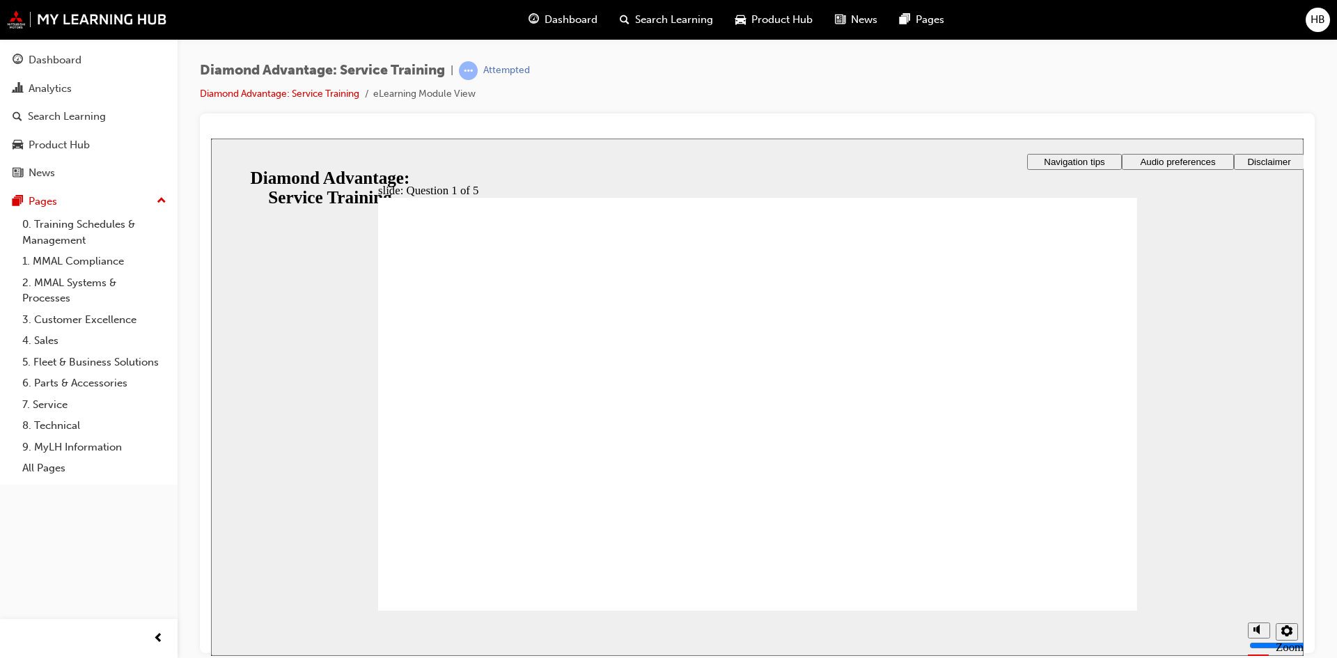
checkbox input "true"
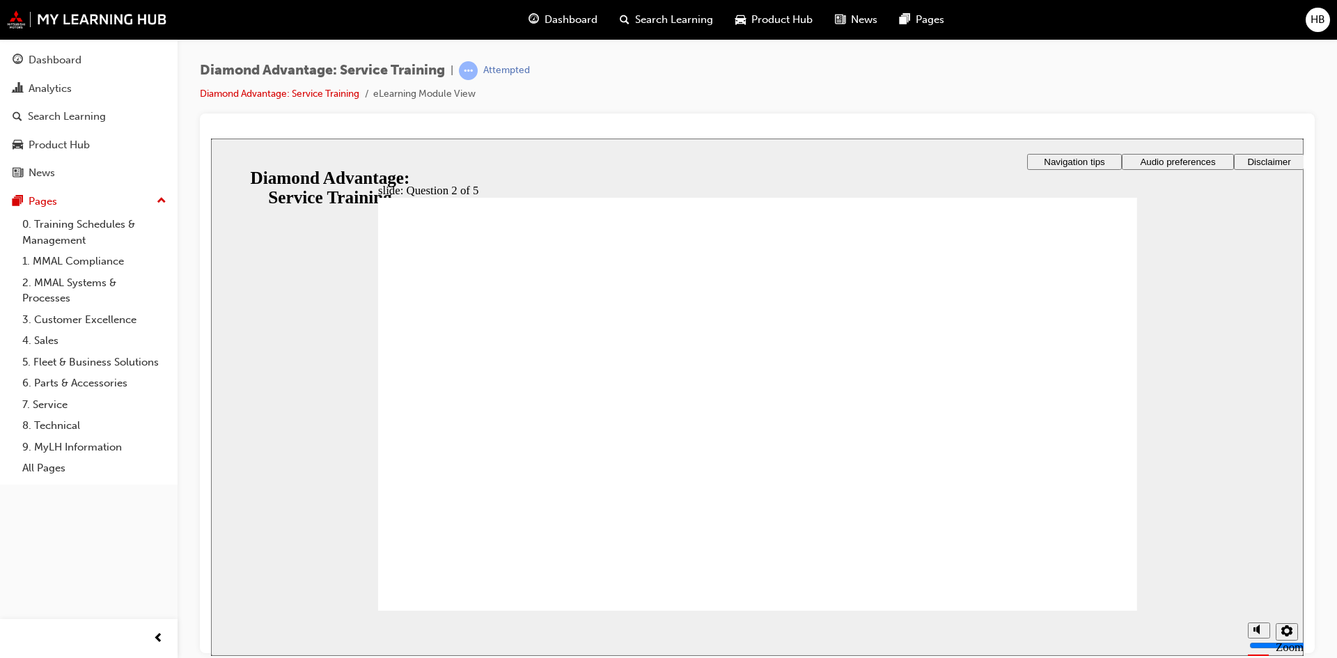
checkbox input "true"
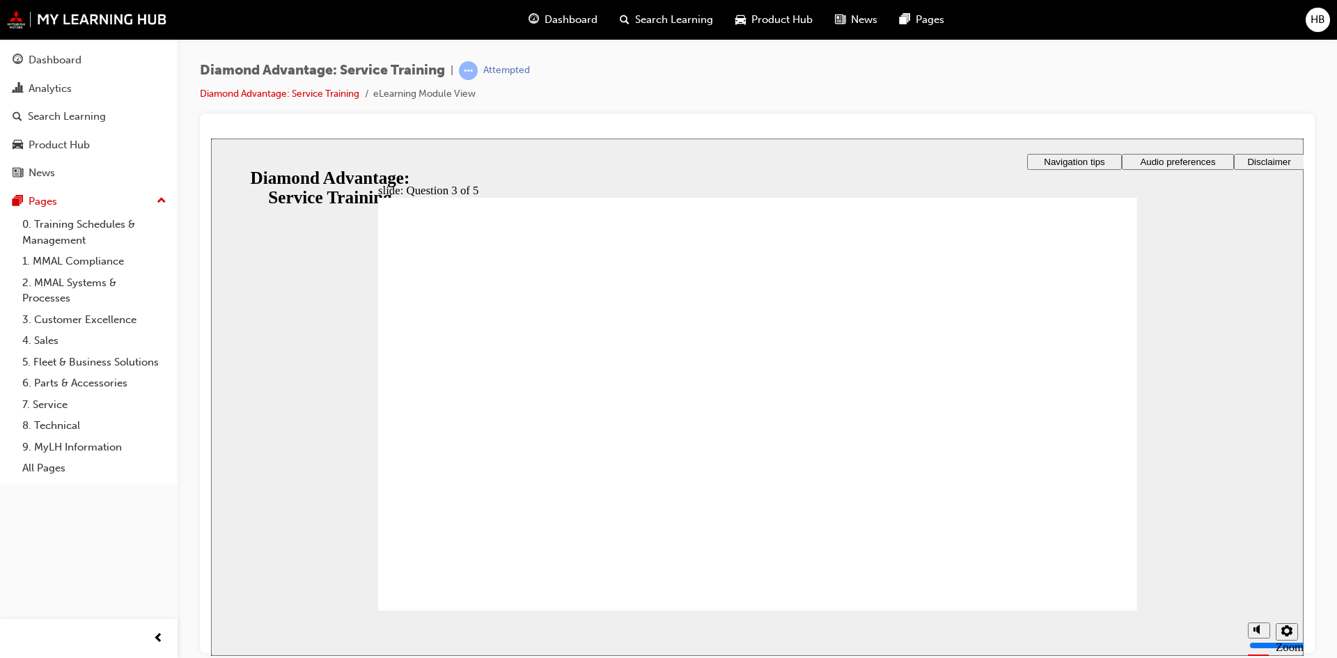
checkbox input "true"
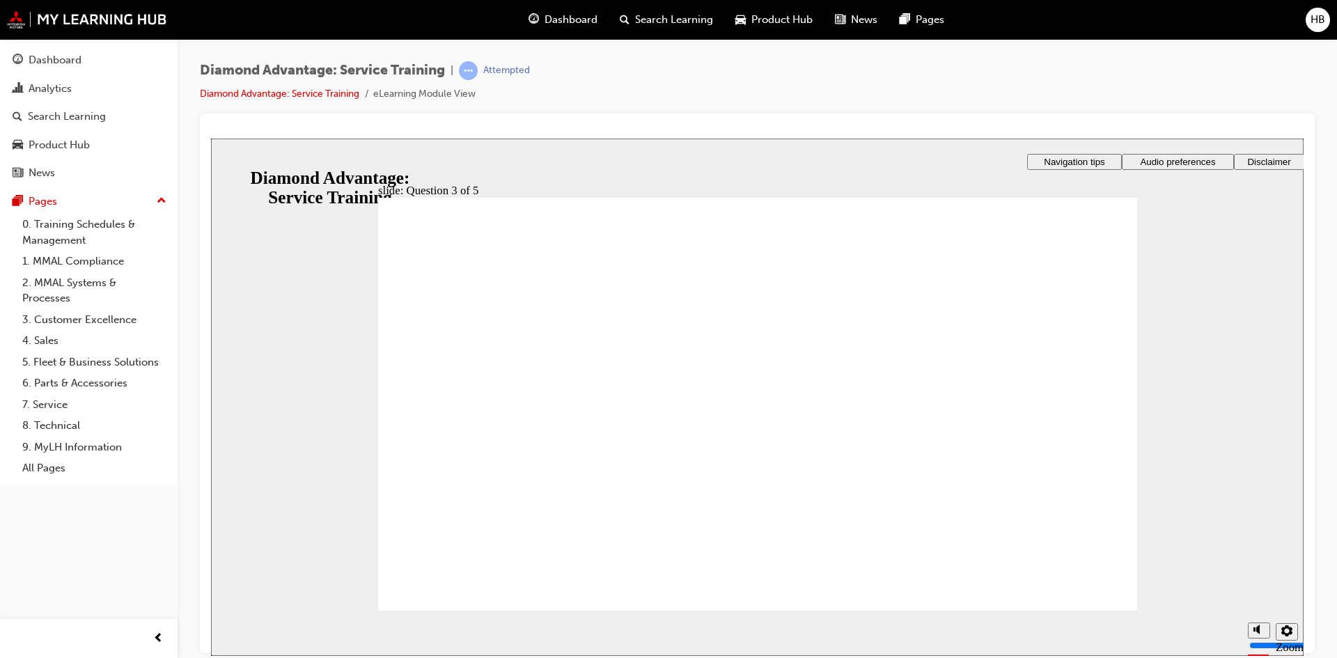
radio input "true"
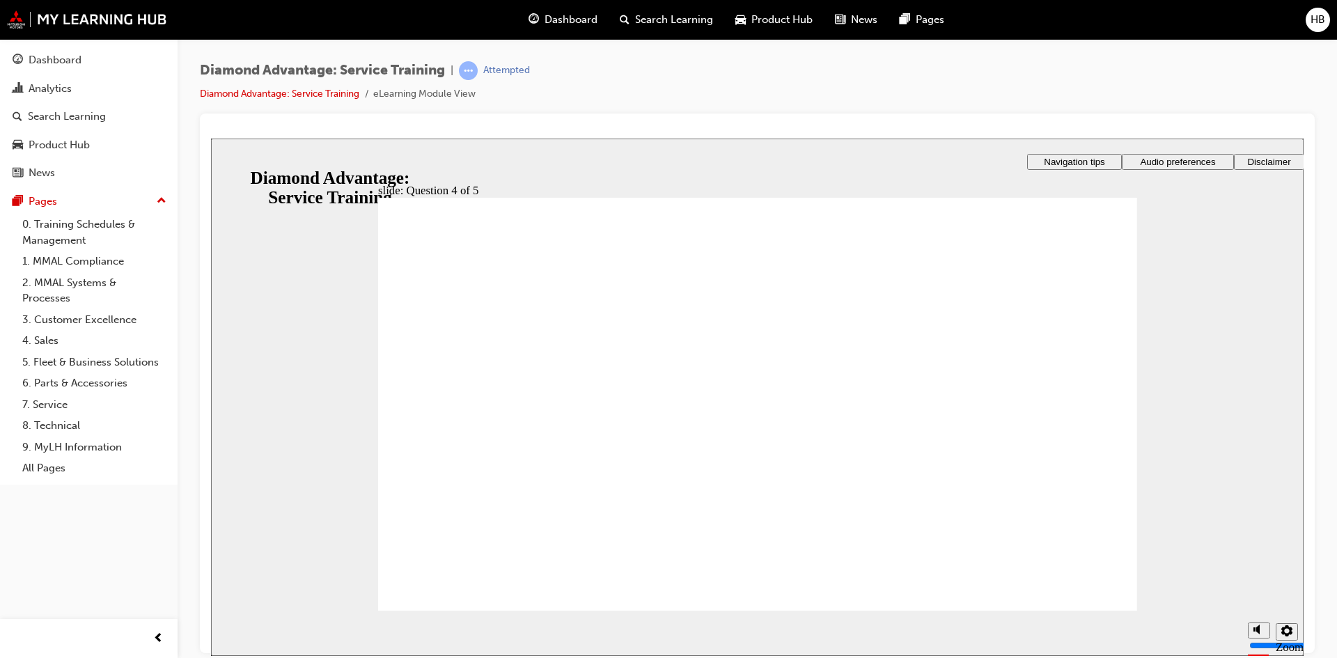
radio input "true"
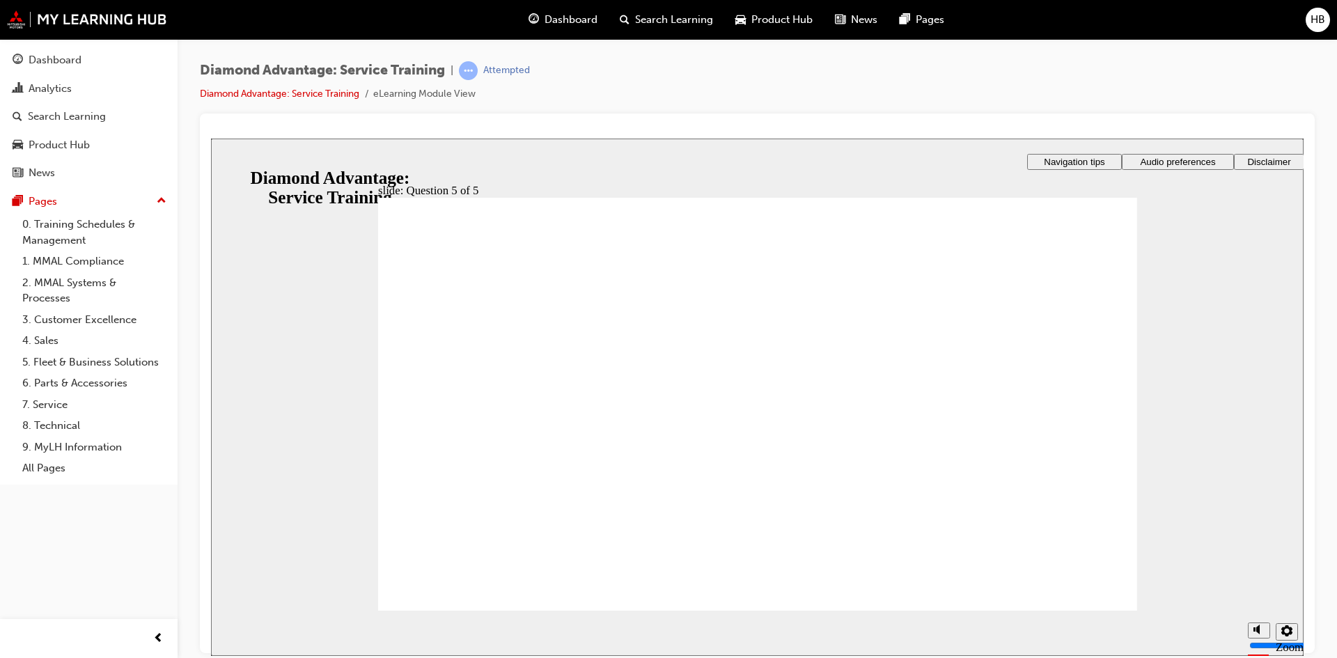
drag, startPoint x: 794, startPoint y: 505, endPoint x: 806, endPoint y: 521, distance: 20.3
click at [230, 158] on icon "Sidebar Toggle" at bounding box center [224, 160] width 12 height 7
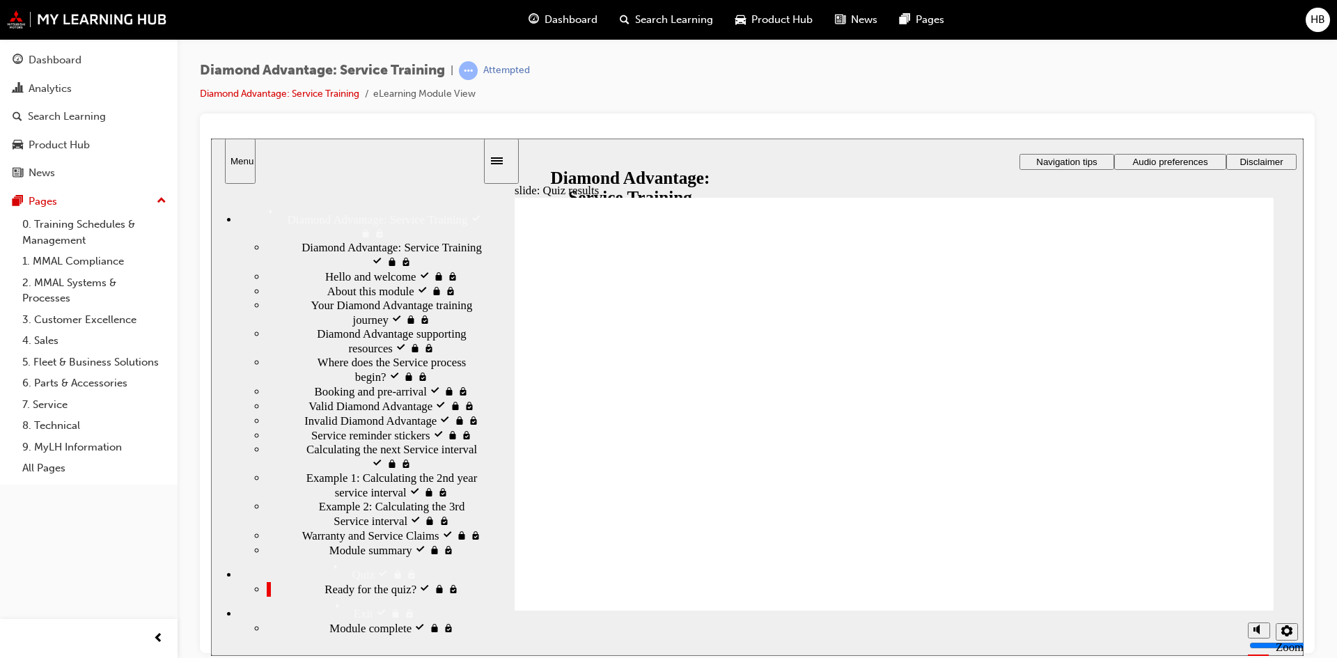
click at [388, 398] on span "Booking and pre-arrival visited" at bounding box center [388, 391] width 146 height 14
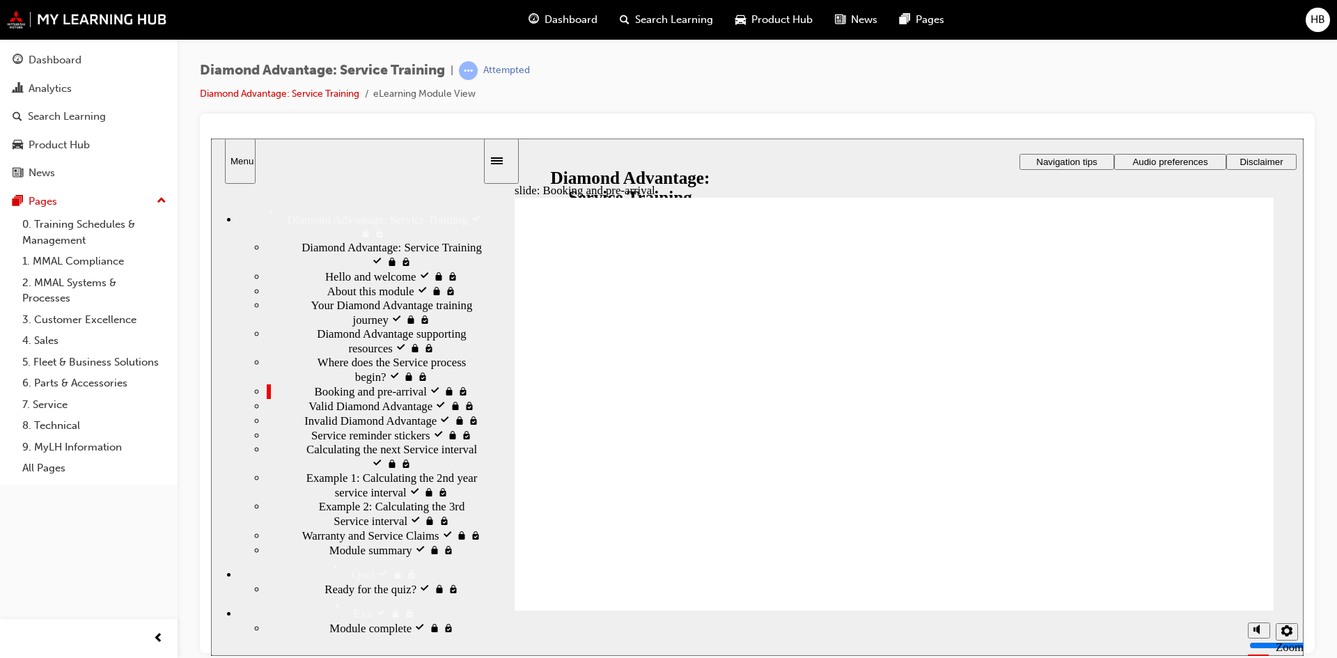
click at [345, 581] on span "Ready for the quiz? visited" at bounding box center [387, 588] width 126 height 14
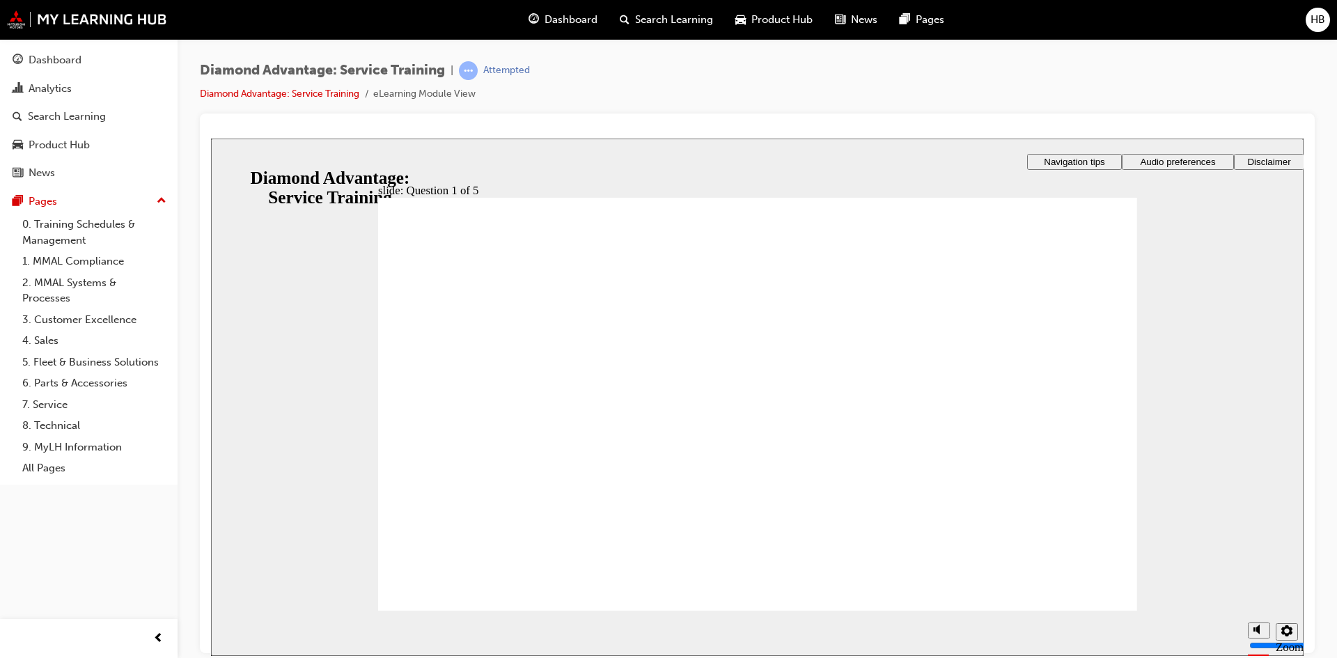
checkbox input "true"
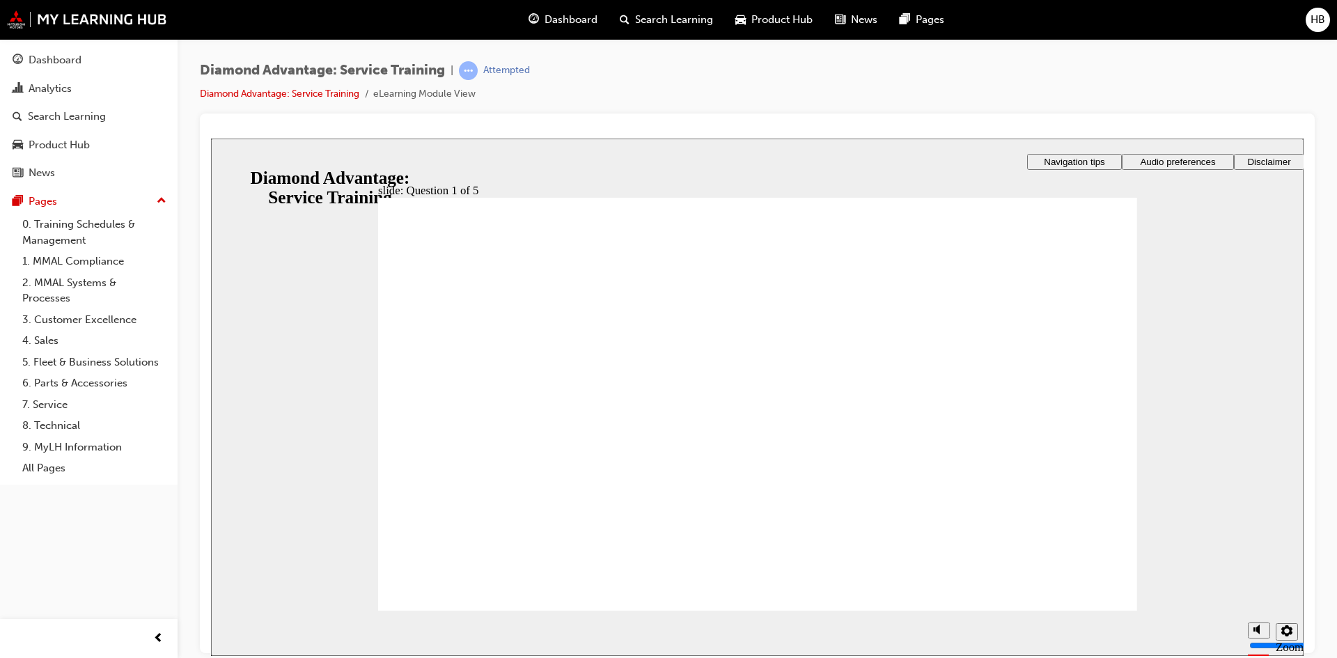
checkbox input "true"
drag, startPoint x: 746, startPoint y: 511, endPoint x: 755, endPoint y: 513, distance: 9.3
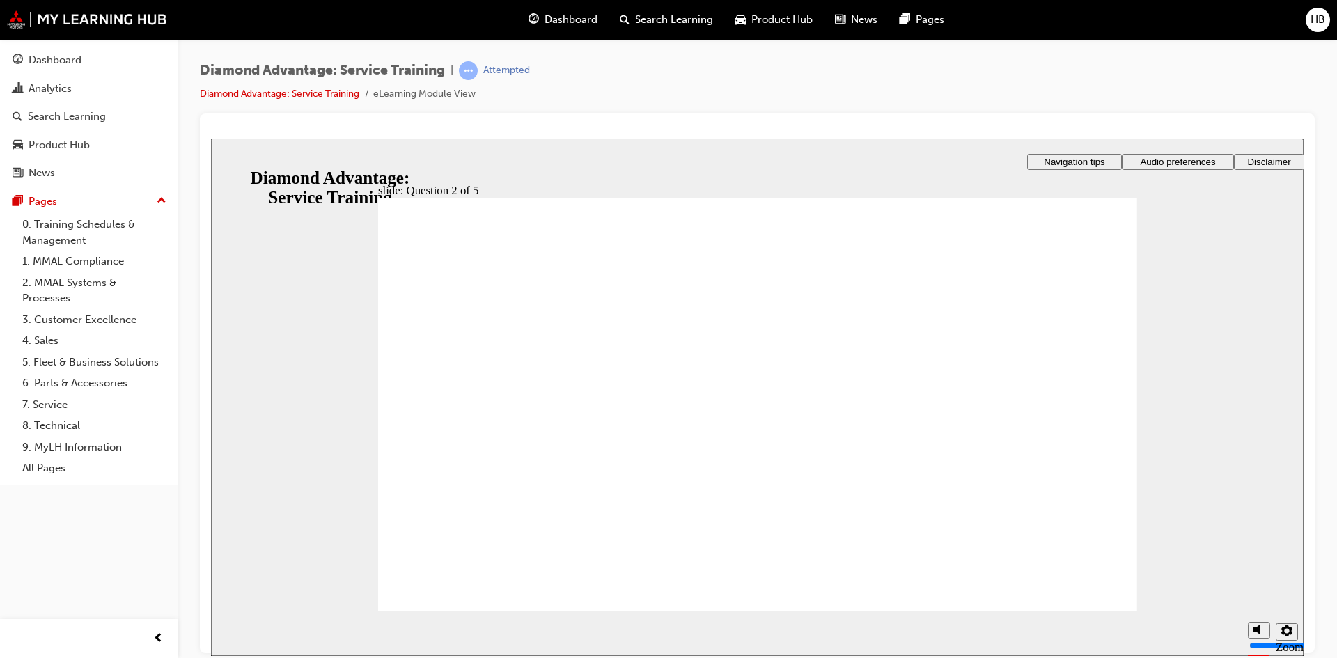
checkbox input "true"
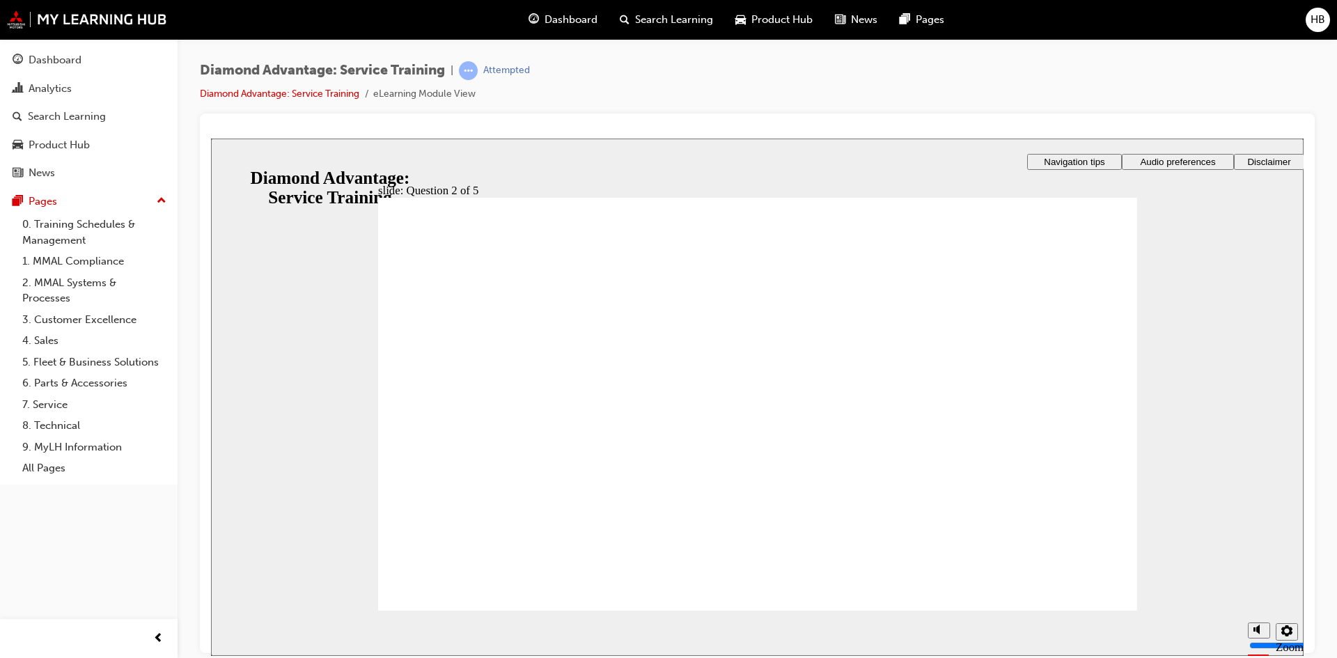
checkbox input "true"
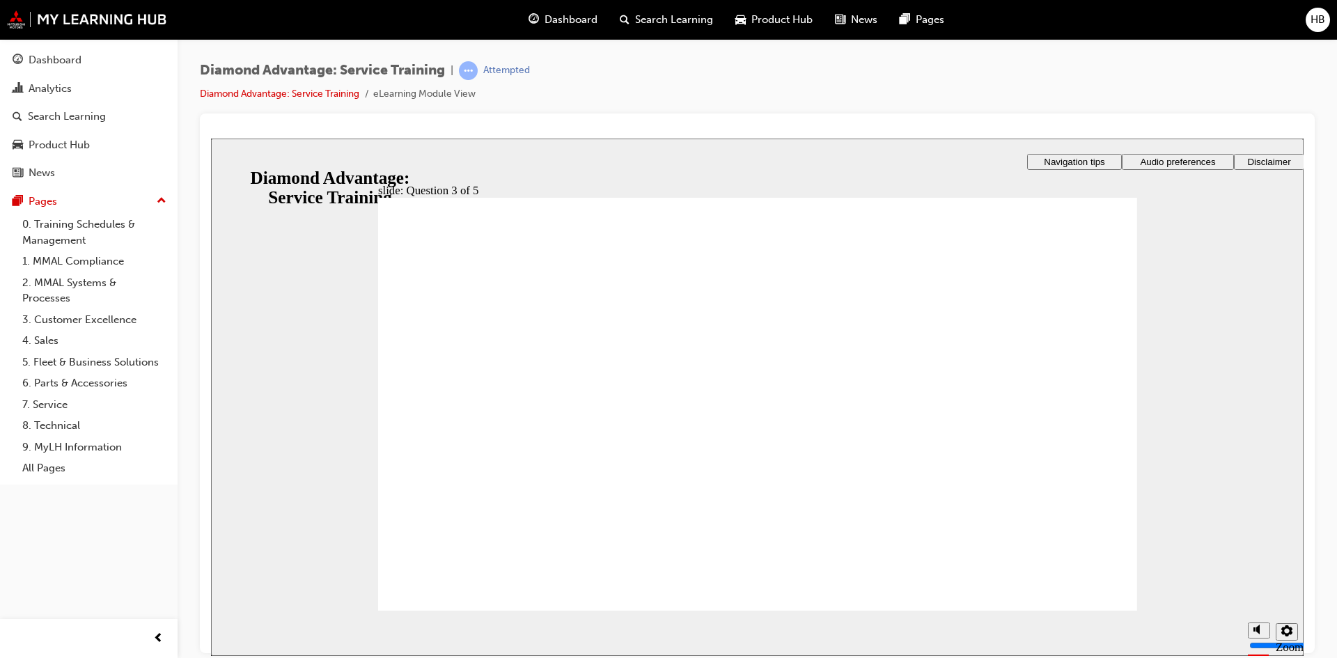
checkbox input "true"
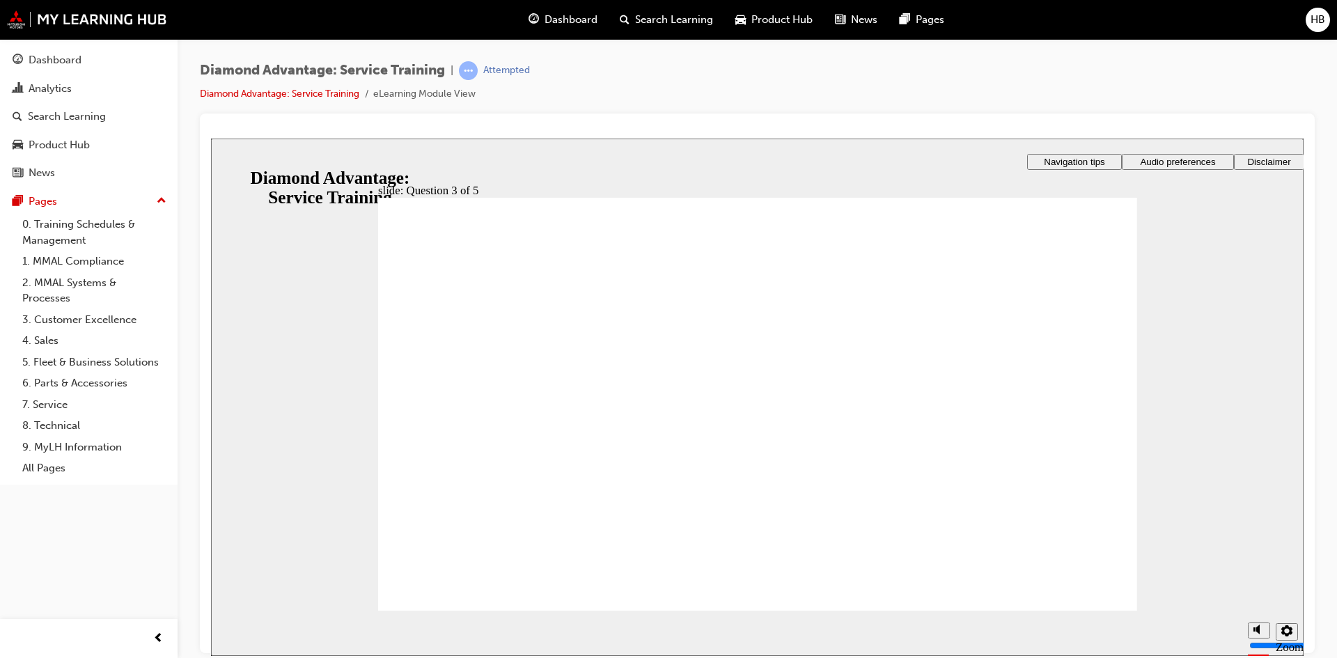
radio input "true"
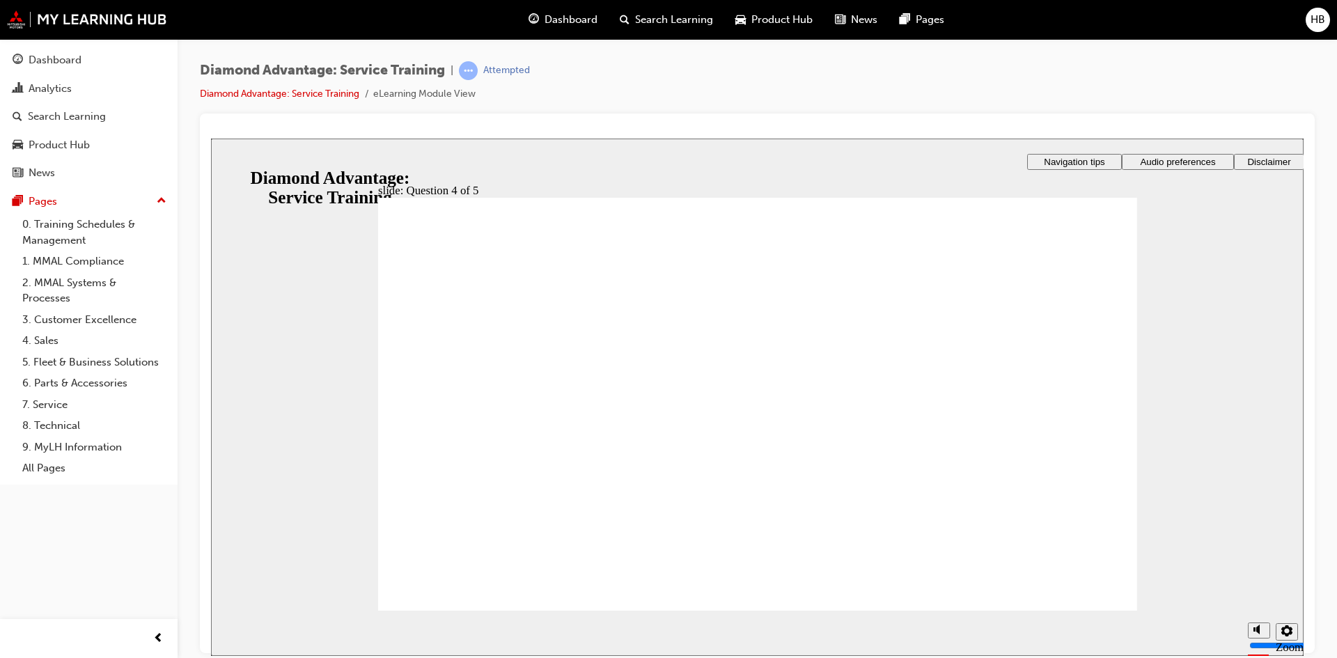
radio input "true"
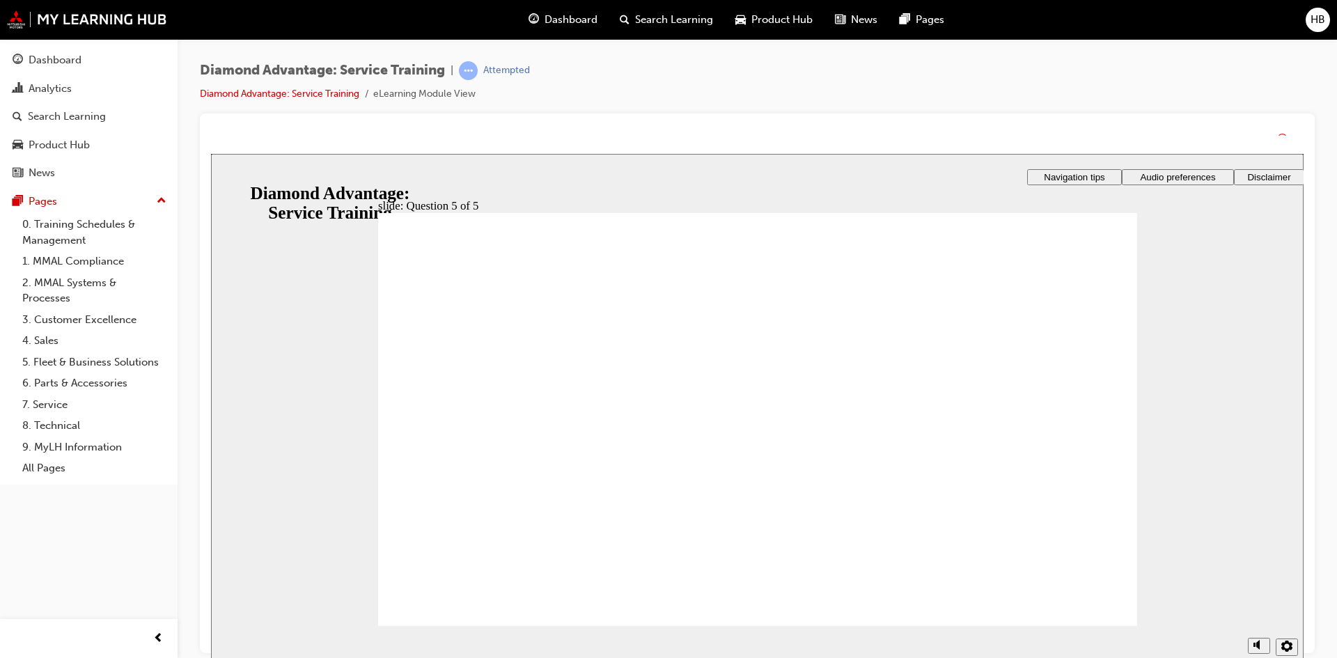
drag, startPoint x: 720, startPoint y: 528, endPoint x: 739, endPoint y: 526, distance: 18.9
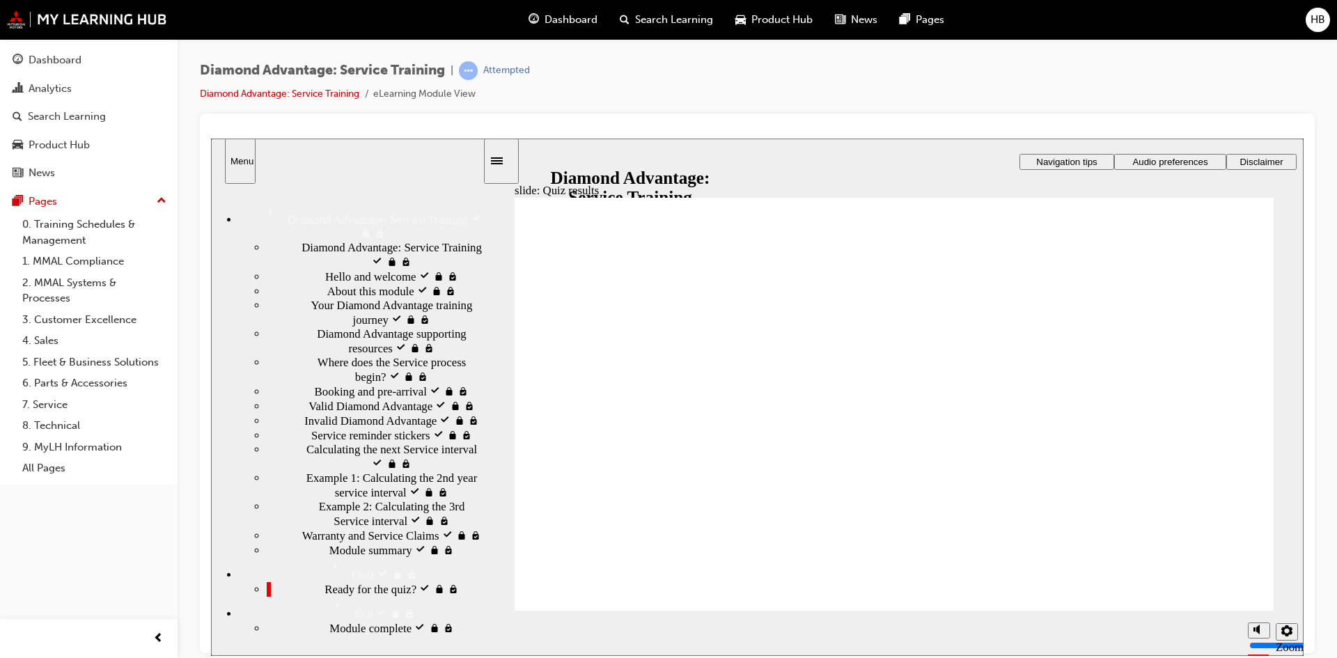
drag, startPoint x: 114, startPoint y: 70, endPoint x: 120, endPoint y: 75, distance: 8.4
click at [114, 71] on link "Dashboard" at bounding box center [89, 60] width 166 height 26
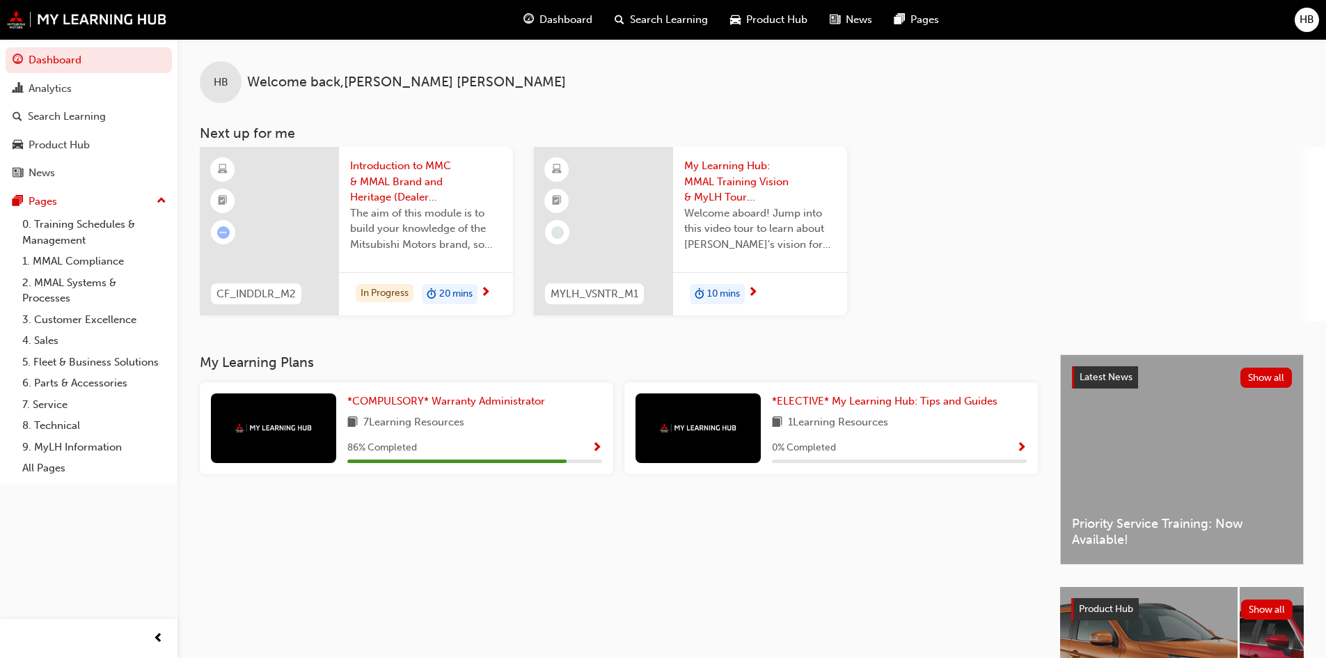
click at [457, 297] on span "20 mins" at bounding box center [455, 294] width 33 height 16
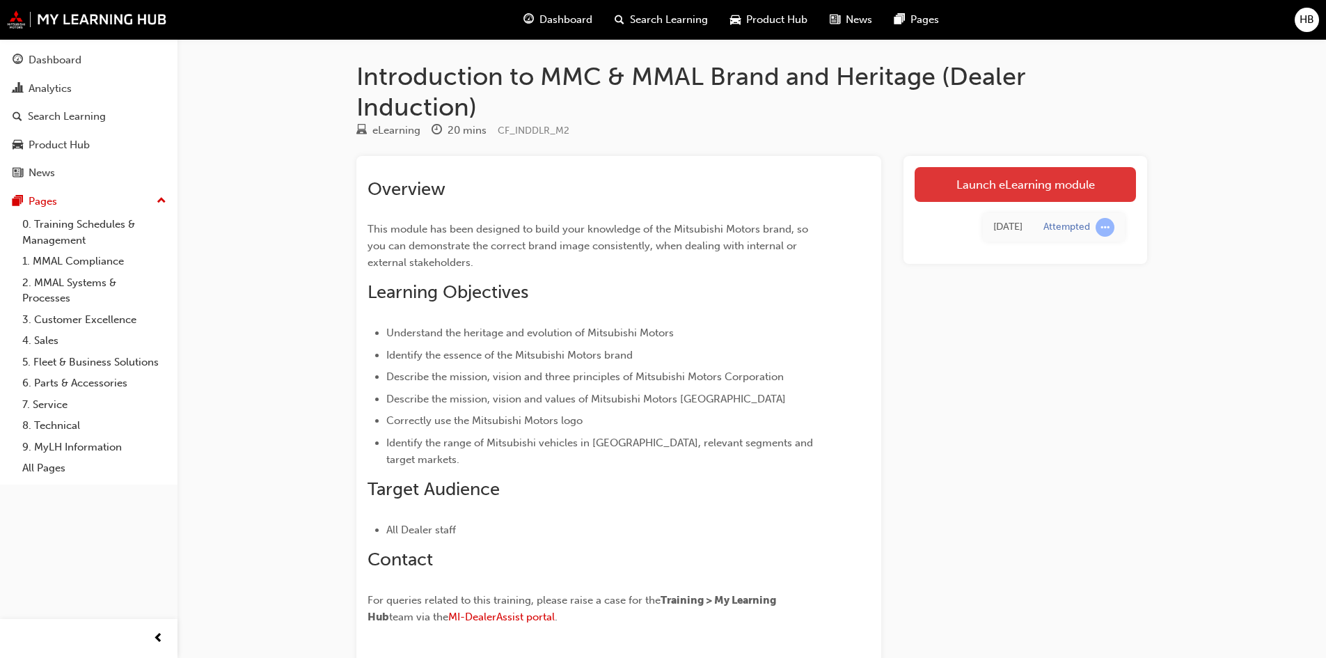
click at [1050, 178] on link "Launch eLearning module" at bounding box center [1025, 184] width 221 height 35
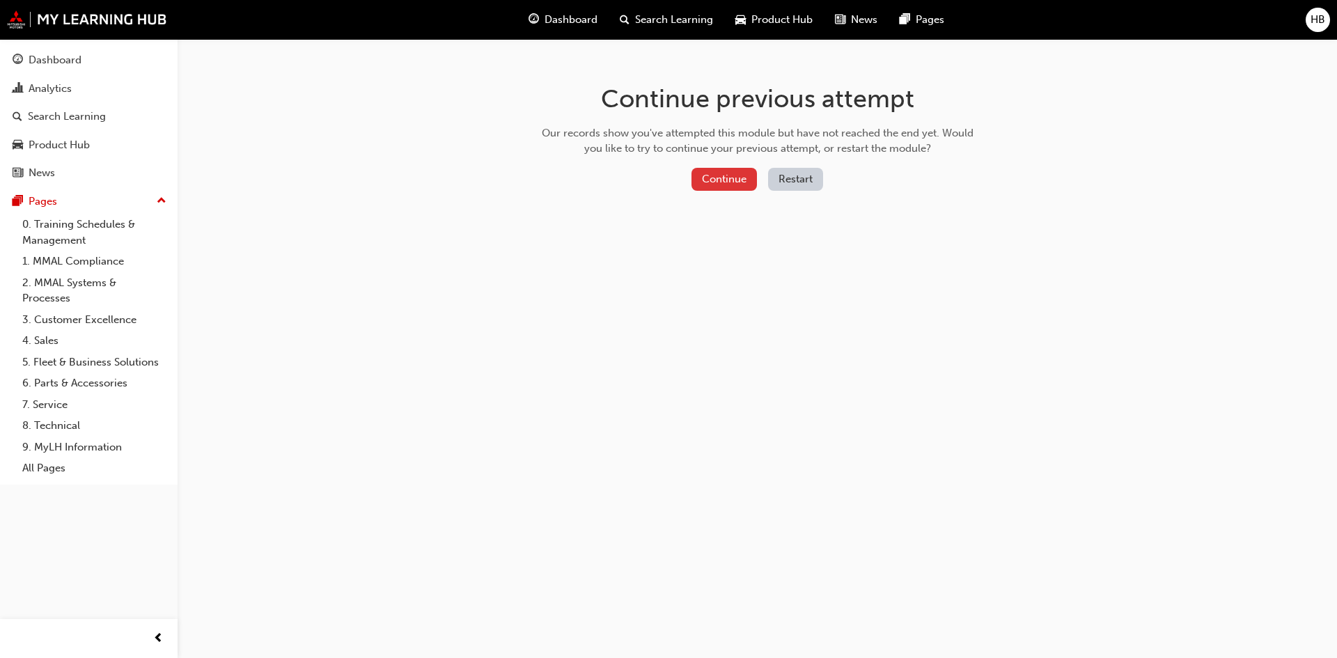
click at [722, 171] on button "Continue" at bounding box center [723, 179] width 65 height 23
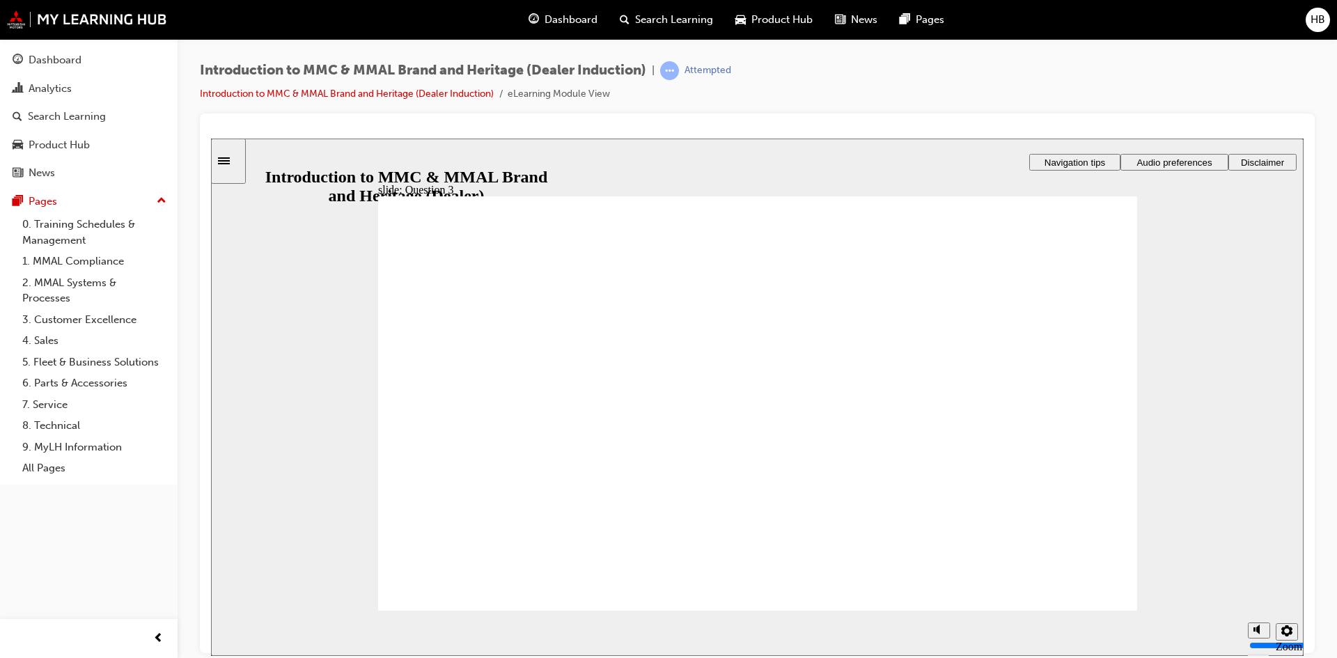
radio input "false"
radio input "true"
drag, startPoint x: 493, startPoint y: 576, endPoint x: 493, endPoint y: 567, distance: 9.1
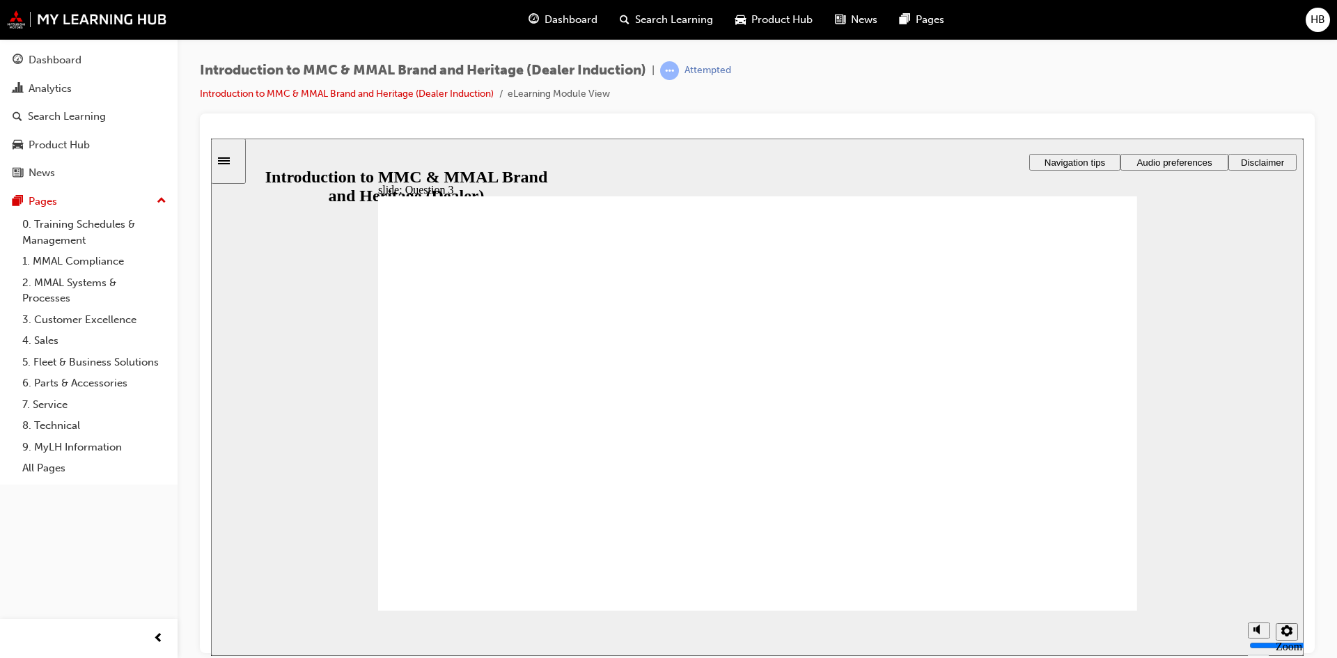
radio input "true"
checkbox input "true"
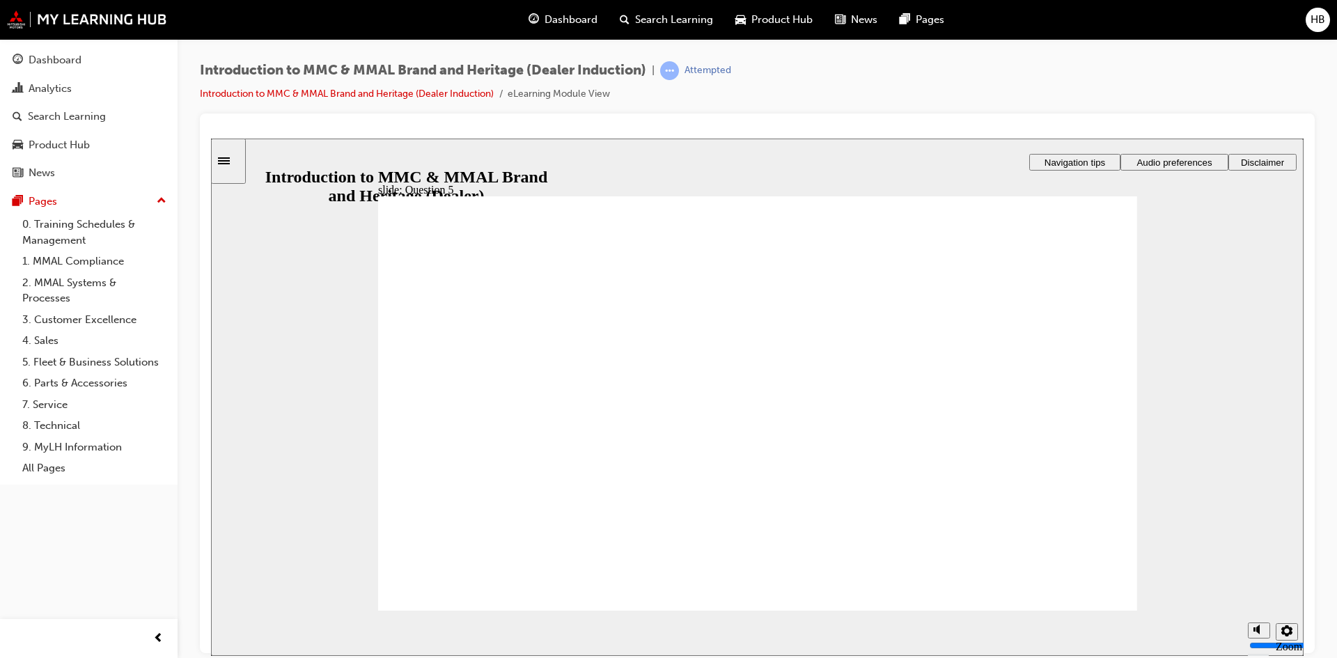
checkbox input "true"
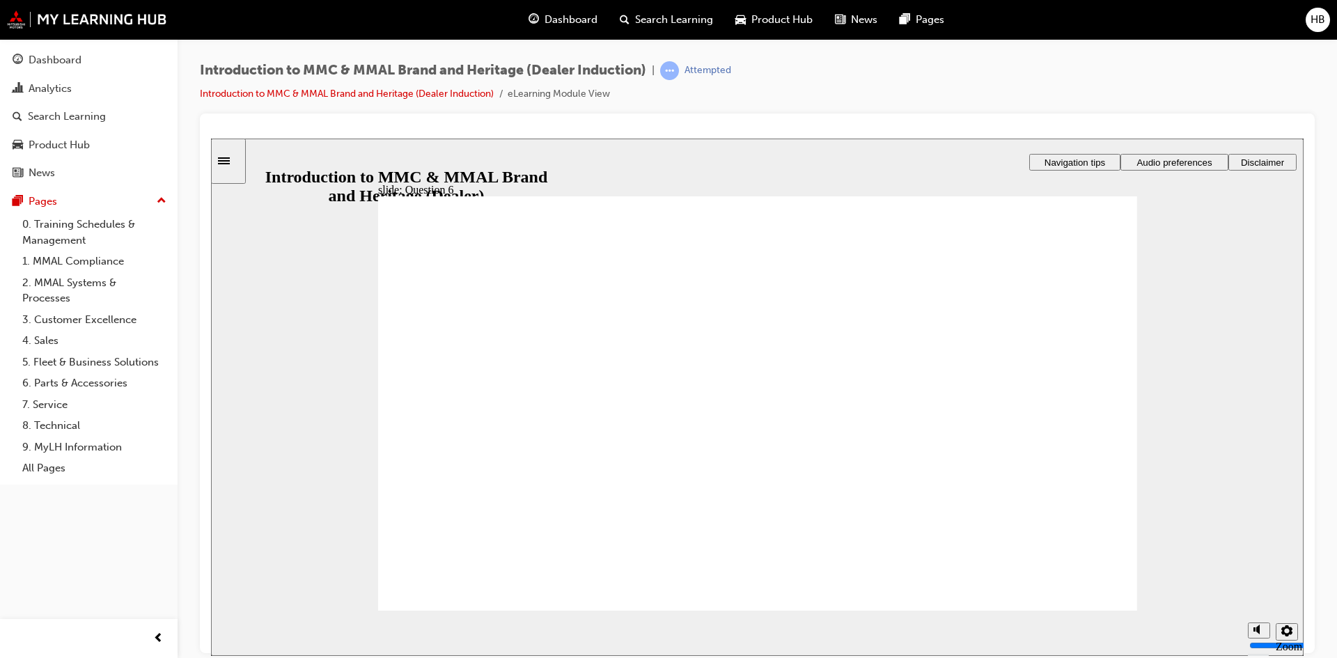
radio input "true"
drag, startPoint x: 653, startPoint y: 478, endPoint x: 514, endPoint y: 574, distance: 169.2
drag, startPoint x: 1062, startPoint y: 592, endPoint x: 521, endPoint y: 501, distance: 548.7
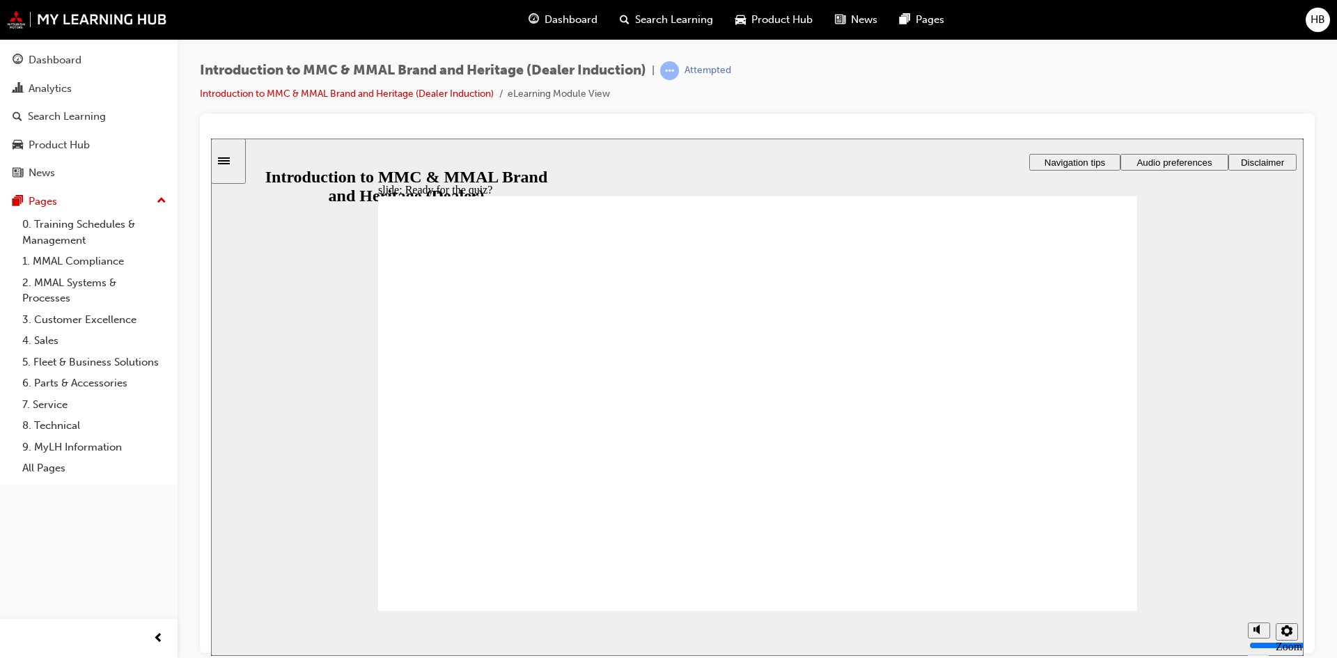
radio input "true"
radio input "false"
radio input "true"
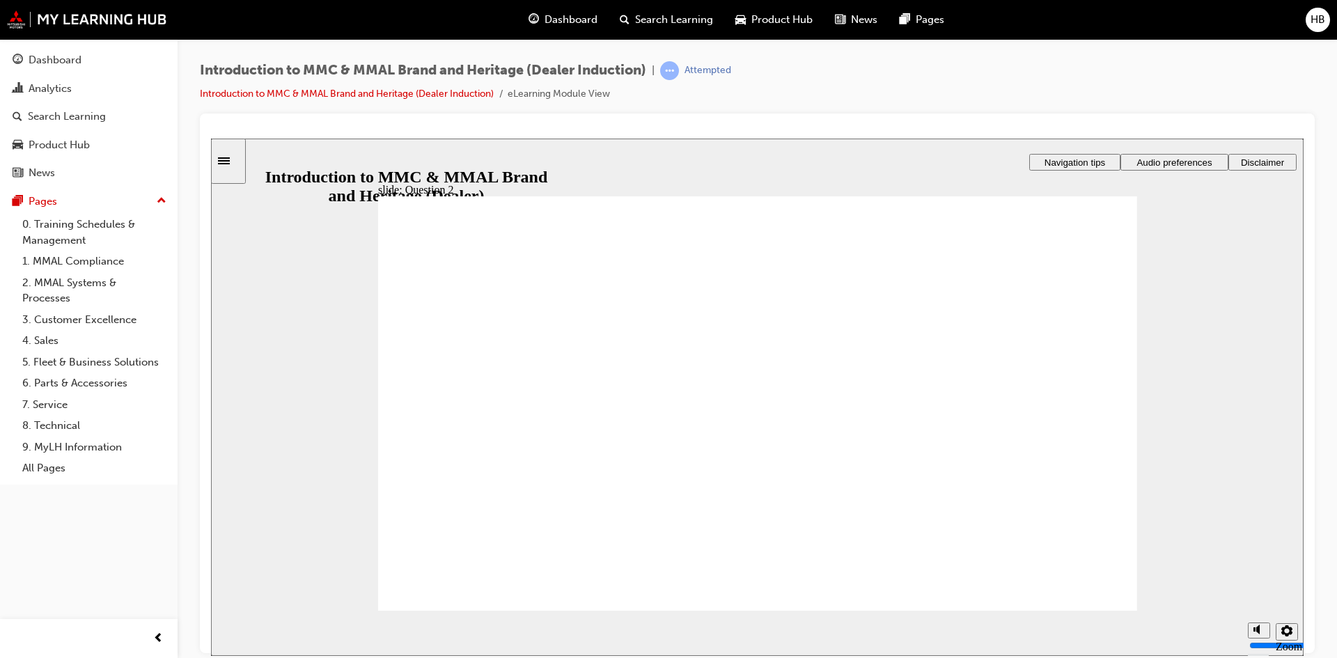
radio input "true"
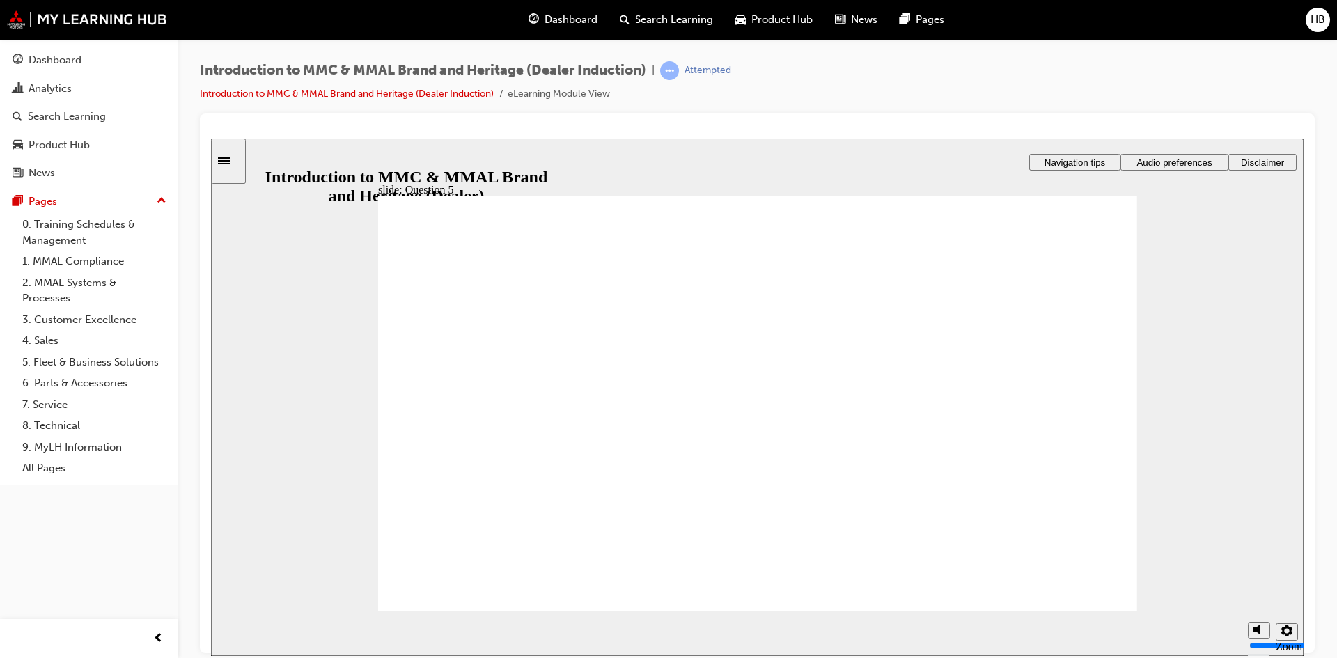
checkbox input "true"
drag, startPoint x: 444, startPoint y: 403, endPoint x: 450, endPoint y: 432, distance: 29.9
checkbox input "true"
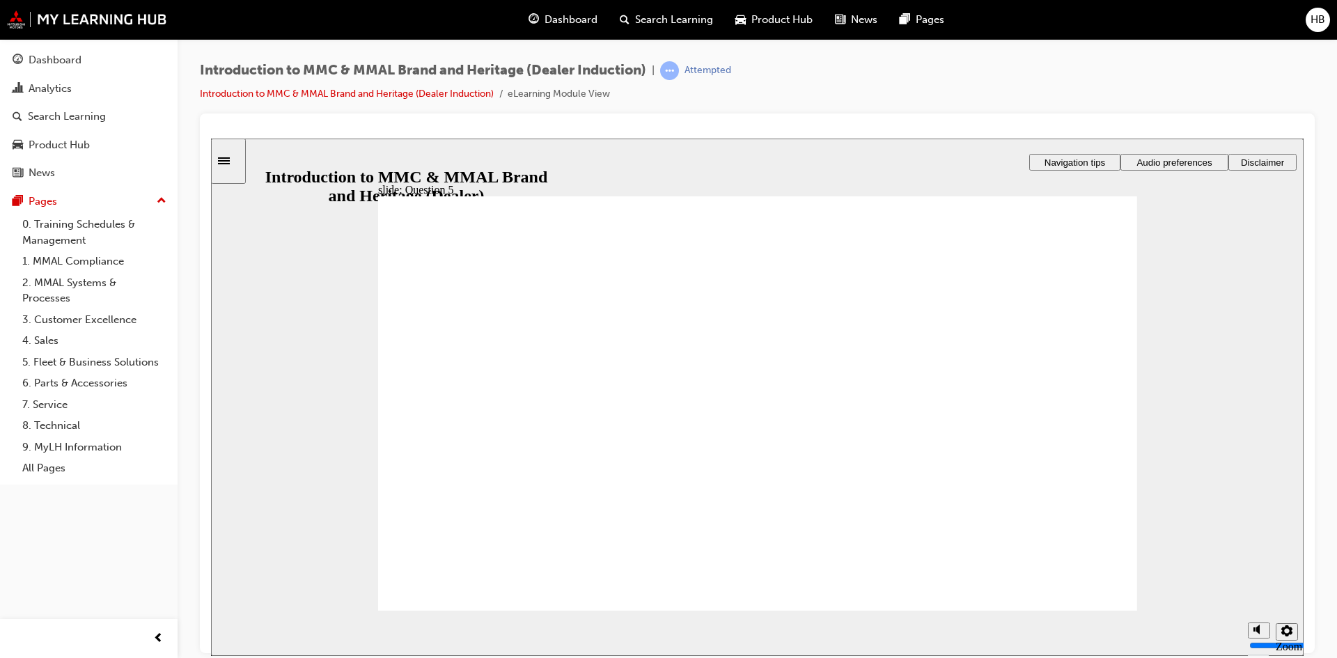
checkbox input "true"
radio input "true"
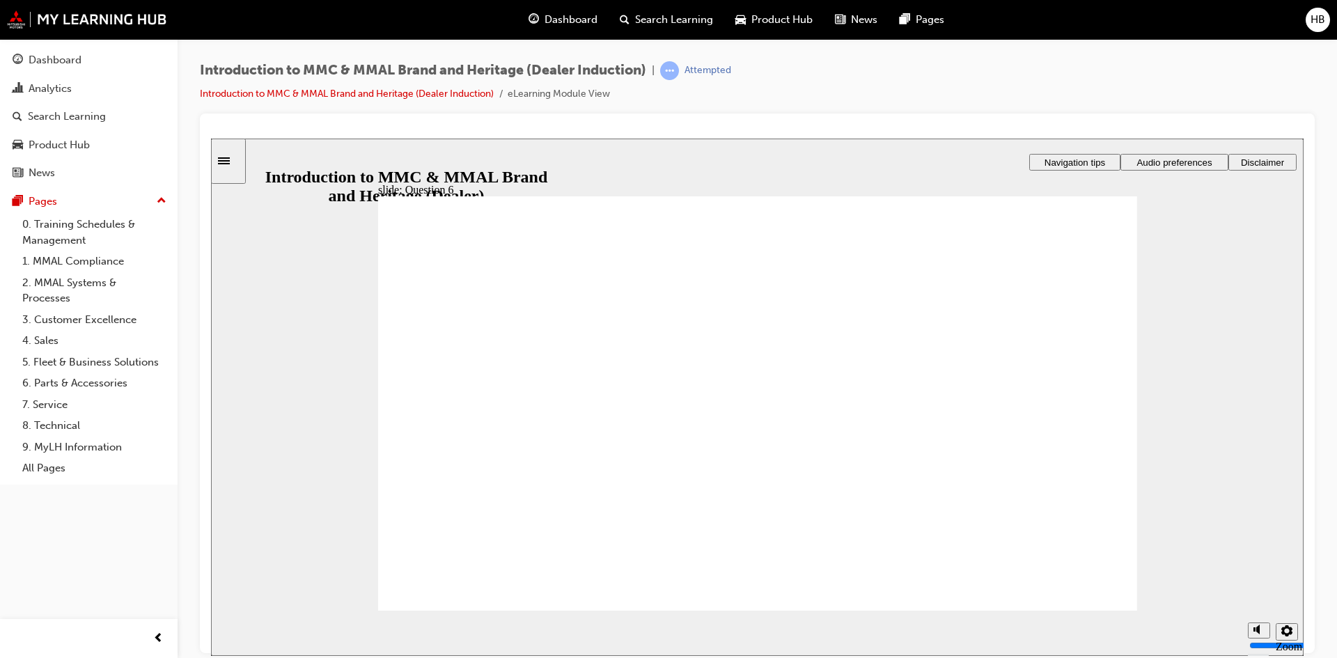
radio input "true"
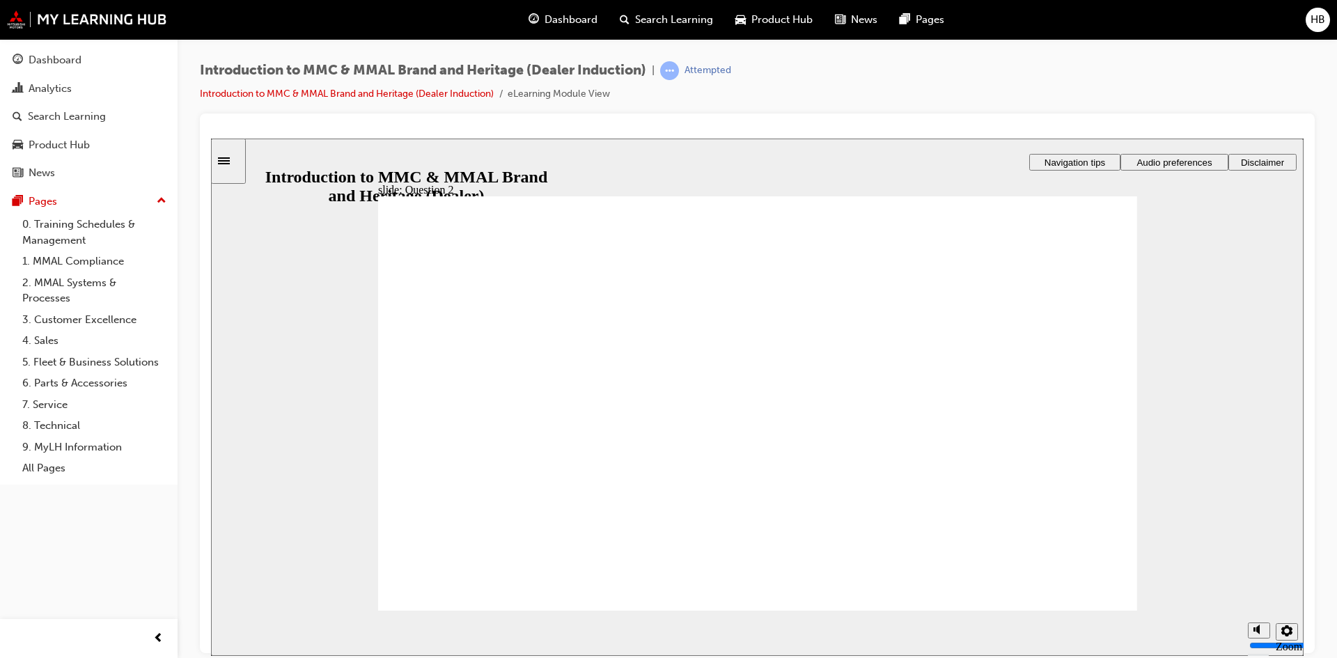
radio input "true"
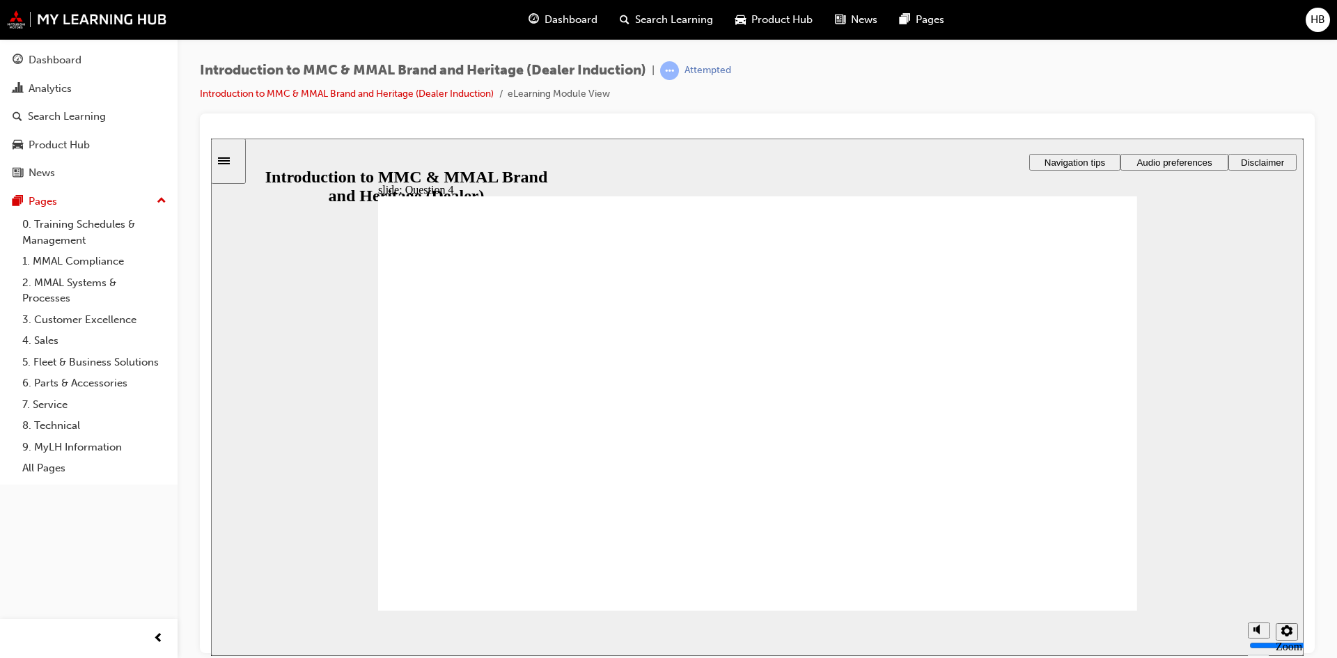
checkbox input "true"
drag, startPoint x: 452, startPoint y: 478, endPoint x: 469, endPoint y: 516, distance: 42.1
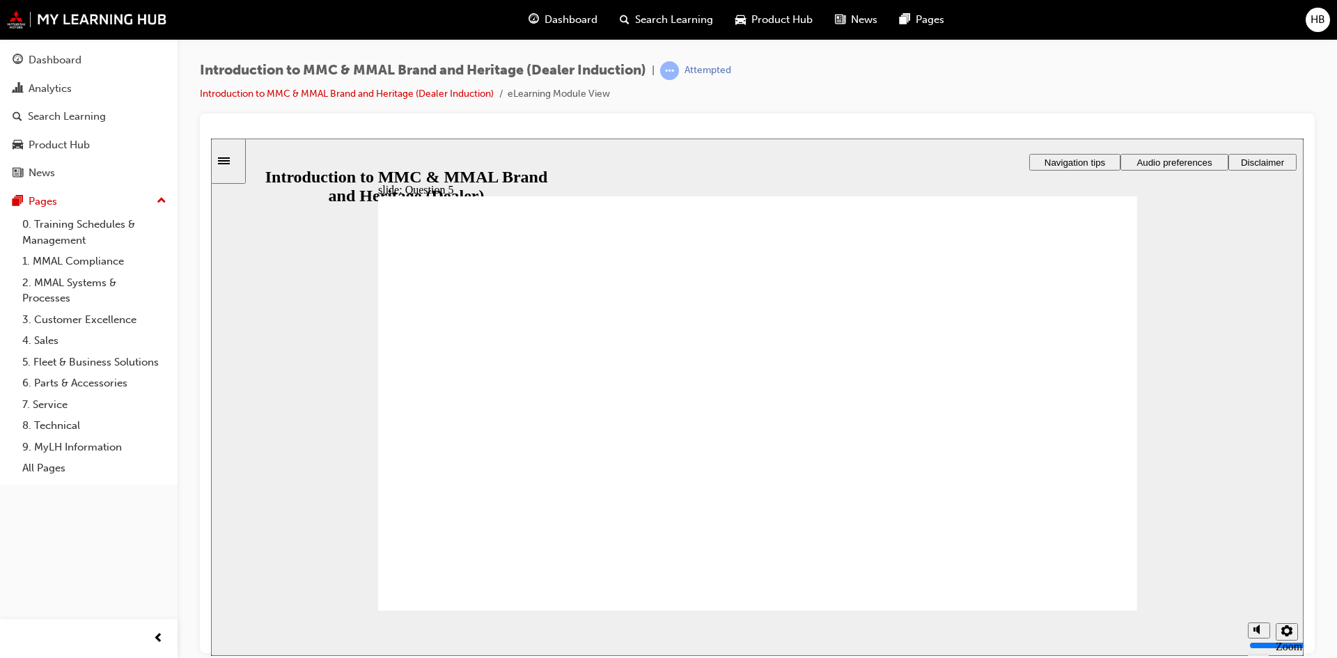
checkbox input "true"
radio input "true"
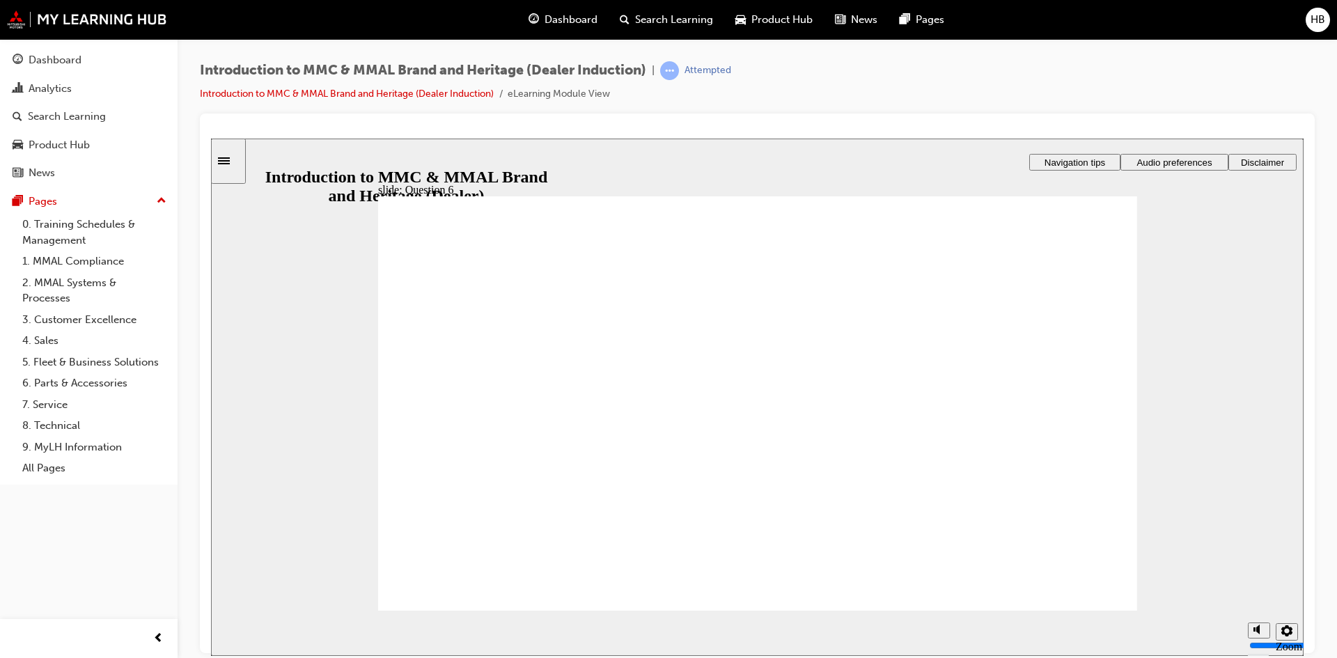
drag, startPoint x: 696, startPoint y: 478, endPoint x: 423, endPoint y: 565, distance: 287.1
radio input "true"
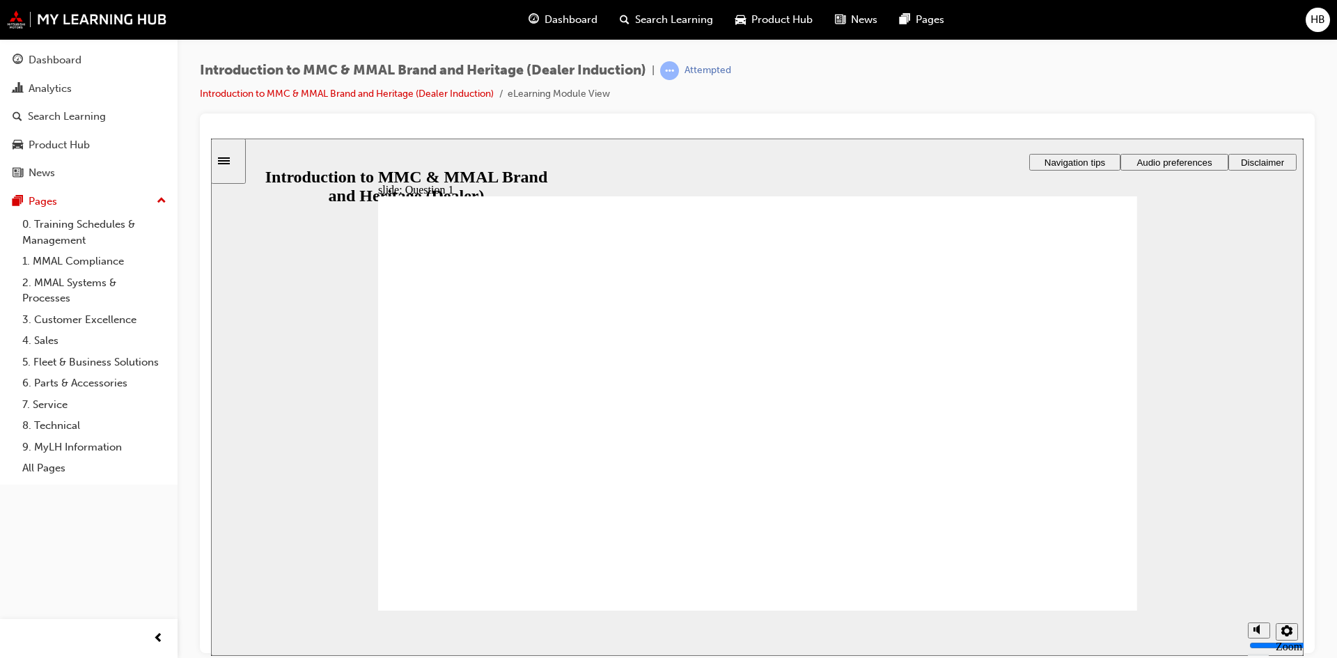
radio input "true"
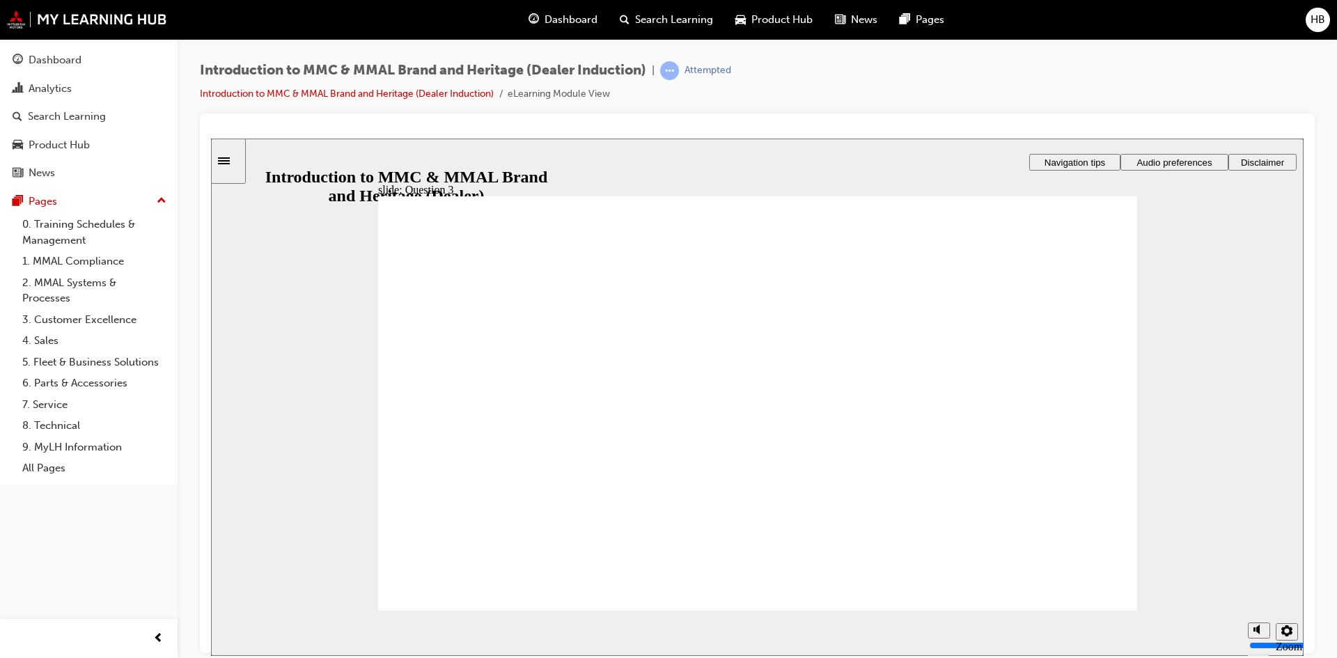
drag, startPoint x: 748, startPoint y: 498, endPoint x: 528, endPoint y: 565, distance: 229.5
radio input "true"
drag, startPoint x: 1071, startPoint y: 589, endPoint x: 508, endPoint y: 424, distance: 586.9
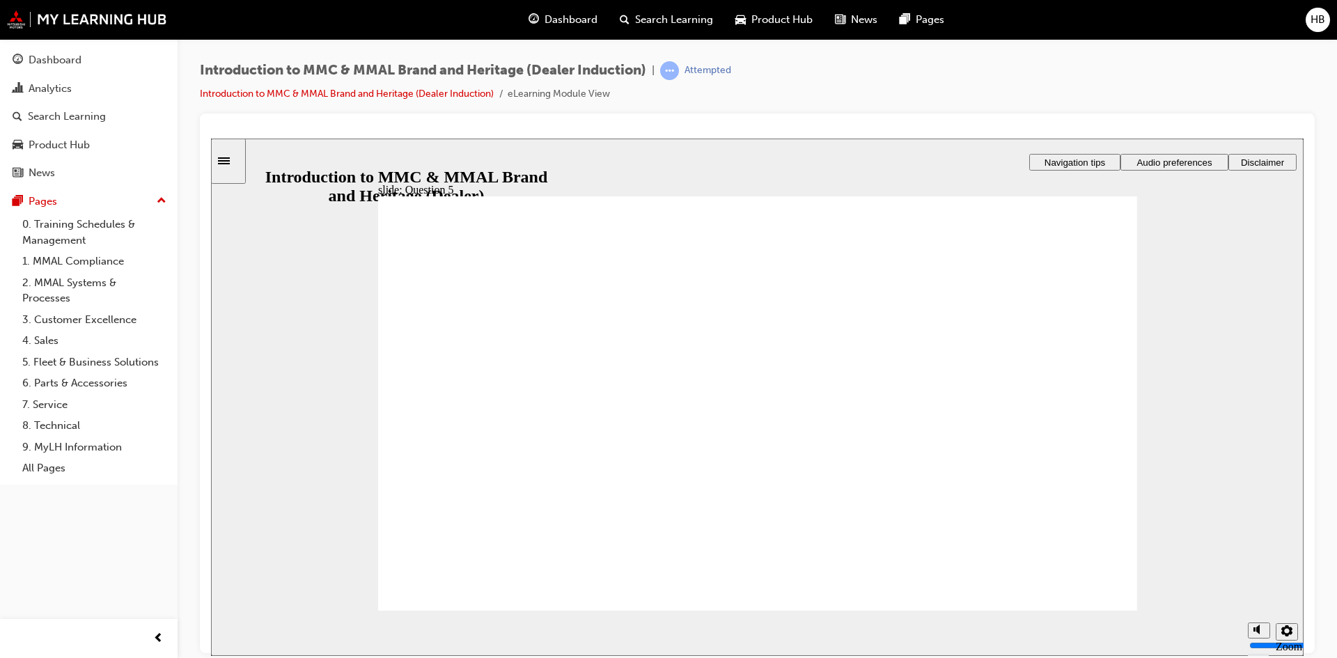
checkbox input "true"
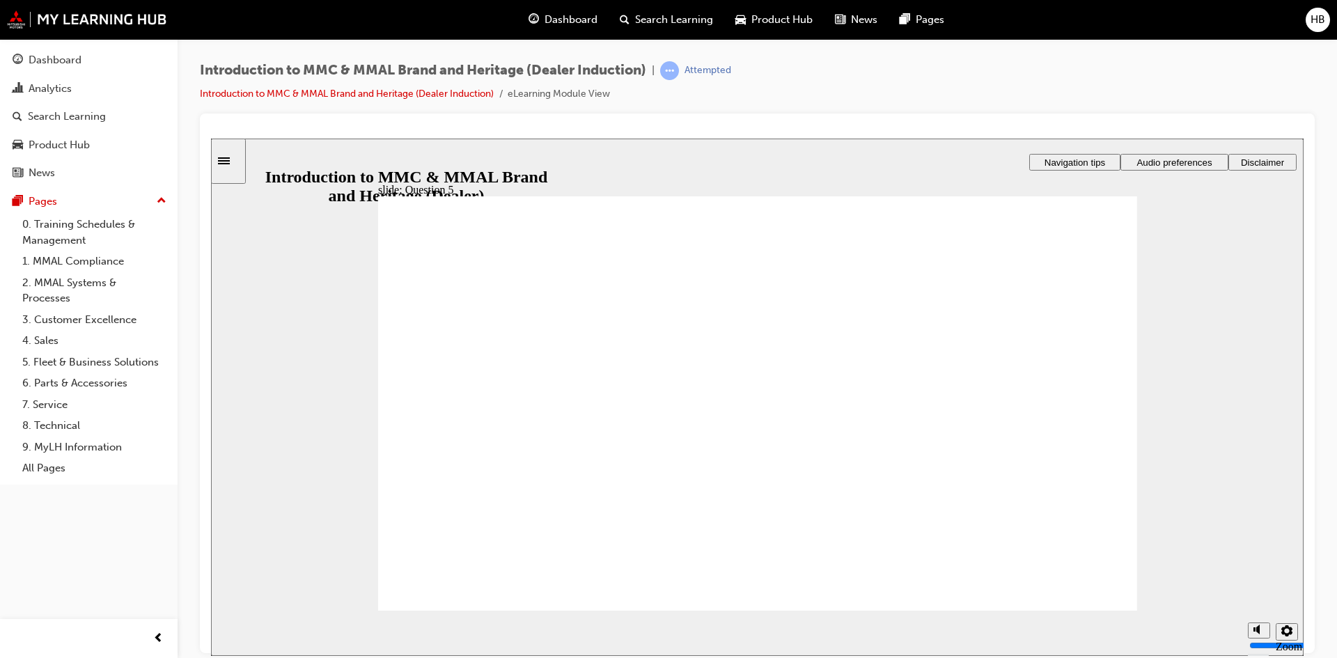
checkbox input "true"
radio input "true"
click at [1098, 611] on section "Playback Speed 2 1.75 1.5 1.25 0.75" at bounding box center [757, 632] width 1092 height 45
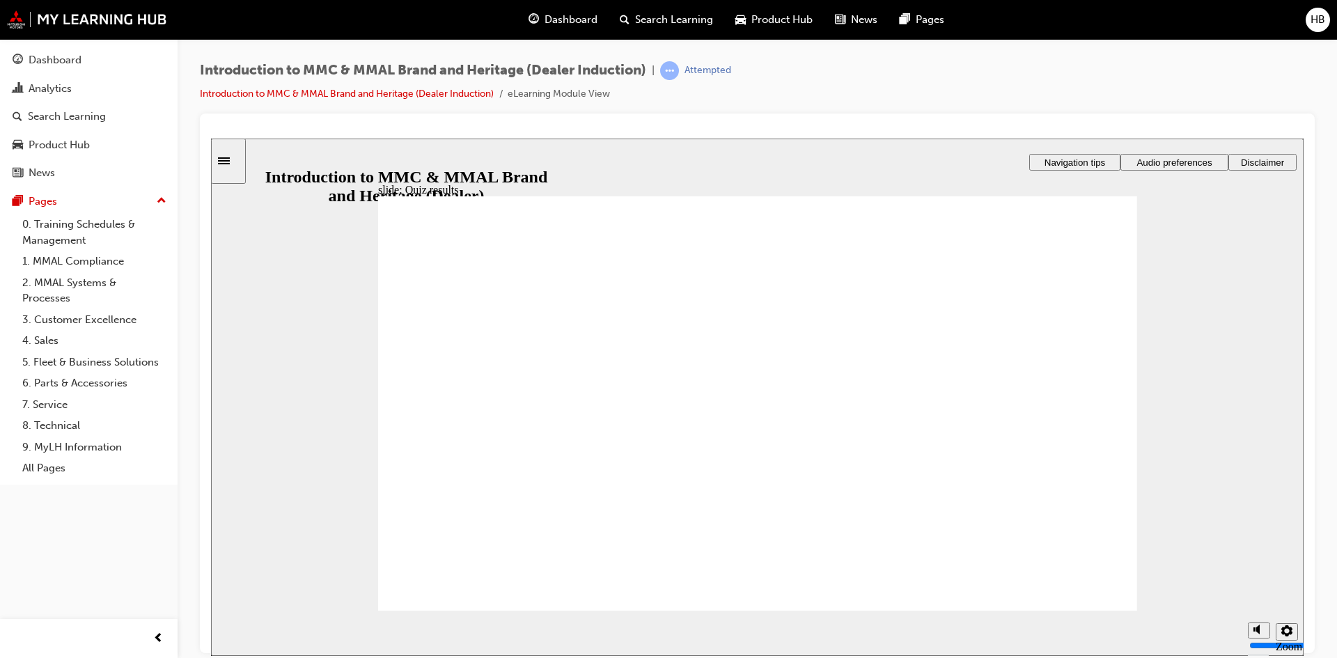
radio input "true"
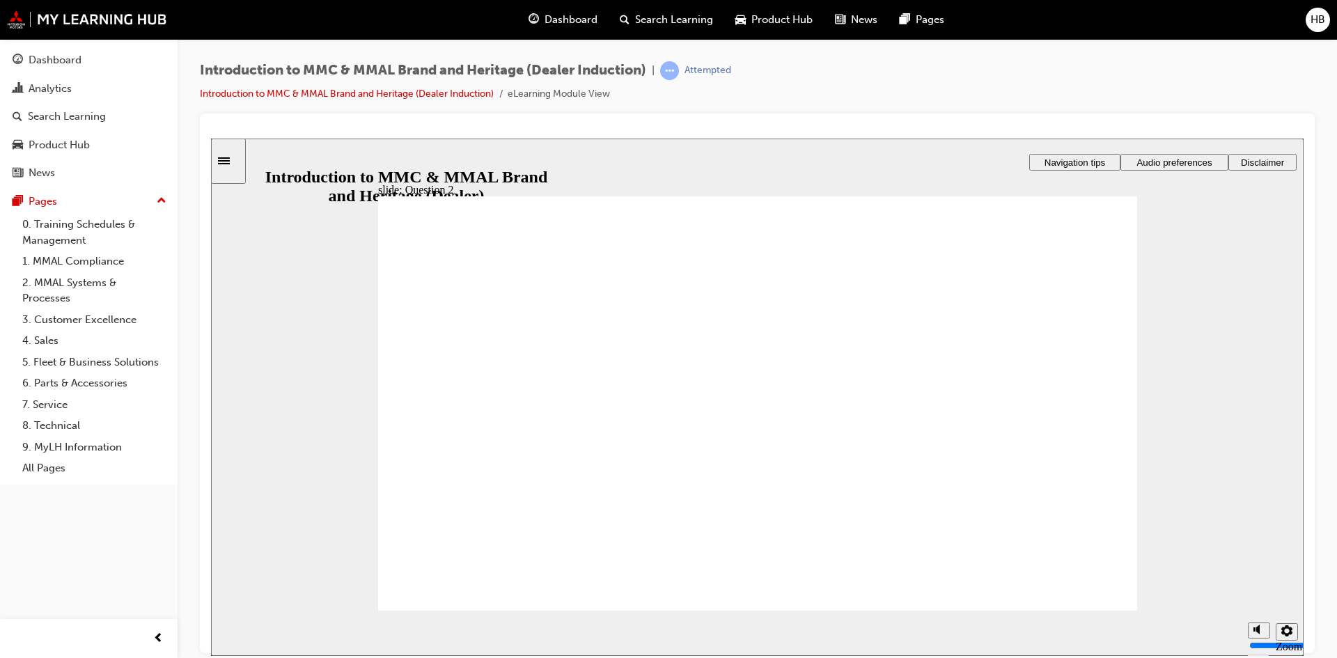
radio input "true"
drag, startPoint x: 1078, startPoint y: 599, endPoint x: 513, endPoint y: 407, distance: 597.3
radio input "false"
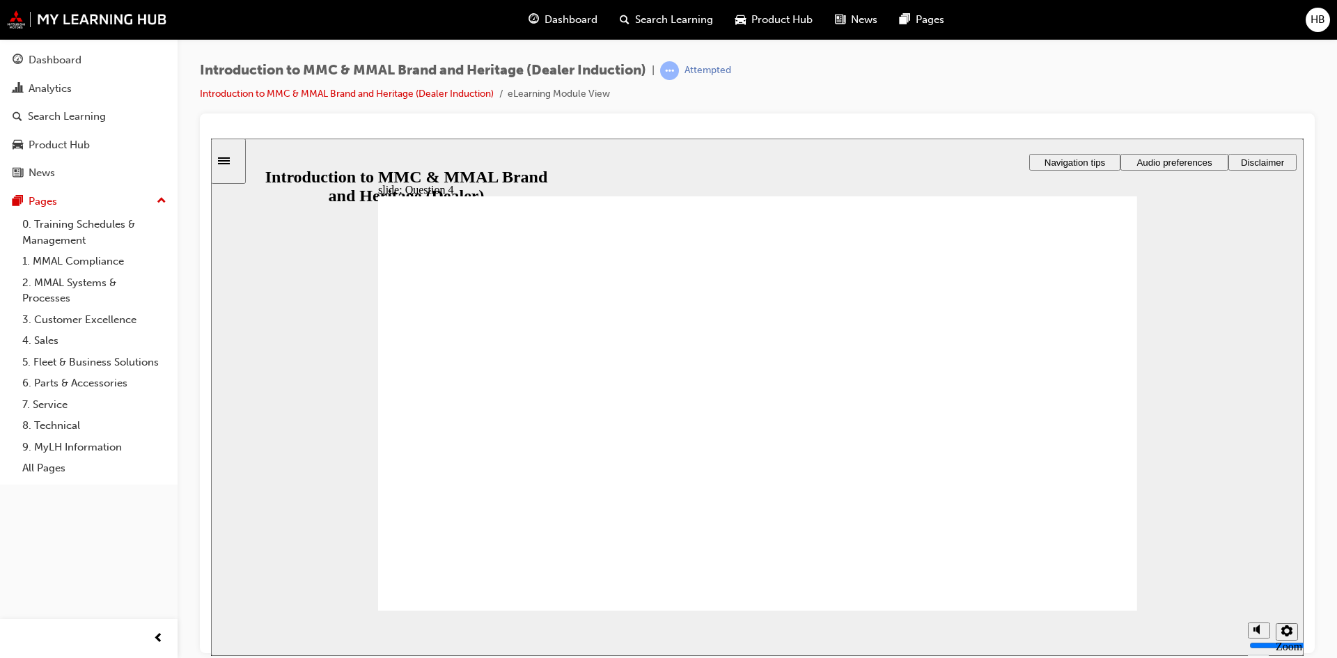
radio input "true"
checkbox input "false"
checkbox input "true"
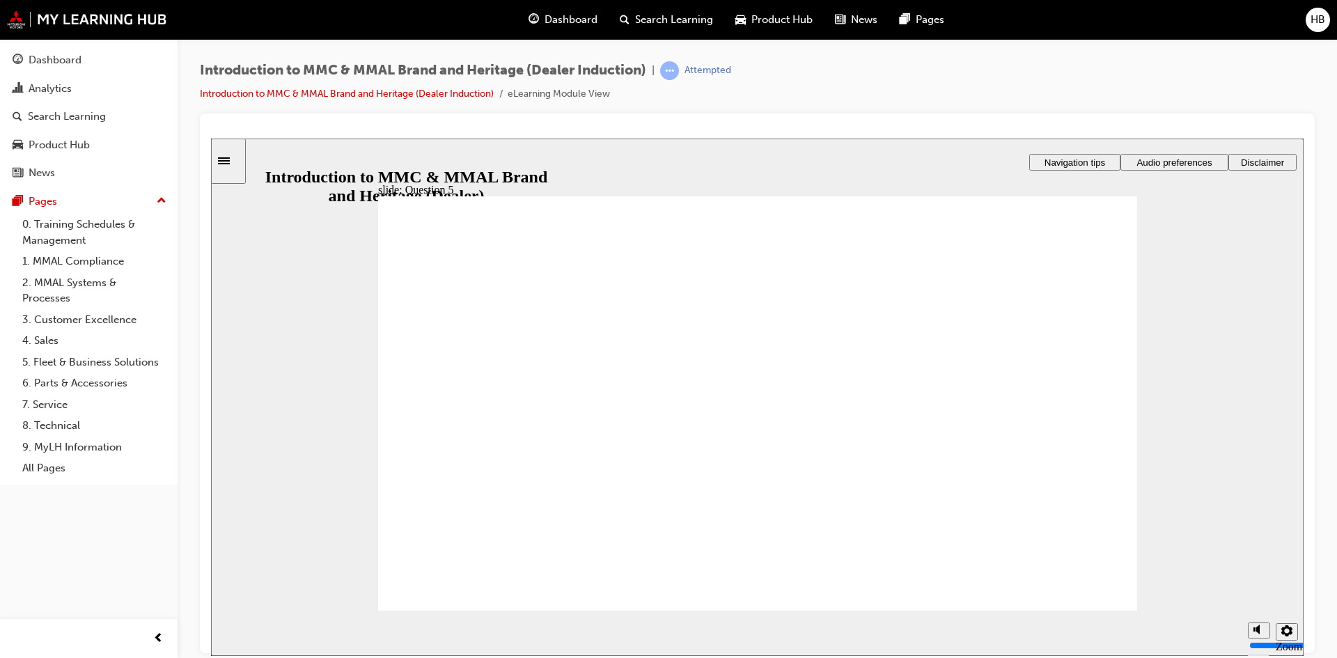
checkbox input "true"
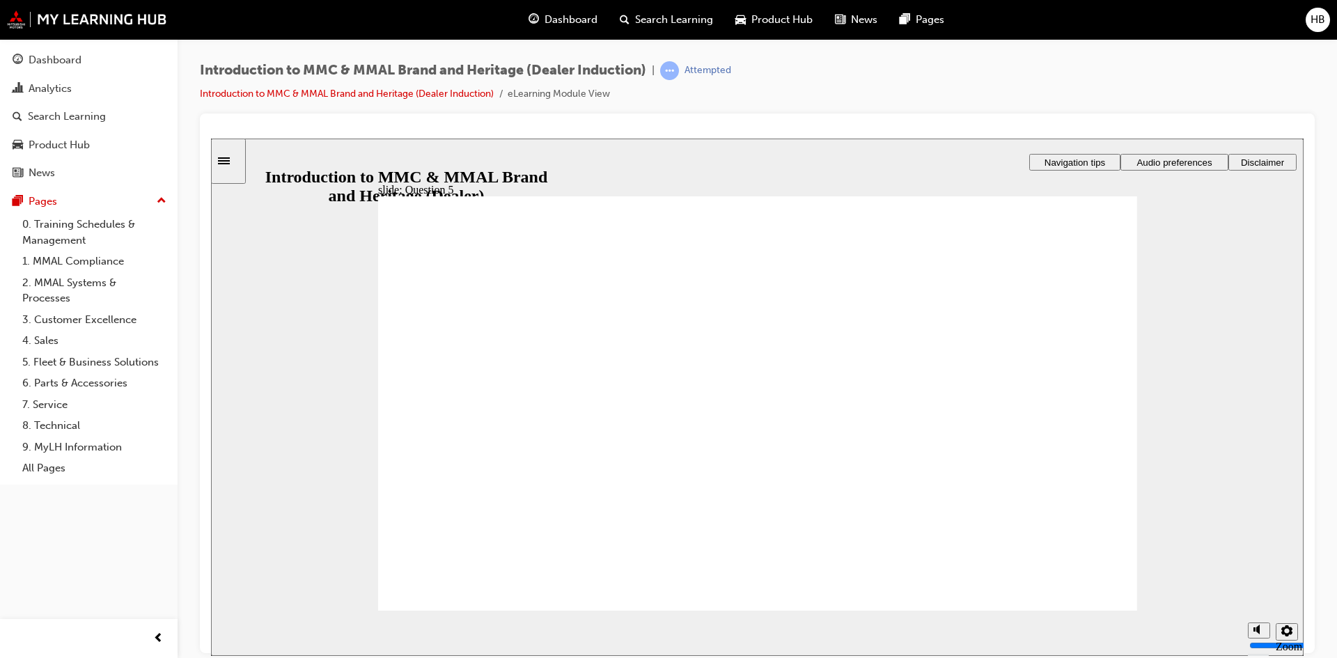
radio input "true"
drag, startPoint x: 1090, startPoint y: 580, endPoint x: 1089, endPoint y: 595, distance: 15.3
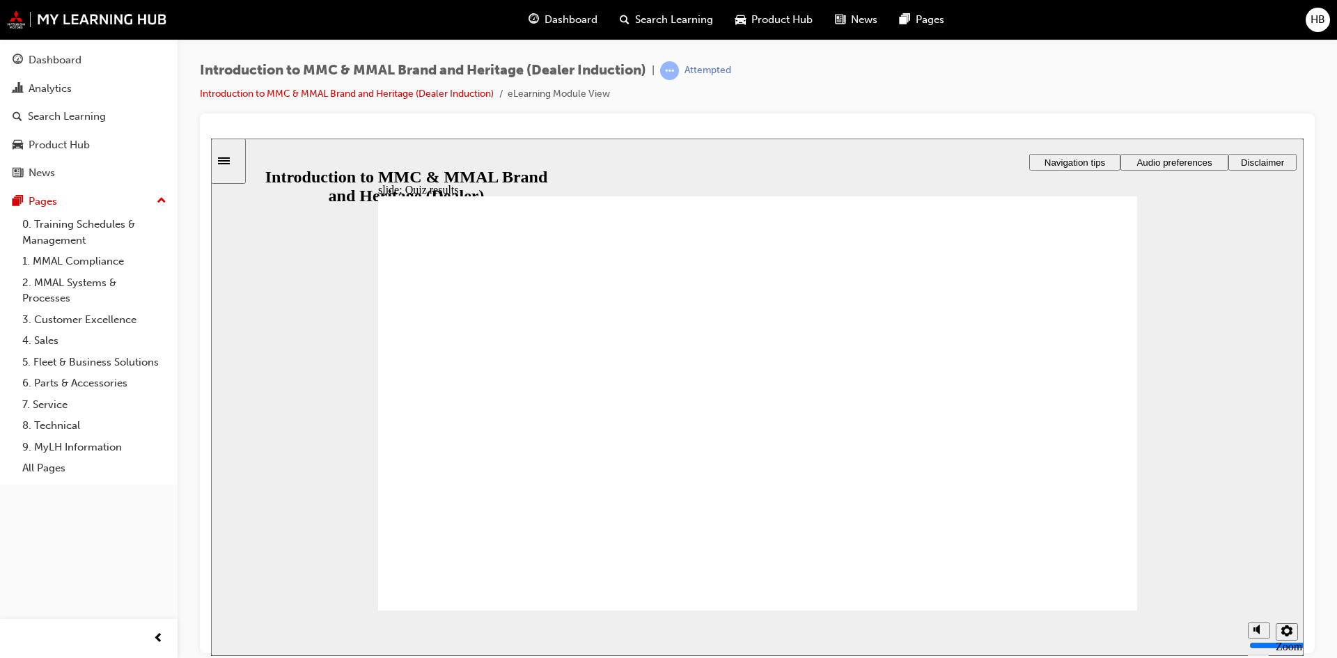
radio input "true"
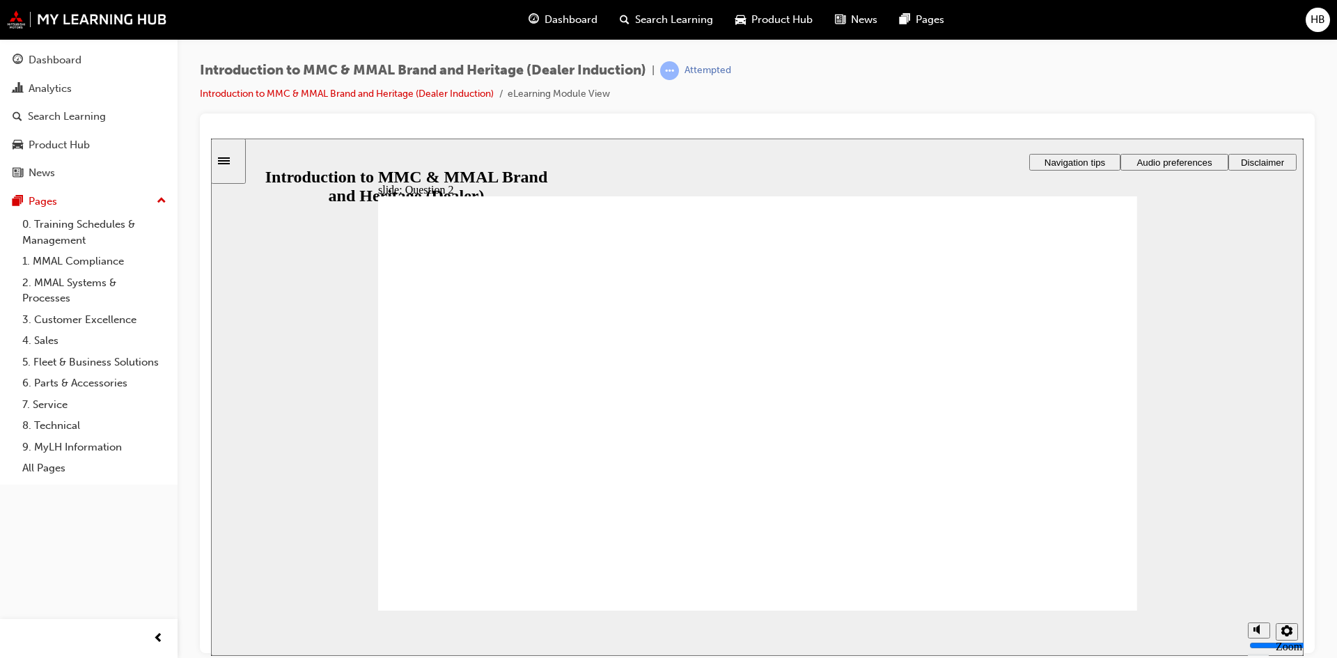
radio input "true"
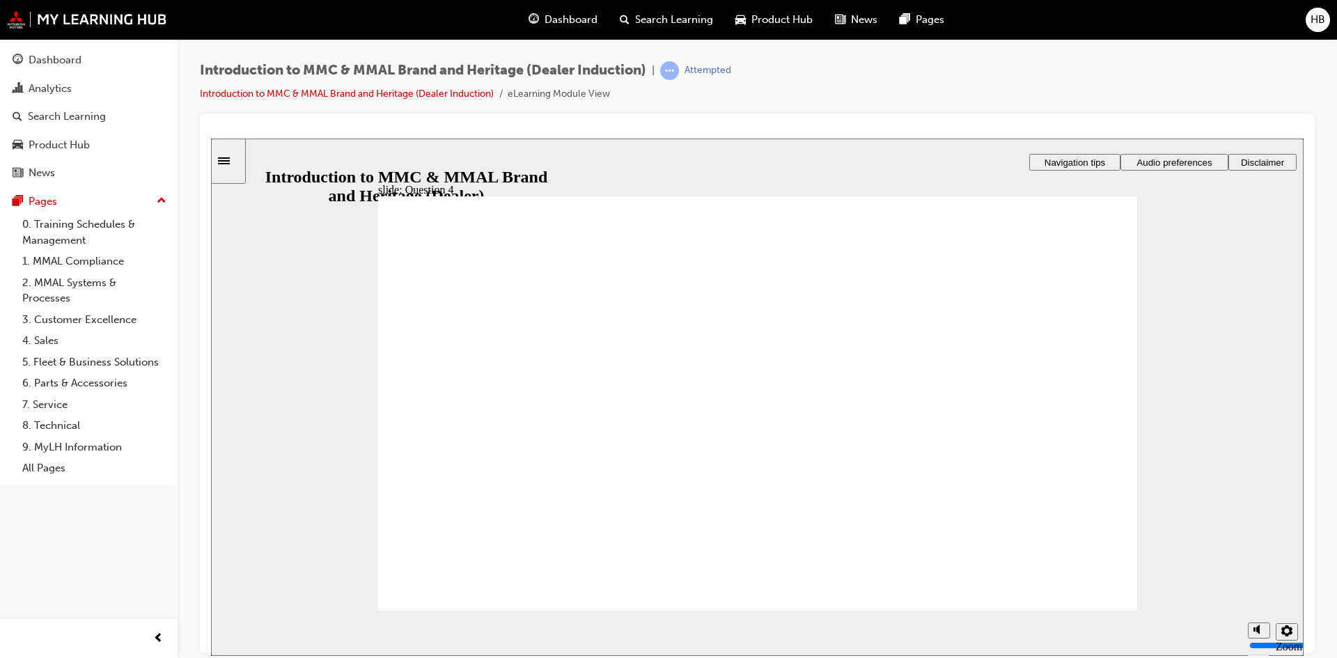
checkbox input "true"
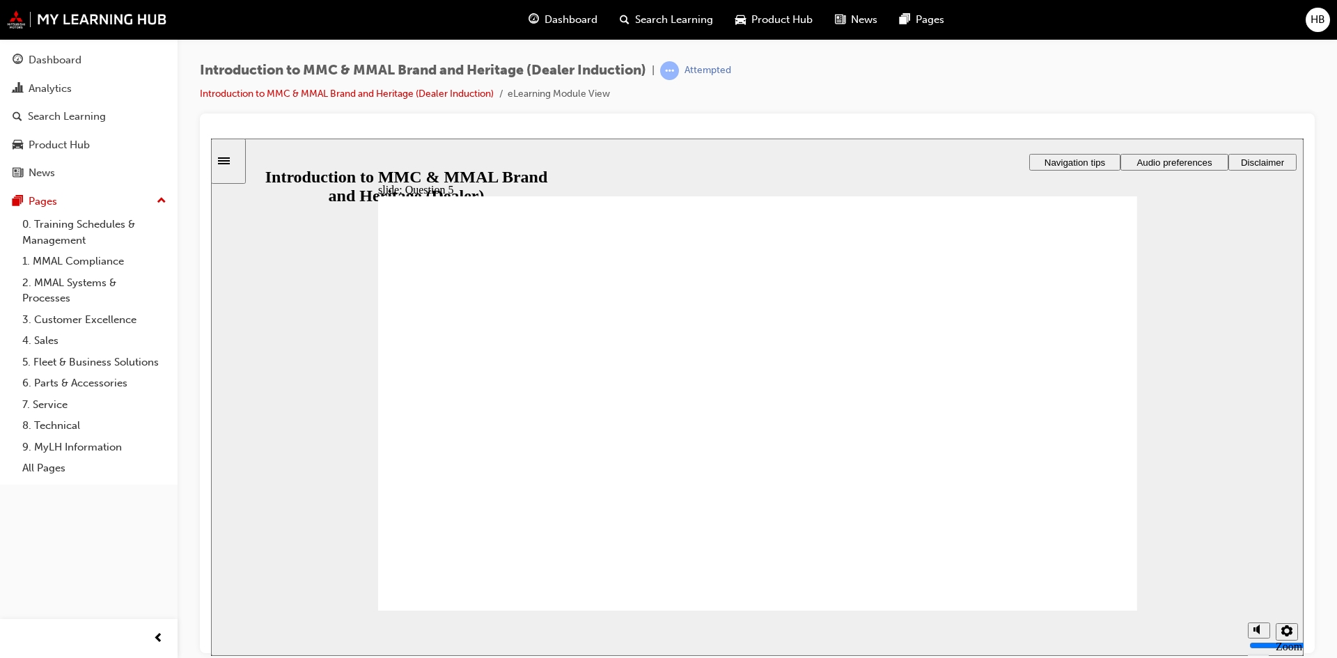
checkbox input "true"
drag, startPoint x: 661, startPoint y: 416, endPoint x: 466, endPoint y: 590, distance: 261.8
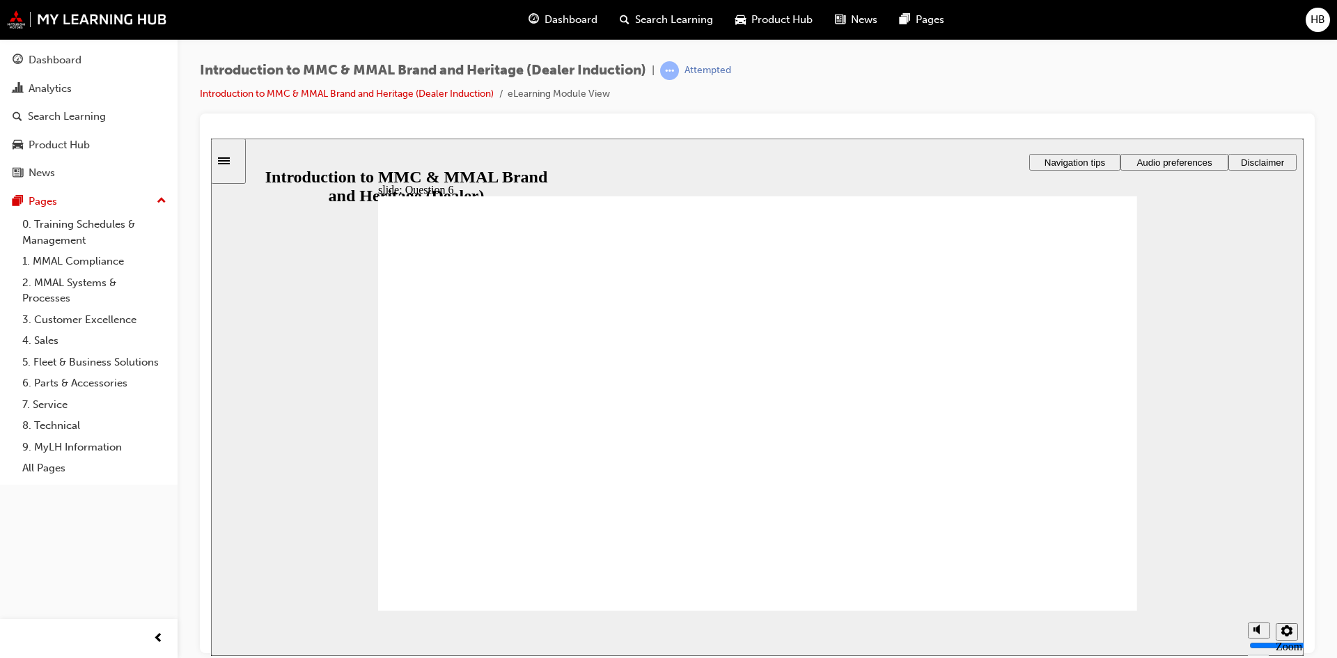
radio input "true"
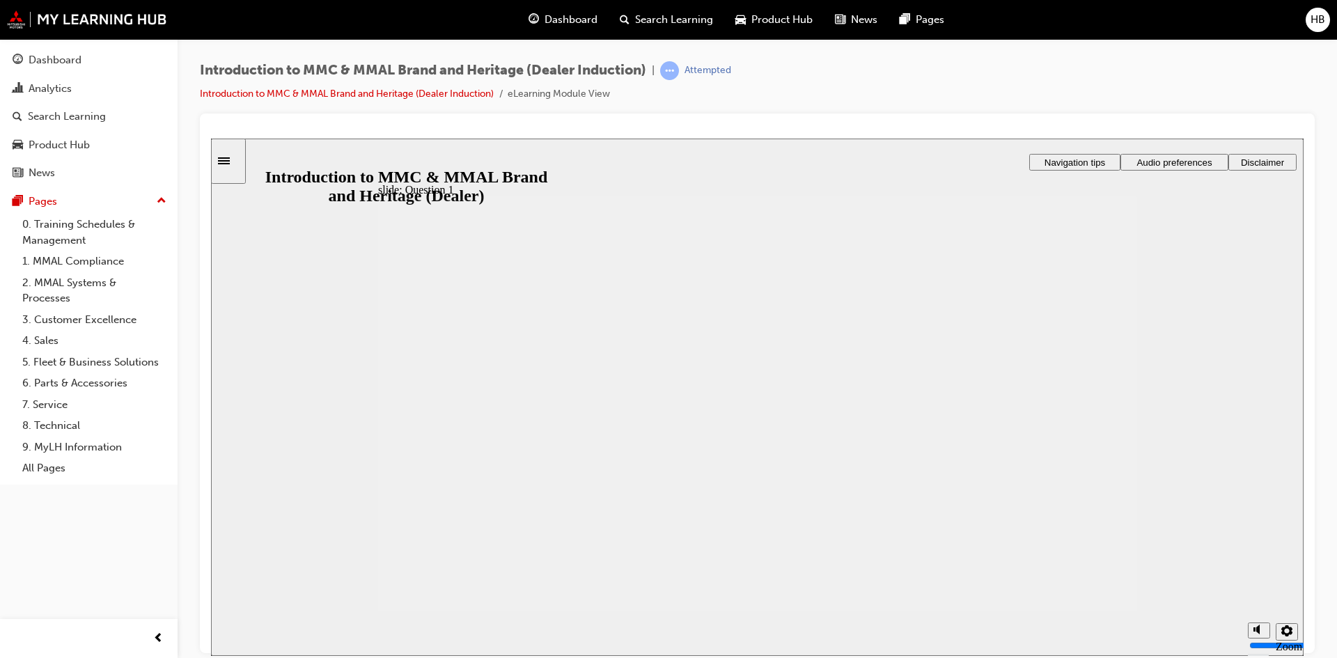
radio input "true"
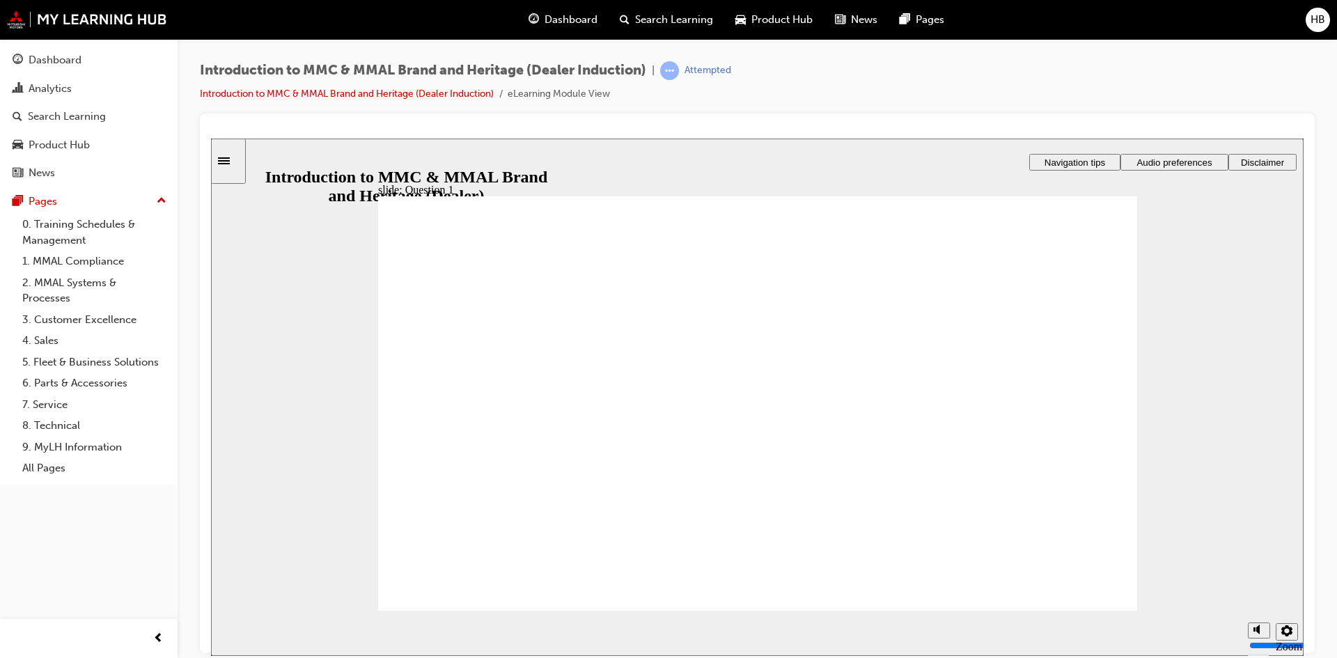
drag, startPoint x: 1104, startPoint y: 583, endPoint x: 504, endPoint y: 545, distance: 601.3
radio input "true"
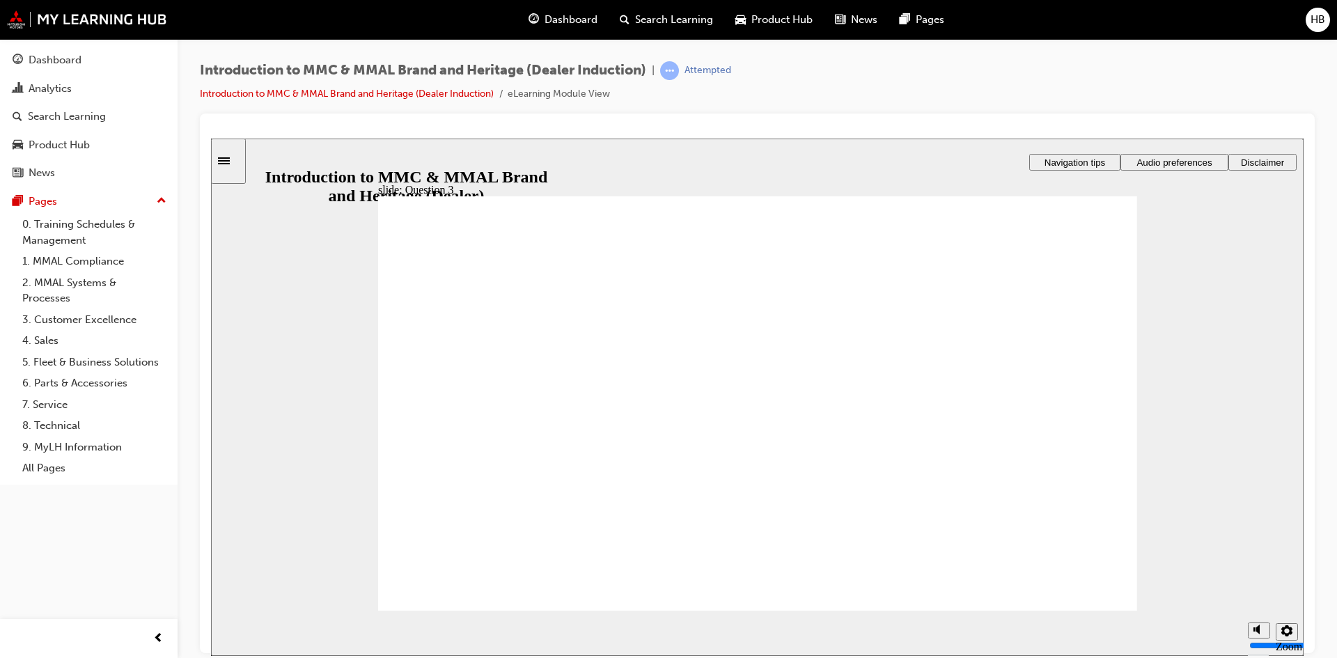
radio input "true"
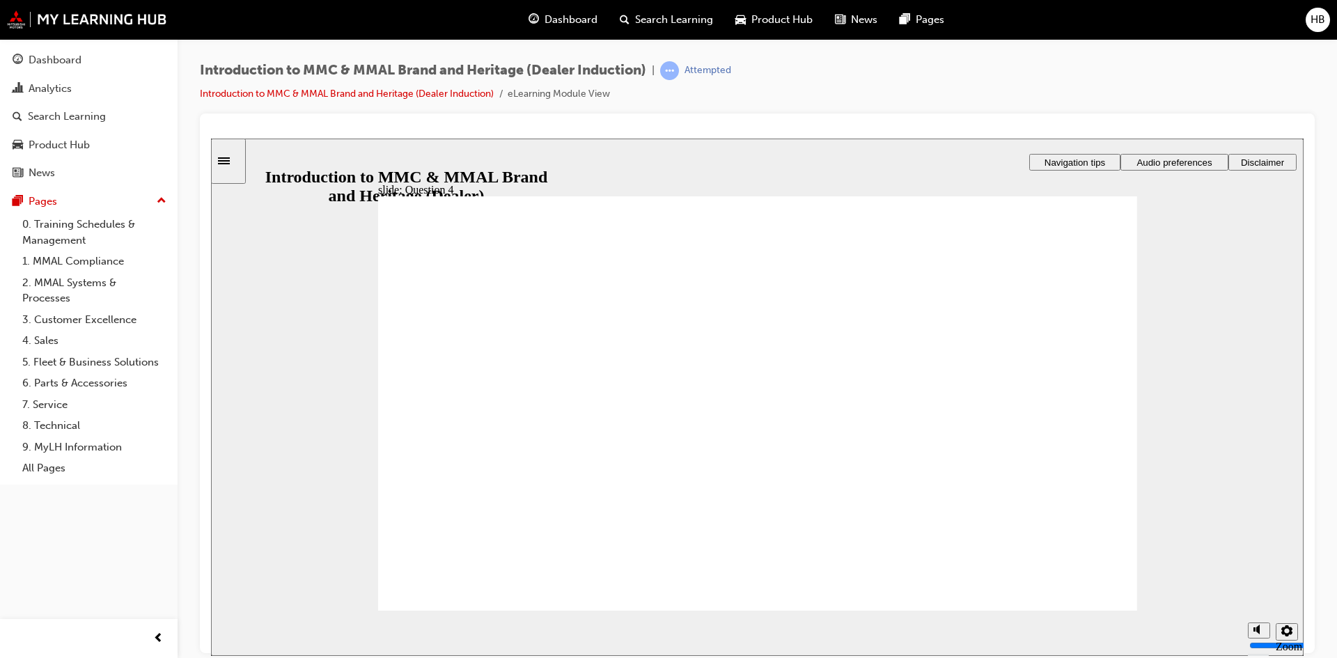
drag, startPoint x: 542, startPoint y: 581, endPoint x: 750, endPoint y: 575, distance: 208.2
drag, startPoint x: 1084, startPoint y: 599, endPoint x: 466, endPoint y: 428, distance: 640.7
checkbox input "true"
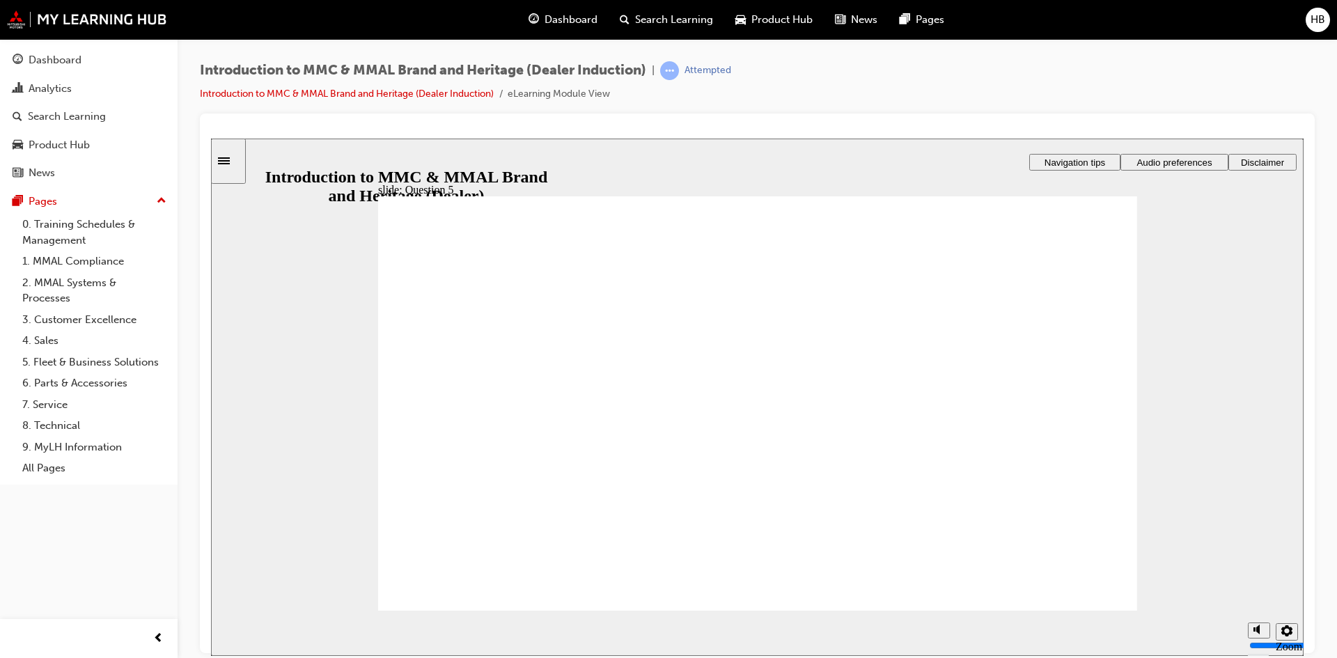
checkbox input "true"
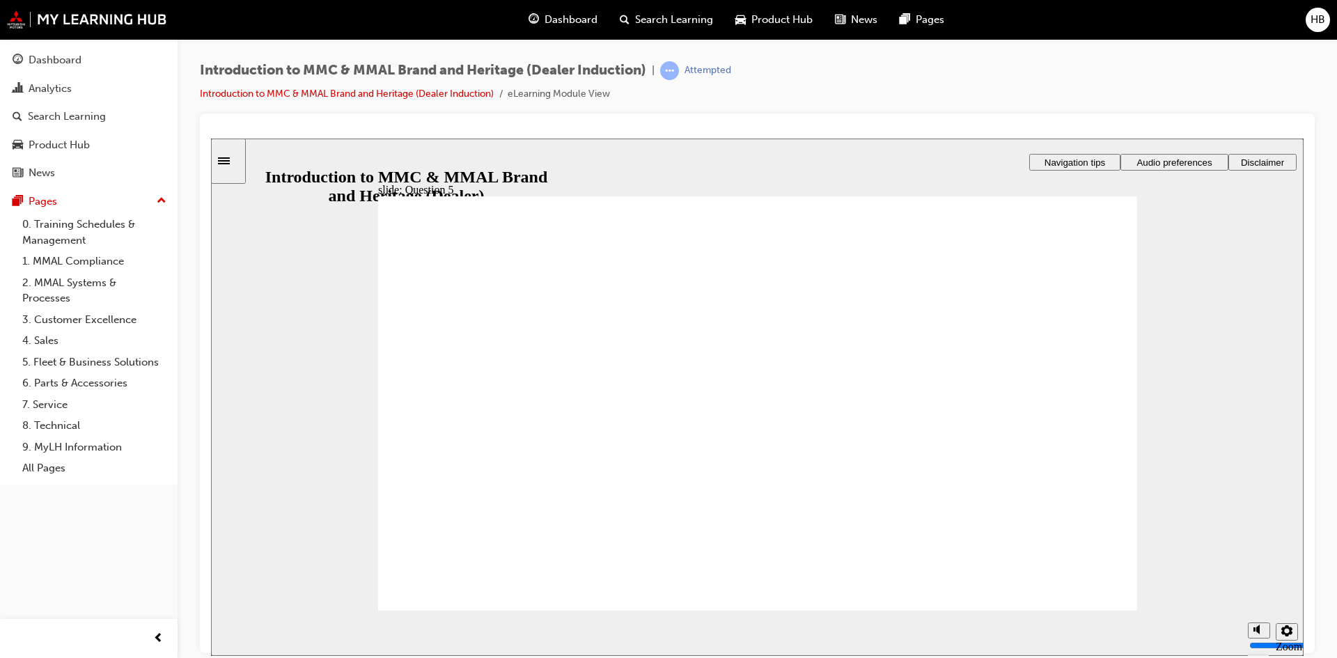
radio input "true"
drag, startPoint x: 489, startPoint y: 562, endPoint x: 496, endPoint y: 569, distance: 9.4
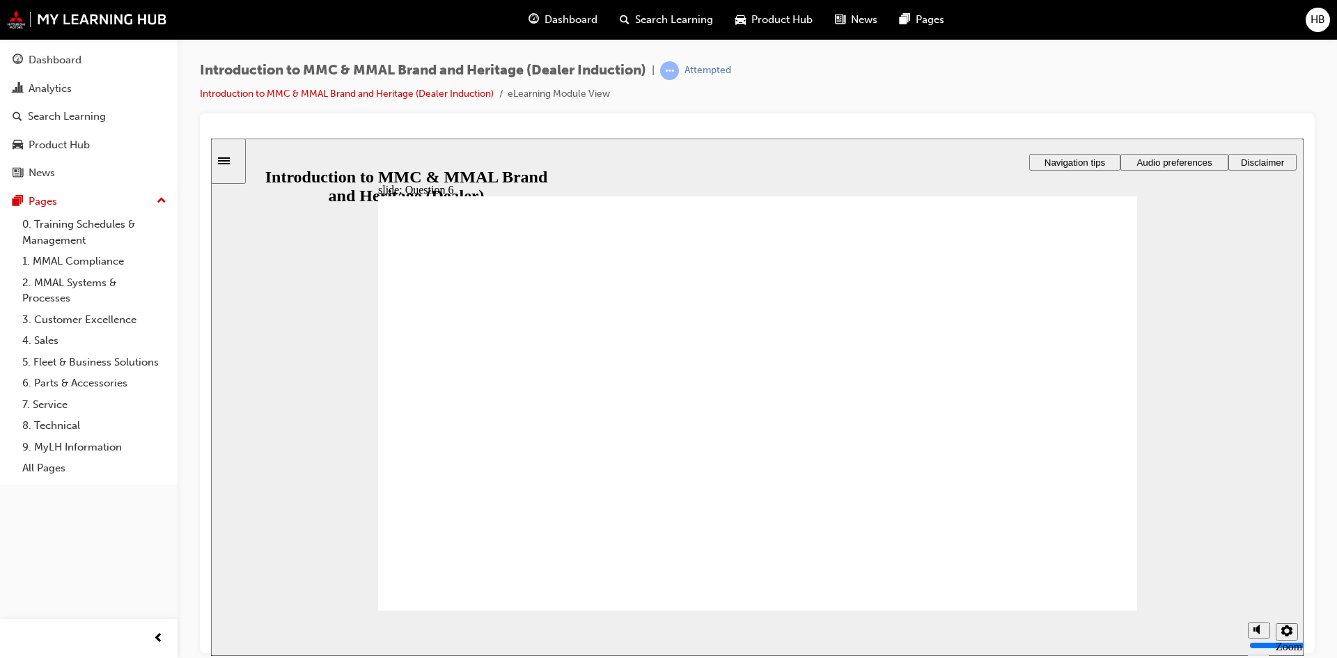
drag, startPoint x: 1073, startPoint y: 583, endPoint x: 1072, endPoint y: 598, distance: 15.3
radio input "true"
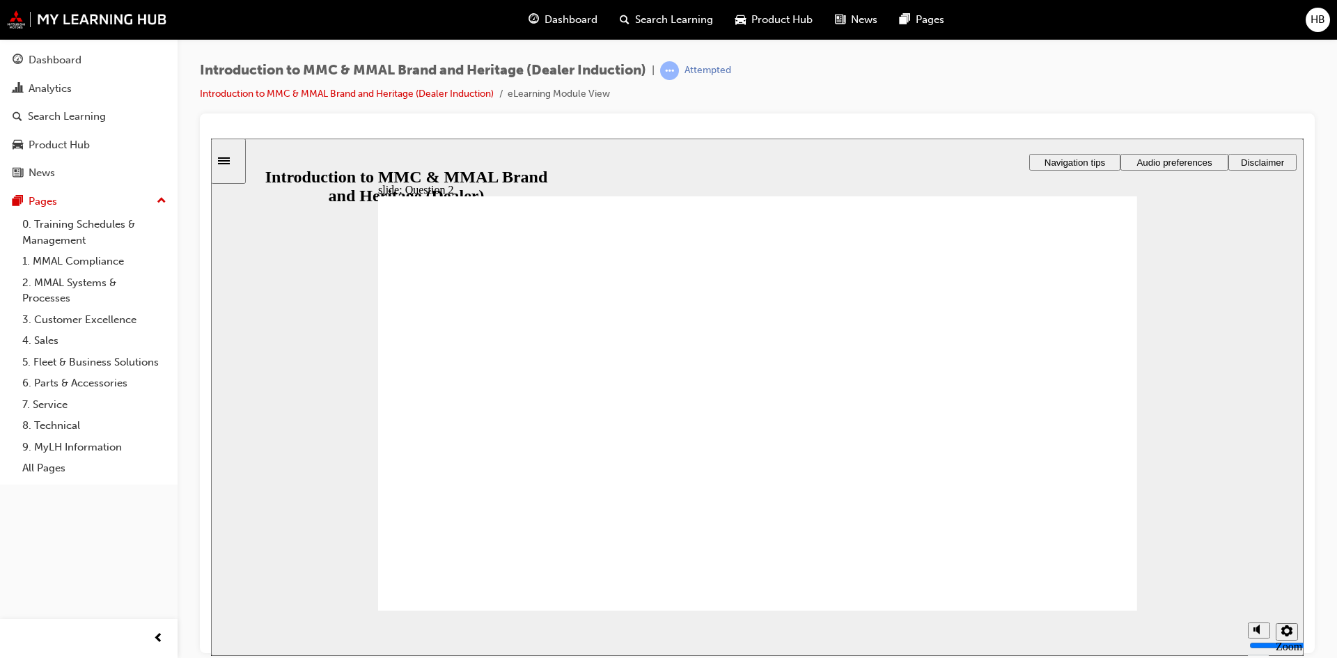
radio input "true"
drag, startPoint x: 418, startPoint y: 505, endPoint x: 420, endPoint y: 492, distance: 13.4
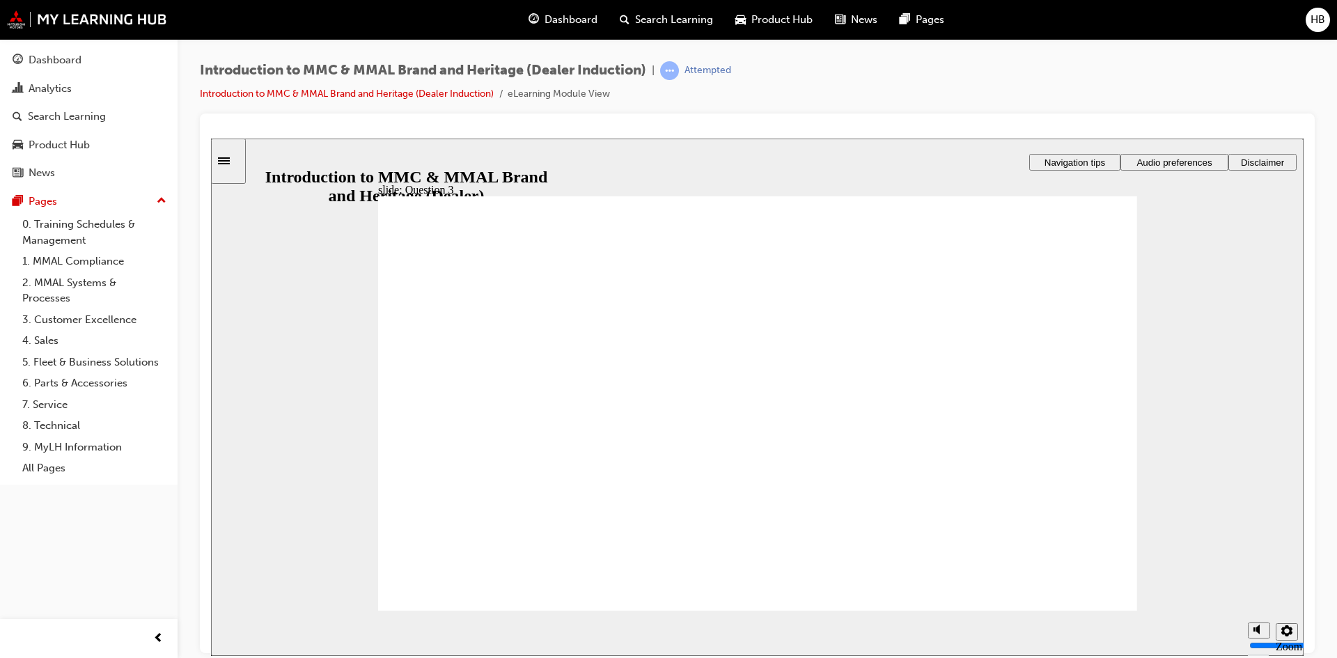
radio input "true"
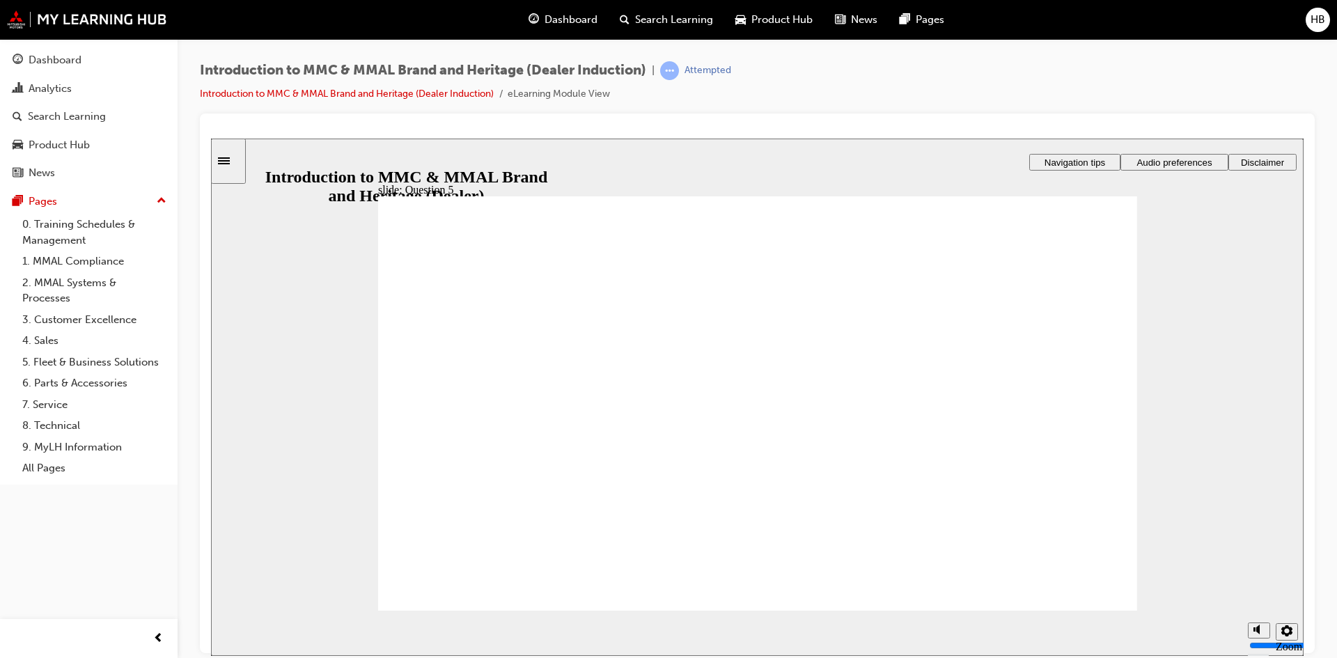
checkbox input "true"
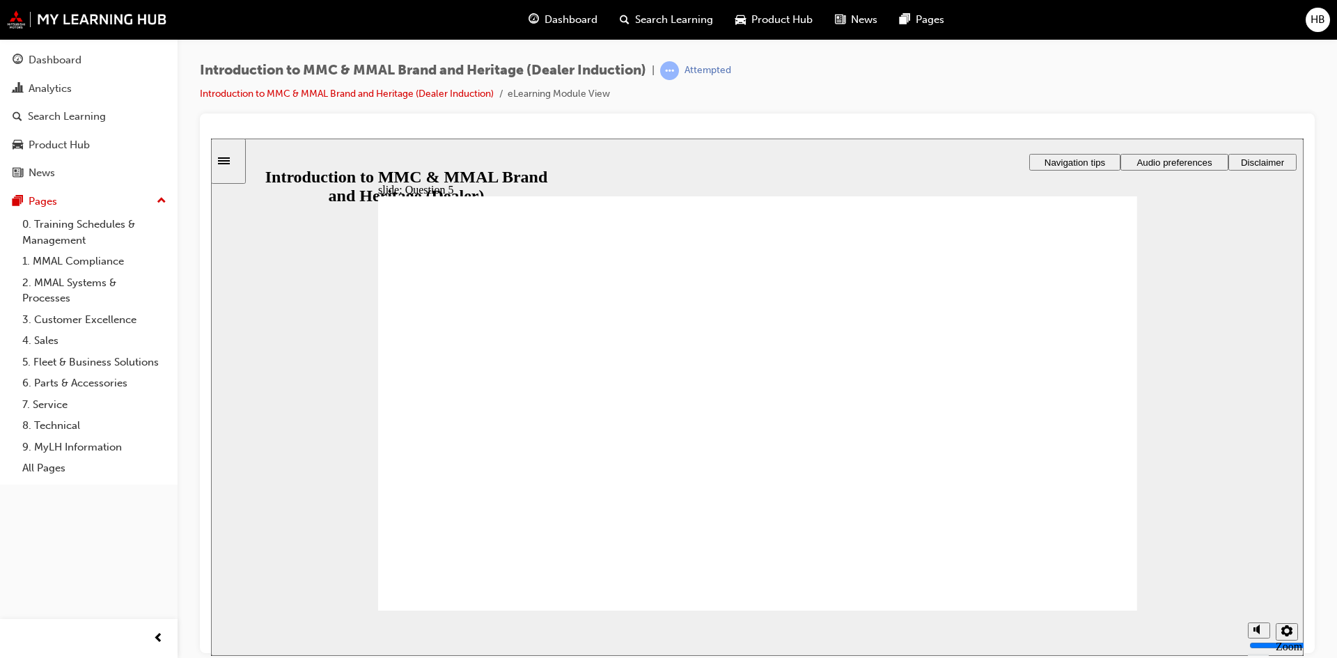
checkbox input "true"
radio input "true"
drag, startPoint x: 476, startPoint y: 574, endPoint x: 487, endPoint y: 572, distance: 11.5
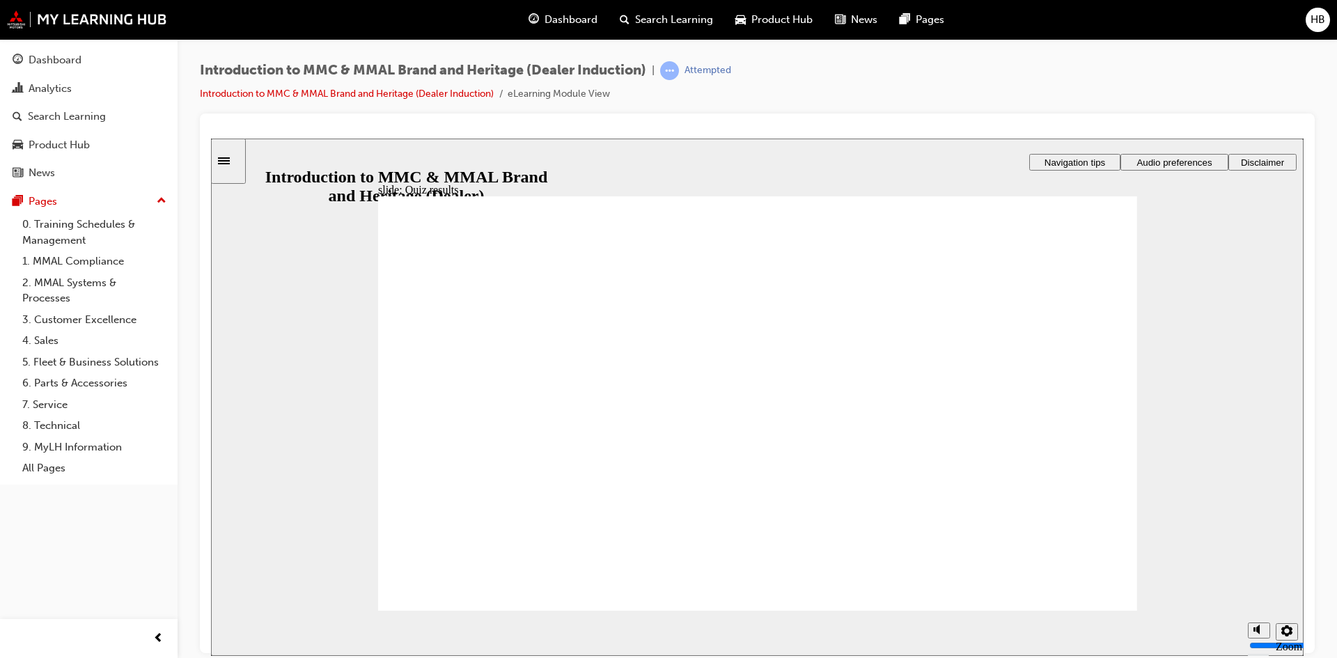
drag, startPoint x: 1085, startPoint y: 598, endPoint x: 1028, endPoint y: 579, distance: 60.1
radio input "true"
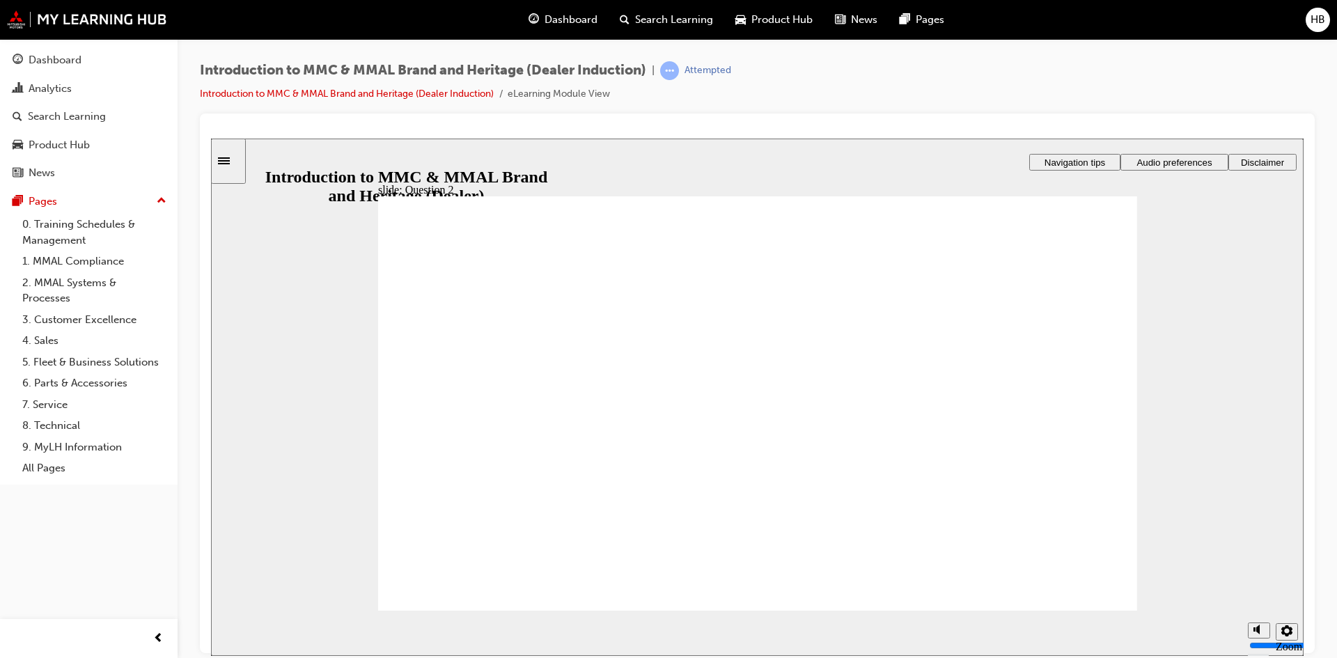
radio input "true"
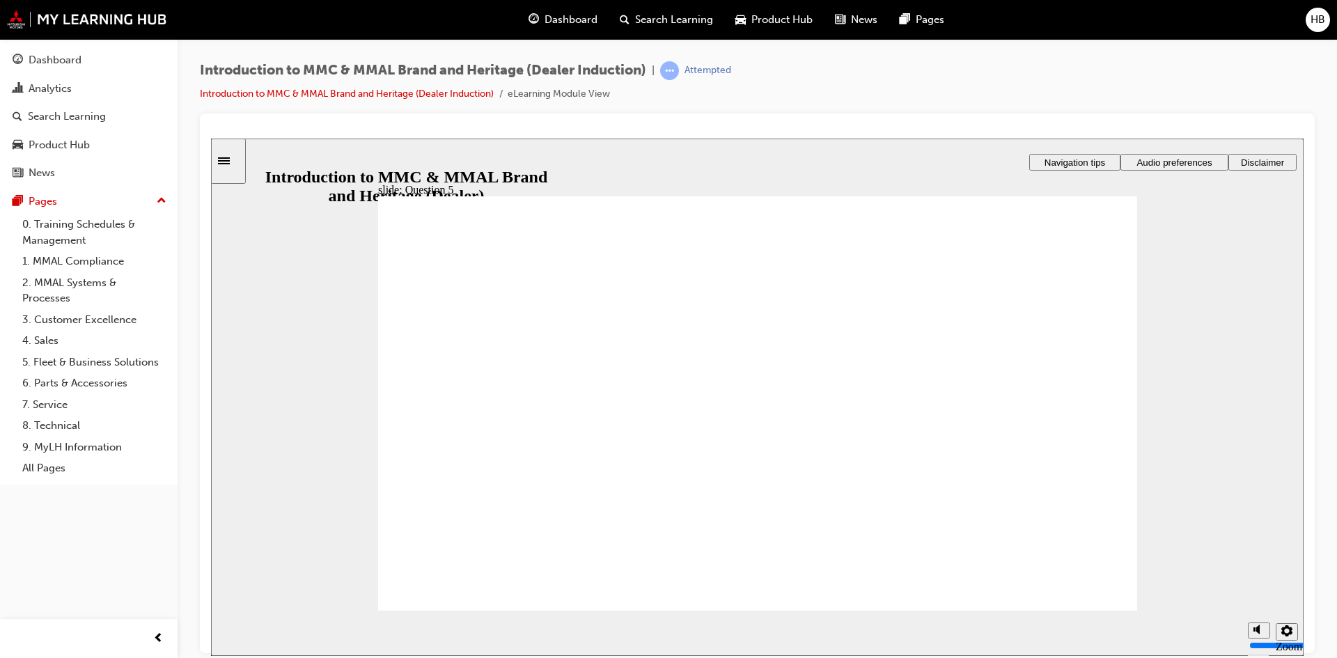
checkbox input "true"
drag, startPoint x: 427, startPoint y: 494, endPoint x: 447, endPoint y: 458, distance: 41.5
checkbox input "true"
drag, startPoint x: 461, startPoint y: 421, endPoint x: 588, endPoint y: 425, distance: 126.8
checkbox input "true"
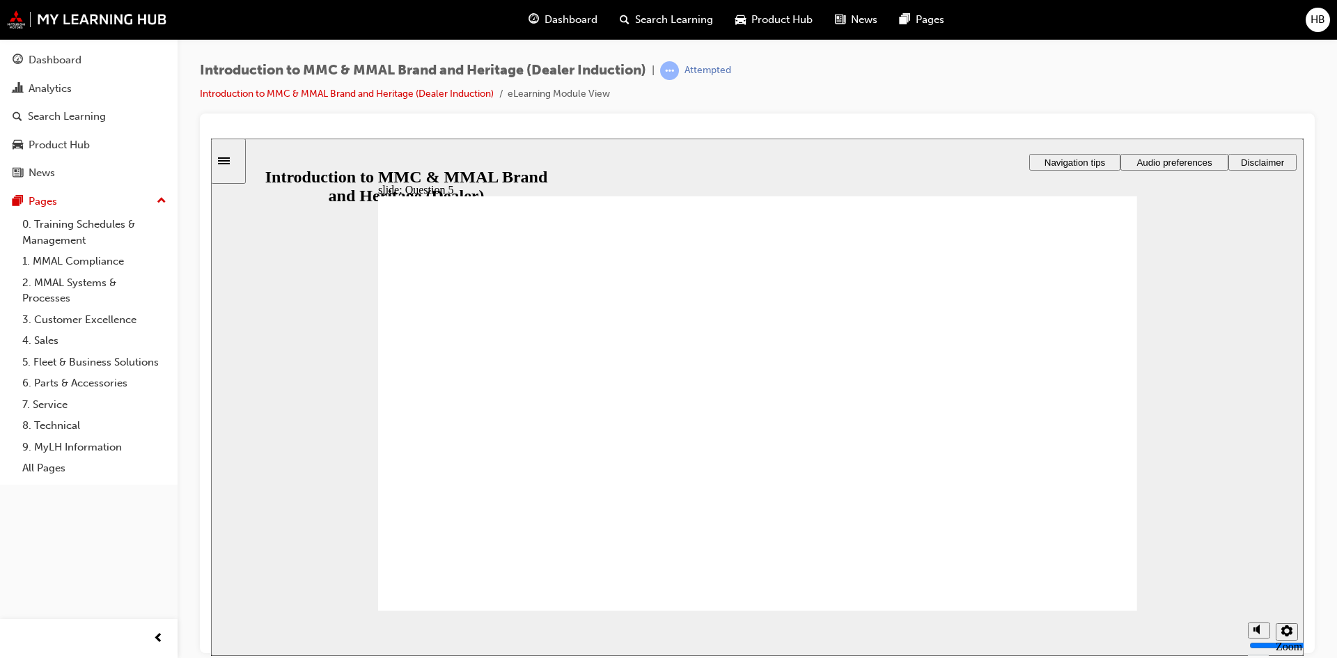
checkbox input "true"
radio input "true"
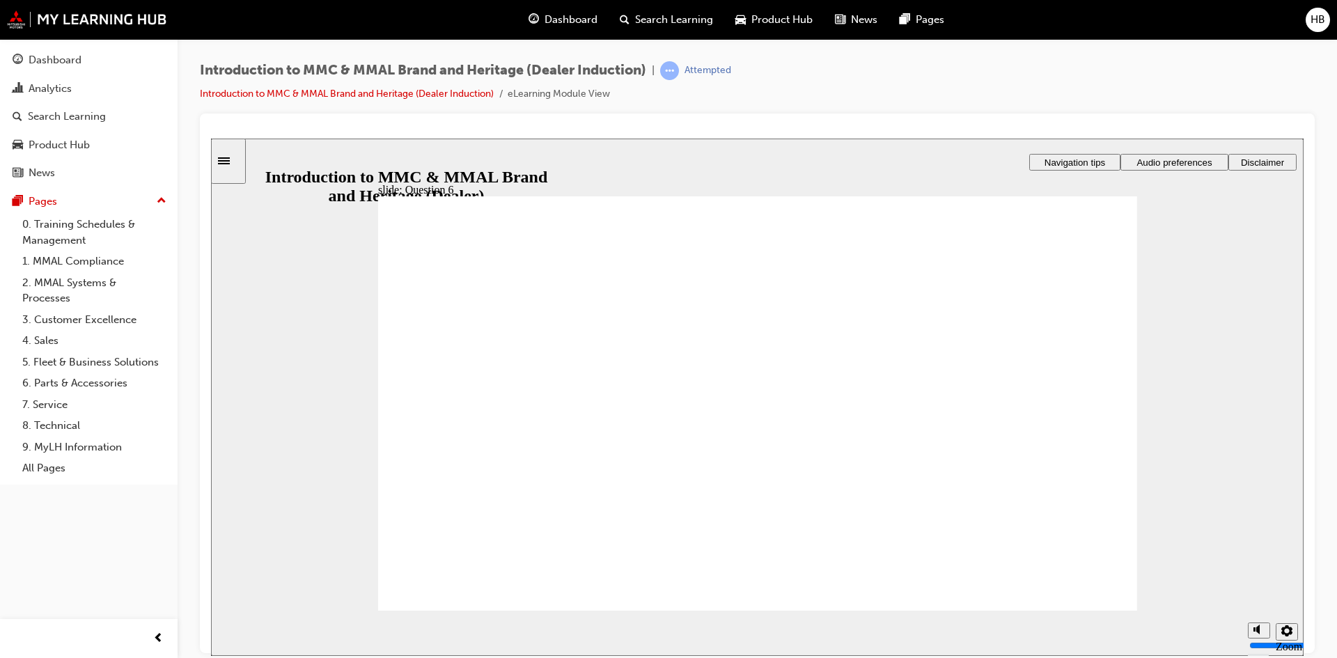
radio input "true"
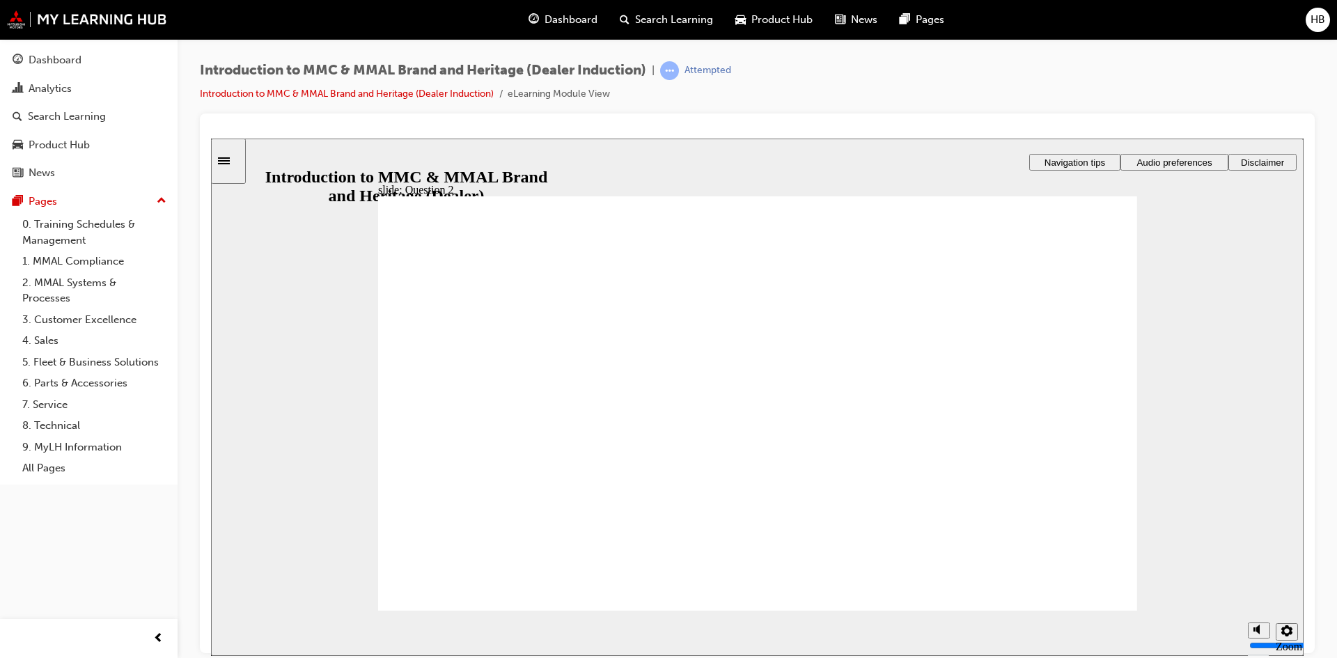
radio input "true"
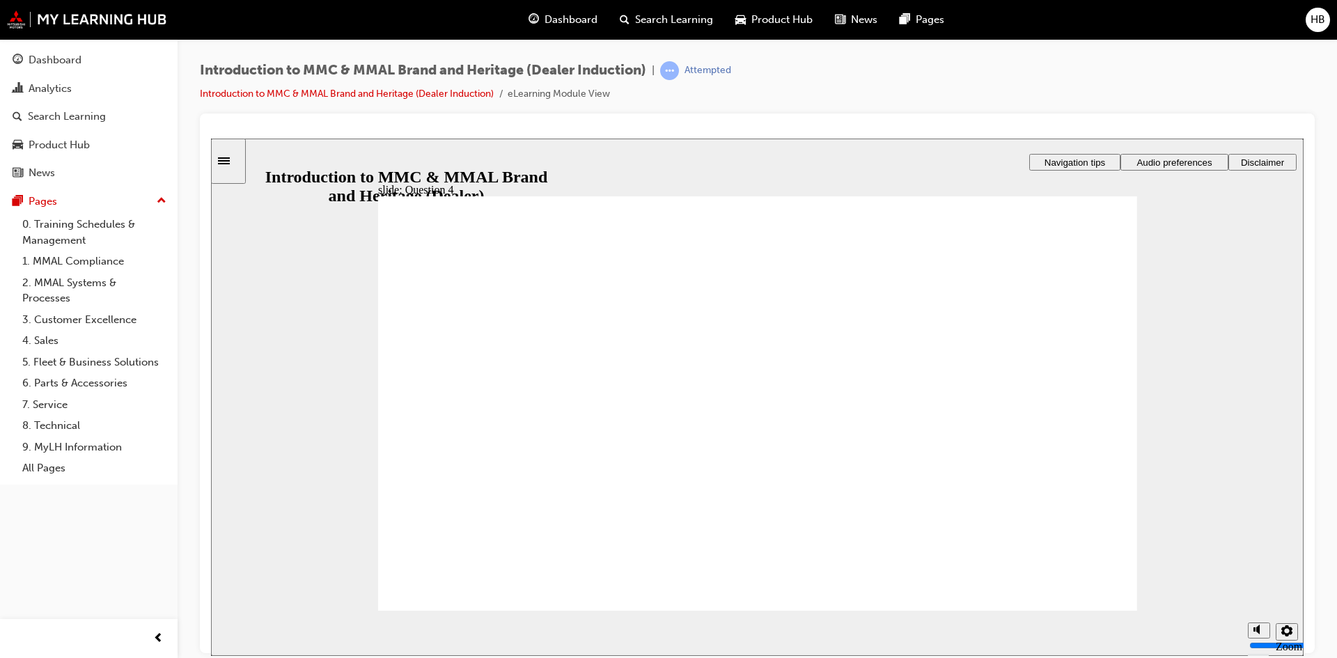
radio input "true"
checkbox input "true"
drag, startPoint x: 464, startPoint y: 511, endPoint x: 464, endPoint y: 491, distance: 20.2
checkbox input "true"
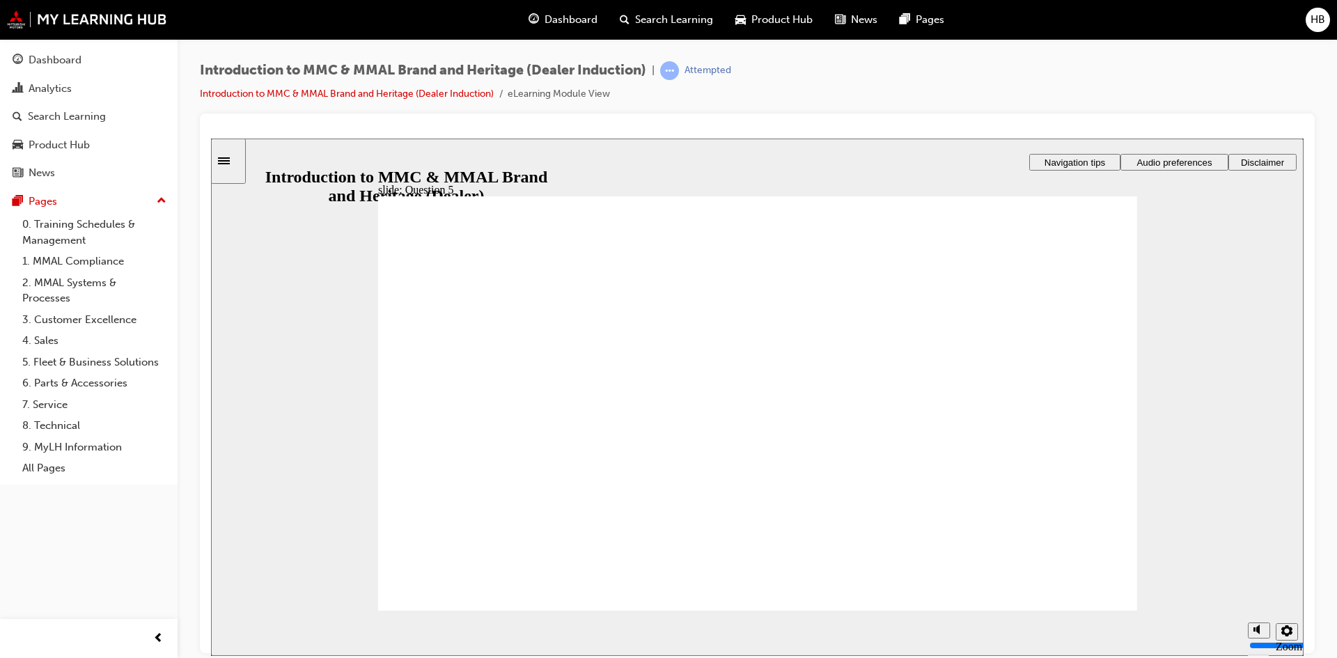
checkbox input "true"
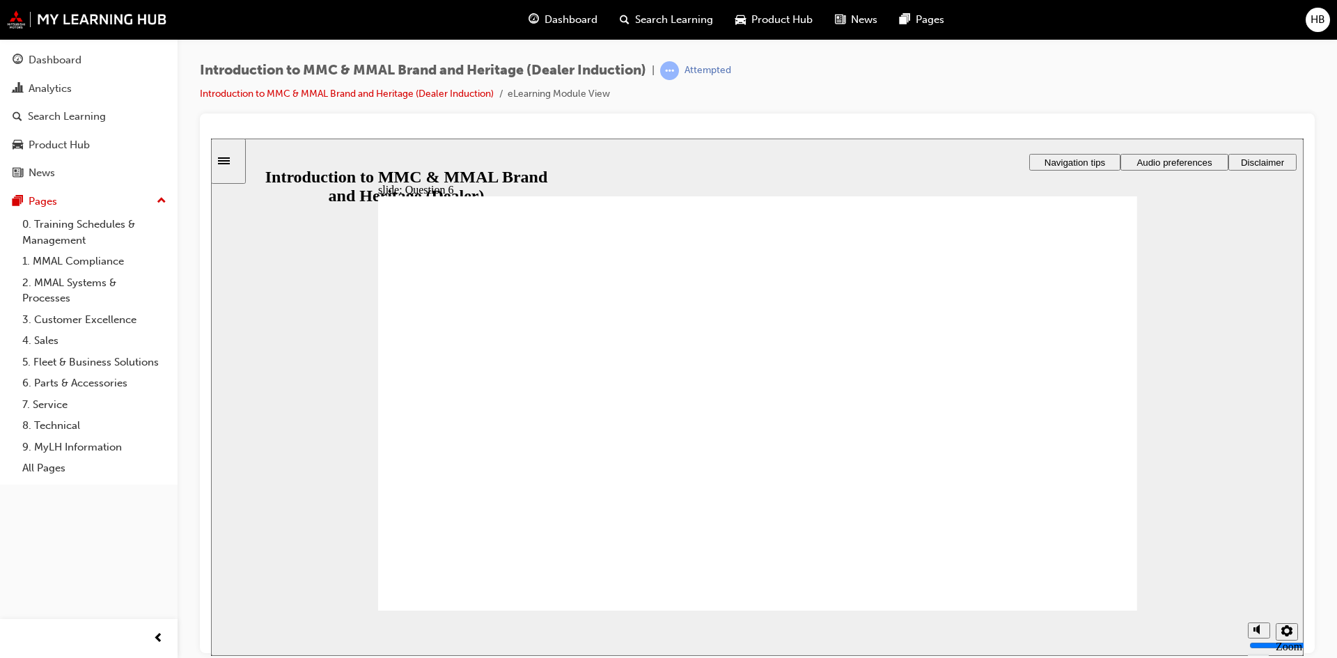
radio input "true"
drag, startPoint x: 102, startPoint y: 59, endPoint x: 111, endPoint y: 68, distance: 12.3
click at [102, 59] on div "Dashboard" at bounding box center [89, 60] width 152 height 17
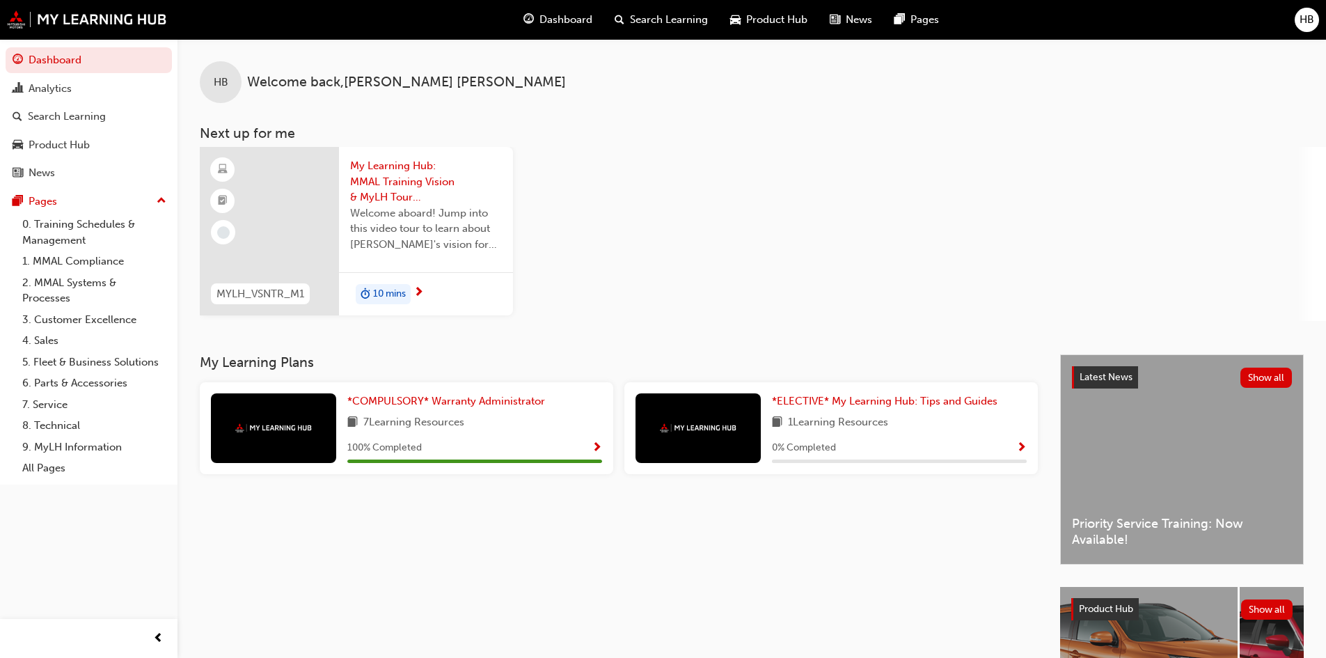
click at [993, 441] on div "0 % Completed" at bounding box center [899, 447] width 255 height 17
click at [1019, 446] on span "Show Progress" at bounding box center [1021, 448] width 10 height 13
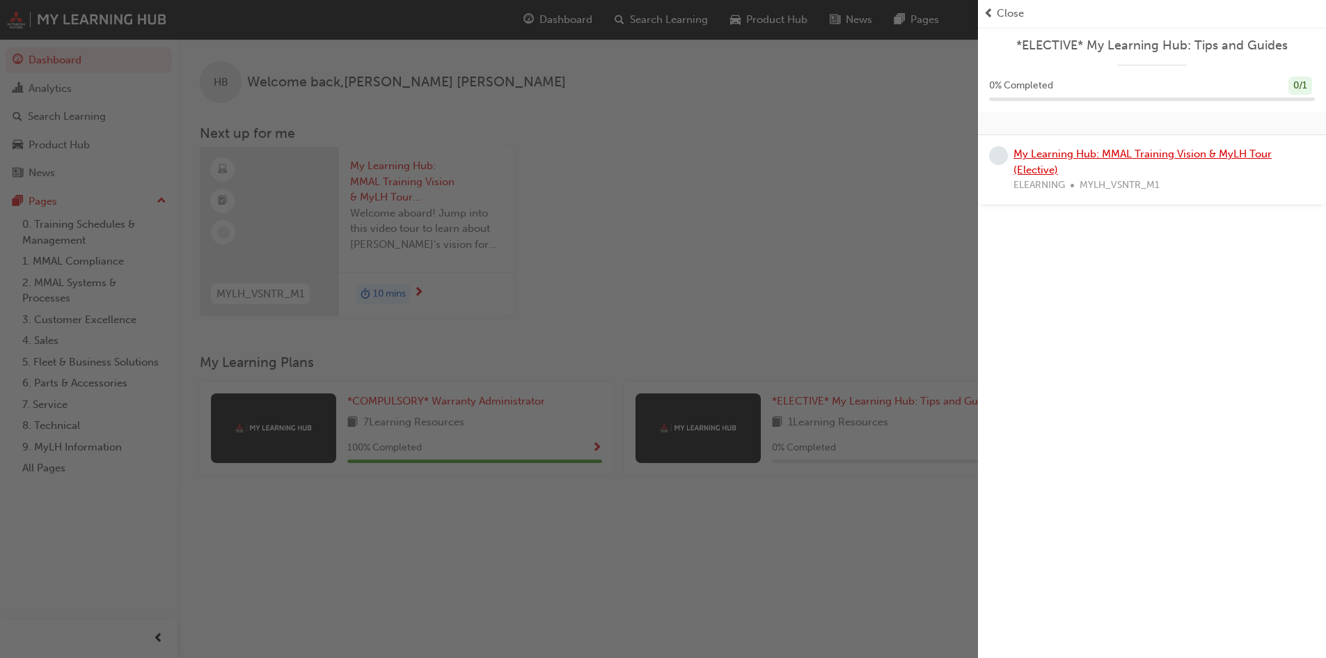
click at [1097, 152] on link "My Learning Hub: MMAL Training Vision & MyLH Tour (Elective)" at bounding box center [1143, 162] width 258 height 29
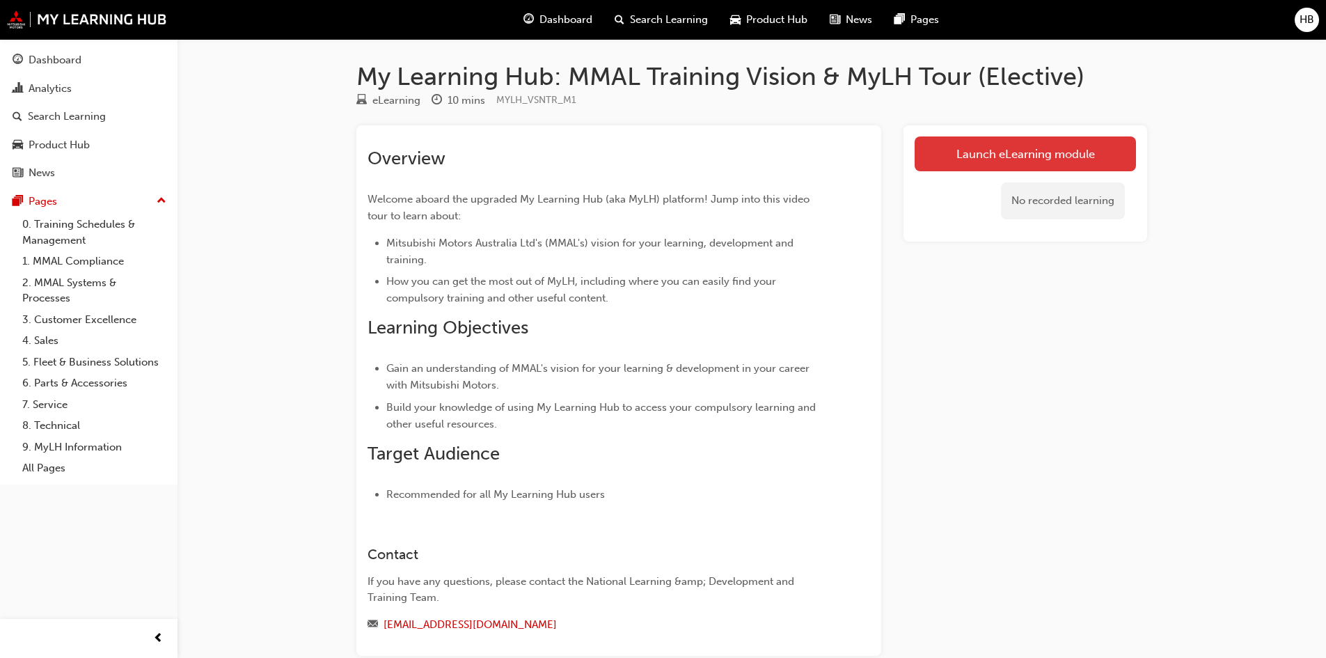
click at [967, 152] on link "Launch eLearning module" at bounding box center [1025, 153] width 221 height 35
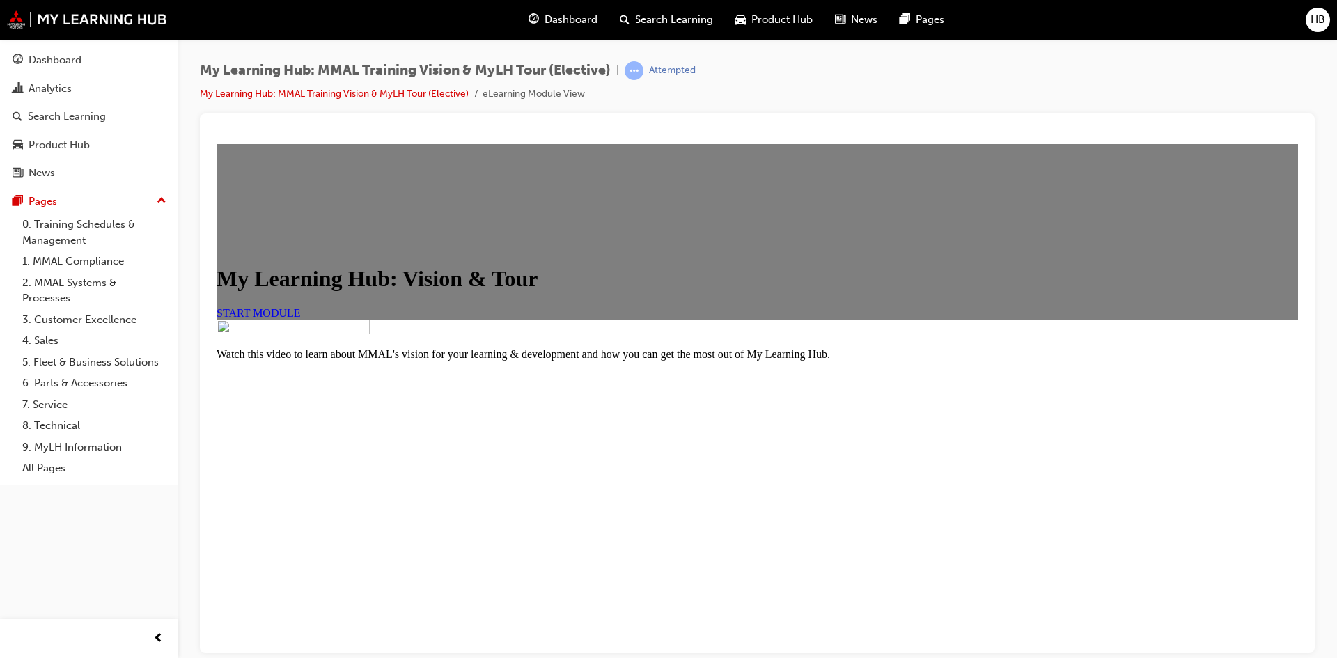
click at [301, 318] on span "START MODULE" at bounding box center [259, 312] width 84 height 12
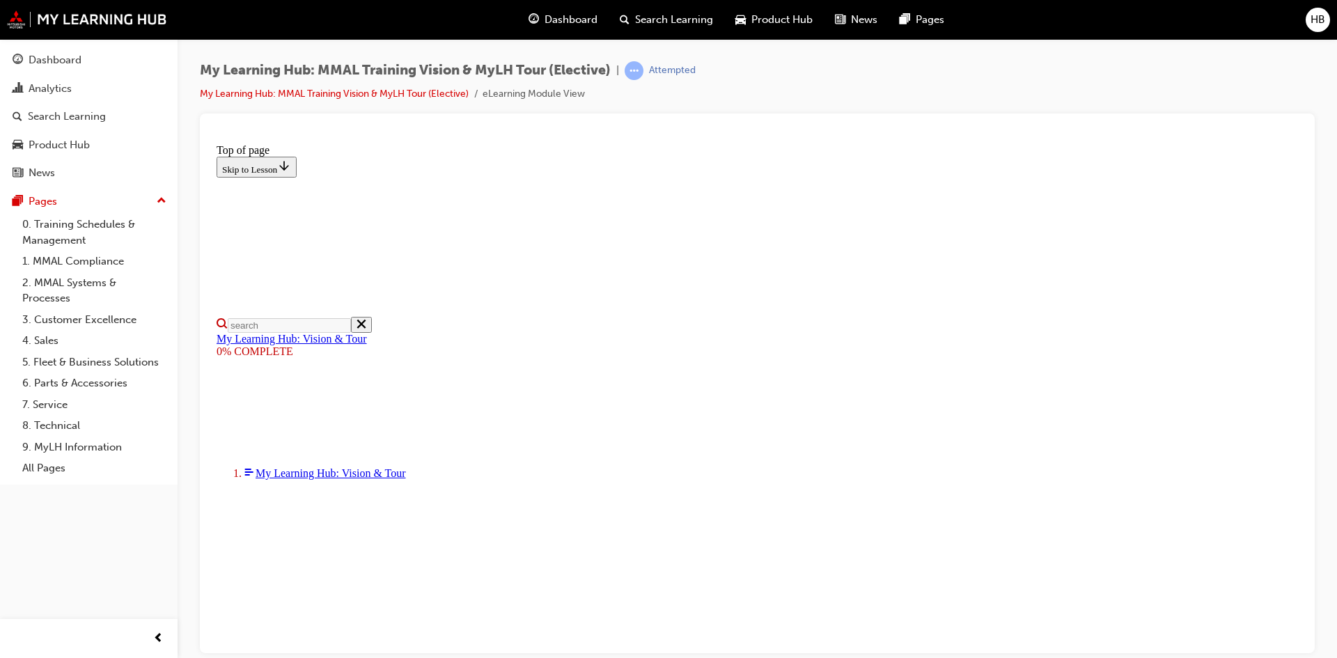
drag, startPoint x: 1109, startPoint y: 613, endPoint x: 1122, endPoint y: 613, distance: 12.5
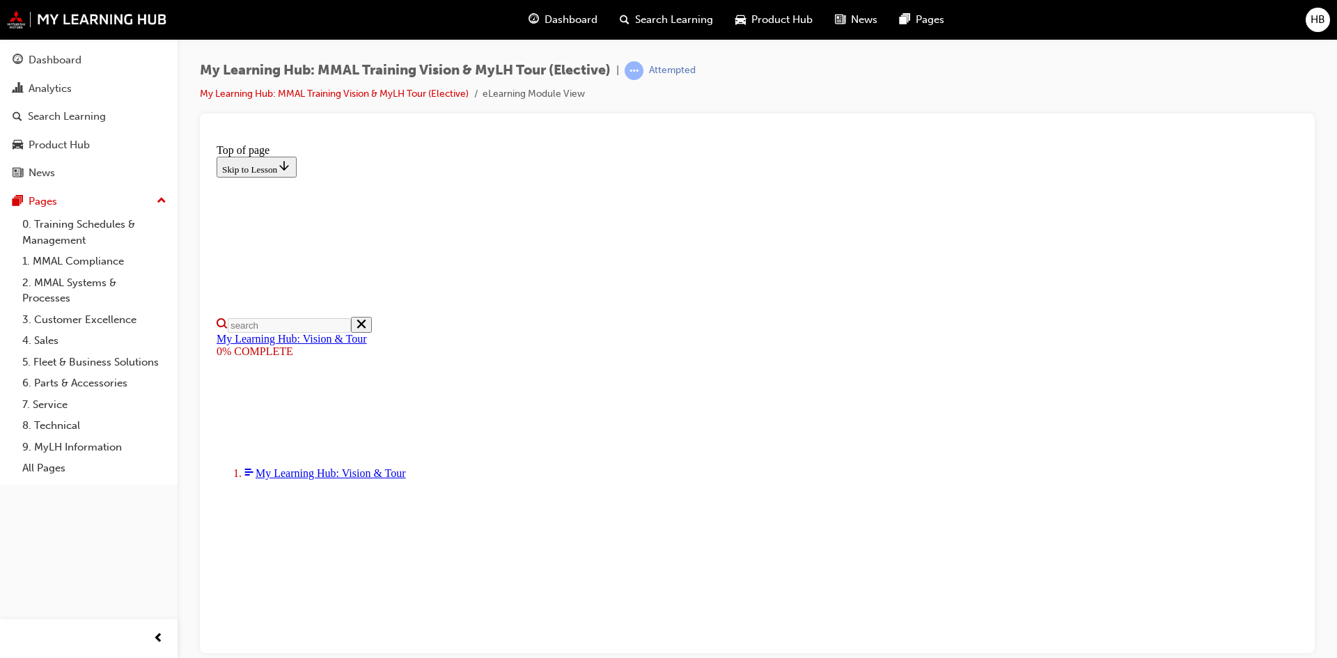
drag, startPoint x: 1124, startPoint y: 611, endPoint x: 1131, endPoint y: 614, distance: 8.4
drag, startPoint x: 705, startPoint y: 445, endPoint x: 718, endPoint y: 447, distance: 13.4
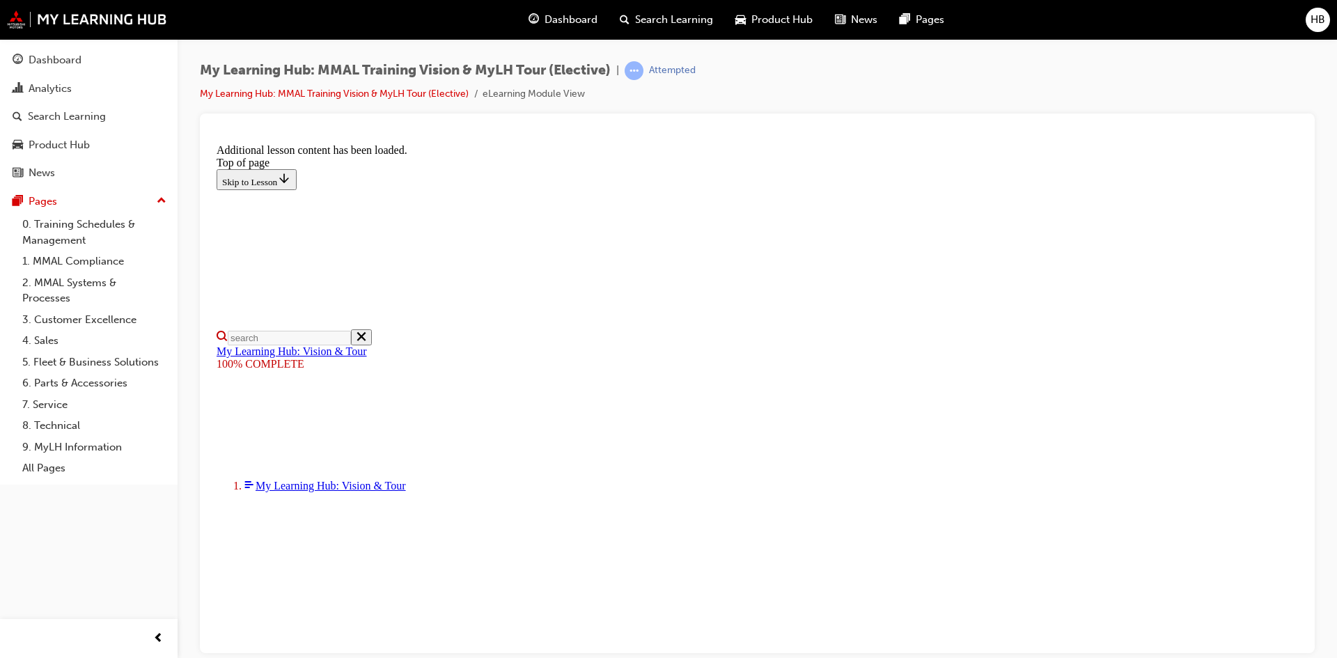
scroll to position [419, 0]
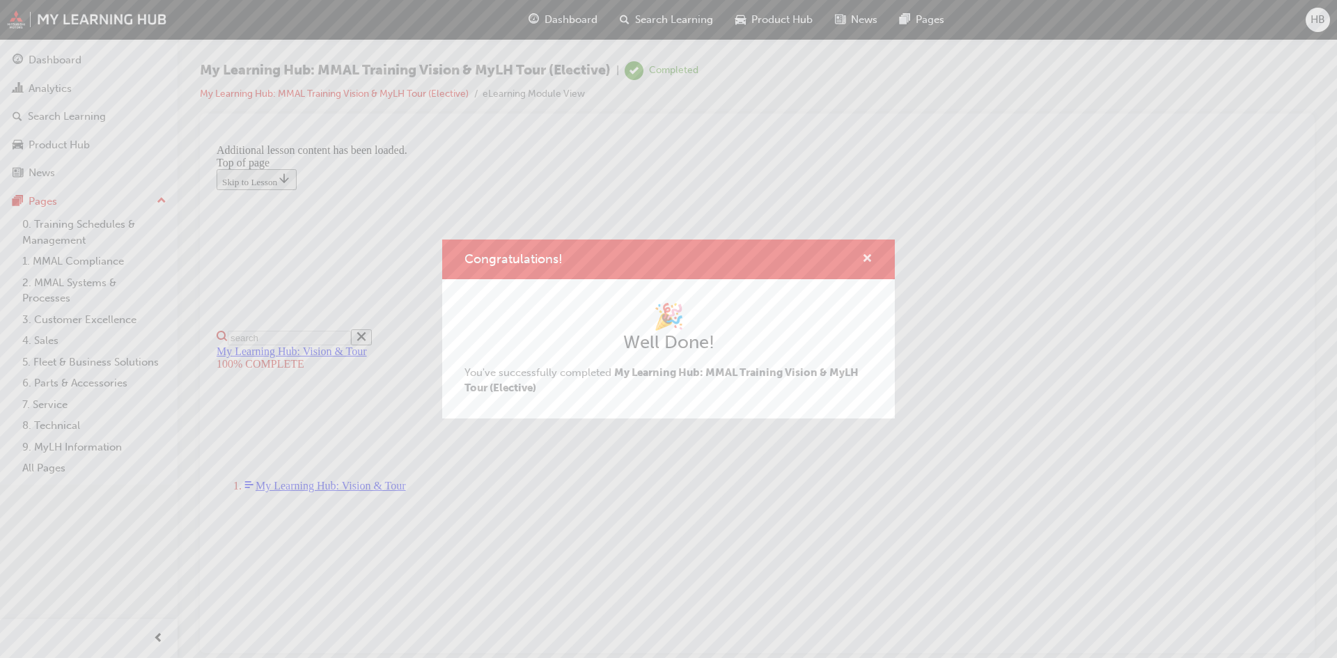
click at [871, 253] on span "cross-icon" at bounding box center [867, 259] width 10 height 13
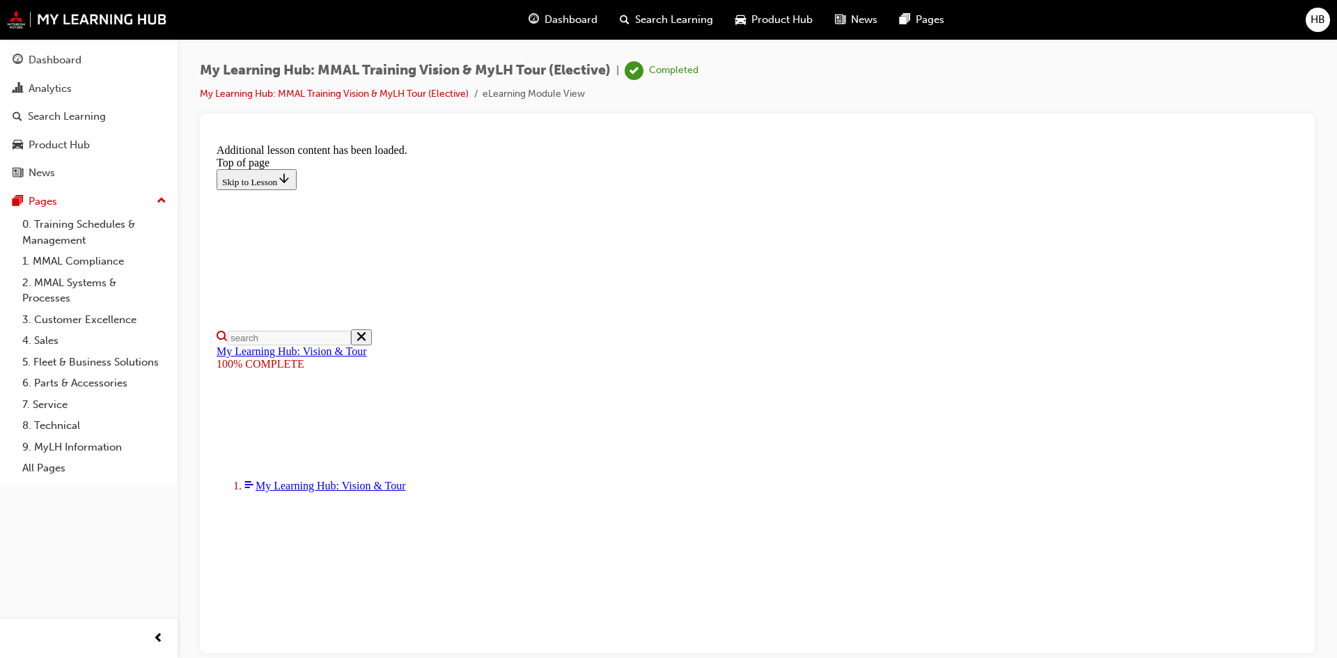
drag, startPoint x: 888, startPoint y: 553, endPoint x: 561, endPoint y: 413, distance: 355.9
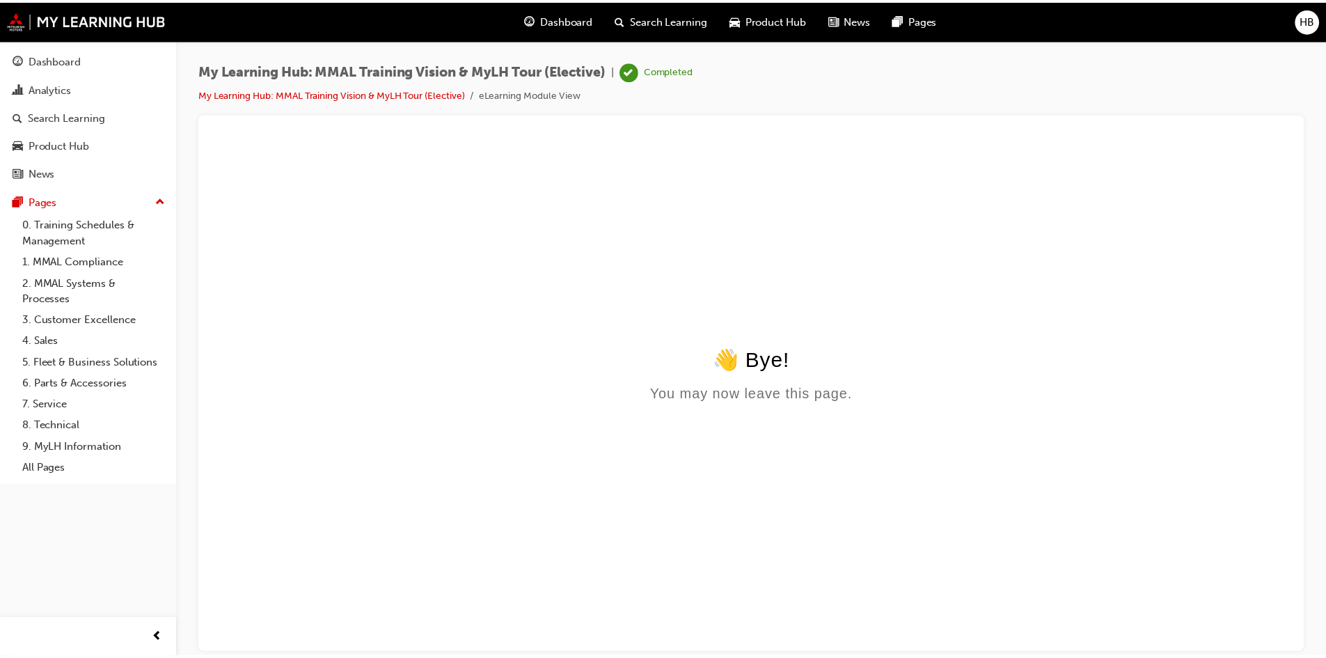
scroll to position [0, 0]
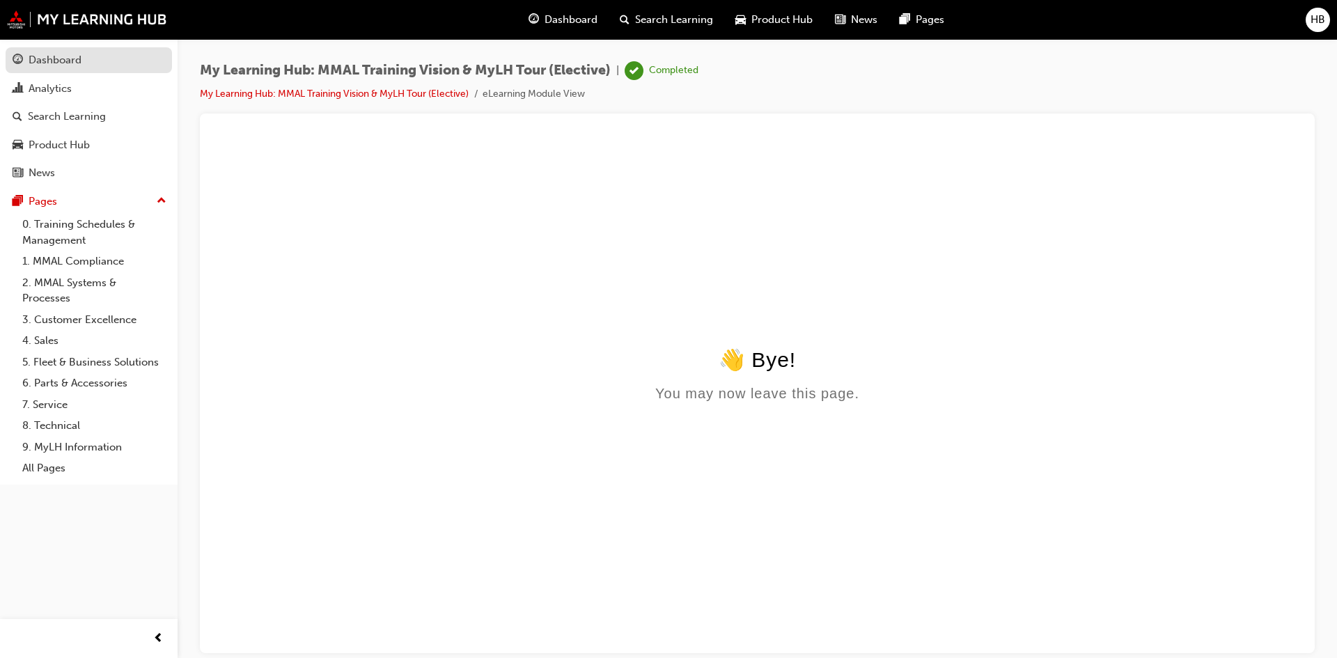
click at [112, 64] on div "Dashboard" at bounding box center [89, 60] width 152 height 17
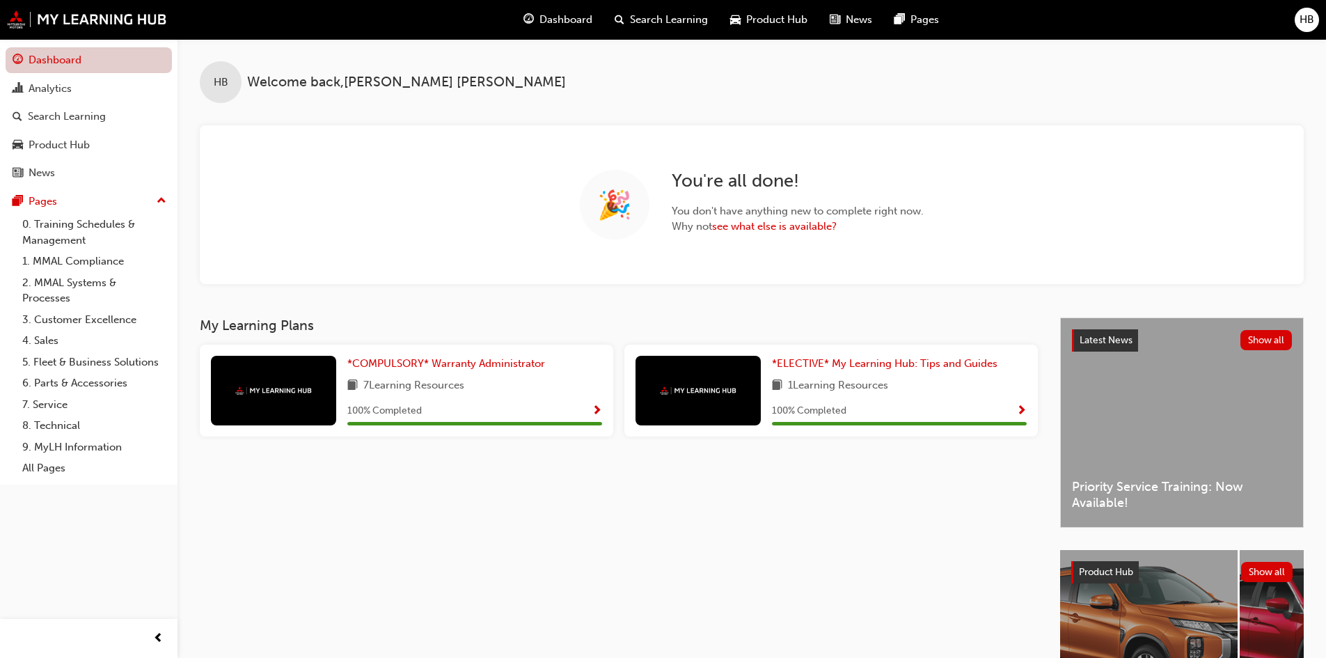
click at [130, 67] on link "Dashboard" at bounding box center [89, 60] width 166 height 26
